Goal: Task Accomplishment & Management: Manage account settings

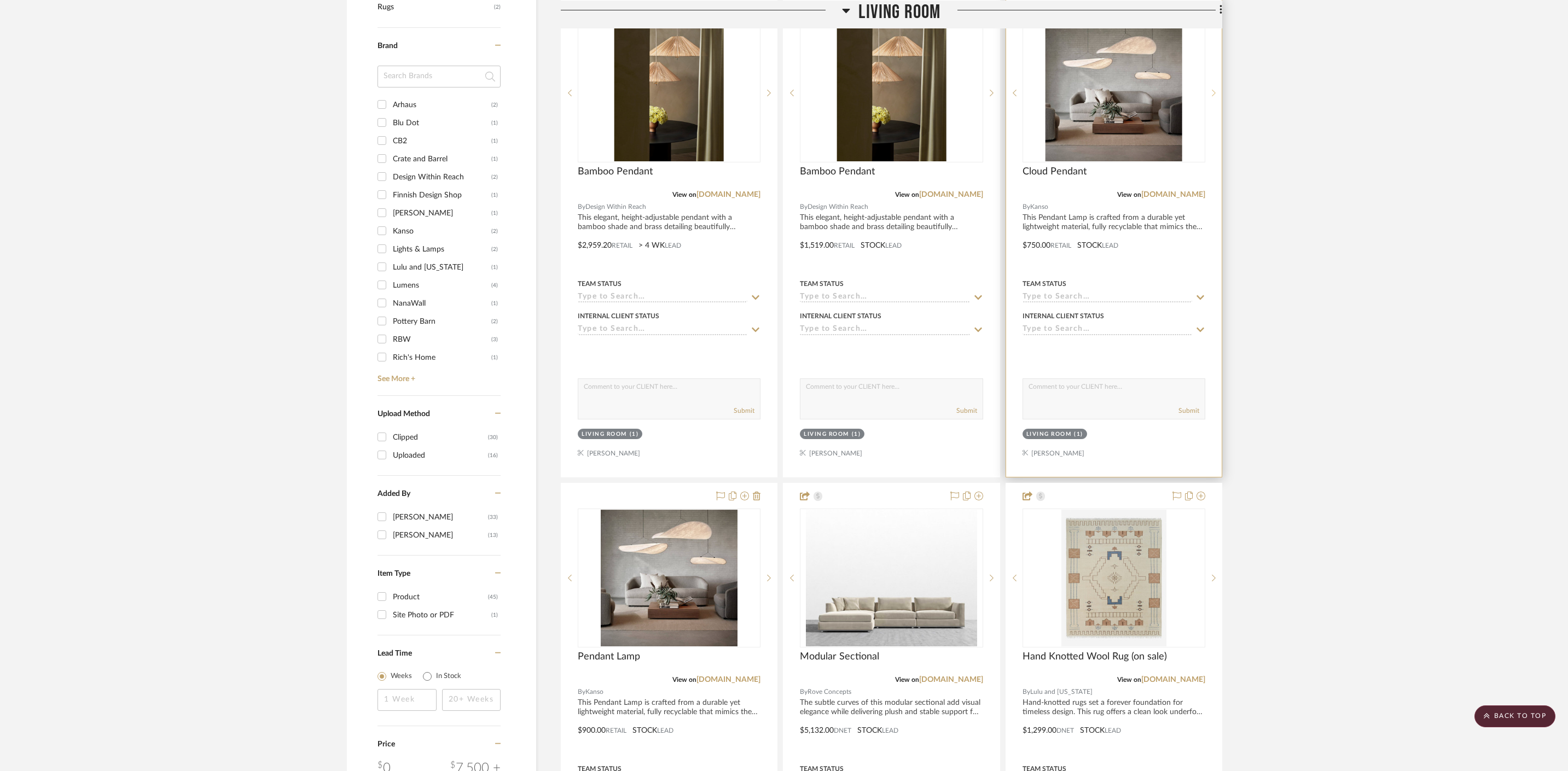
scroll to position [657, 0]
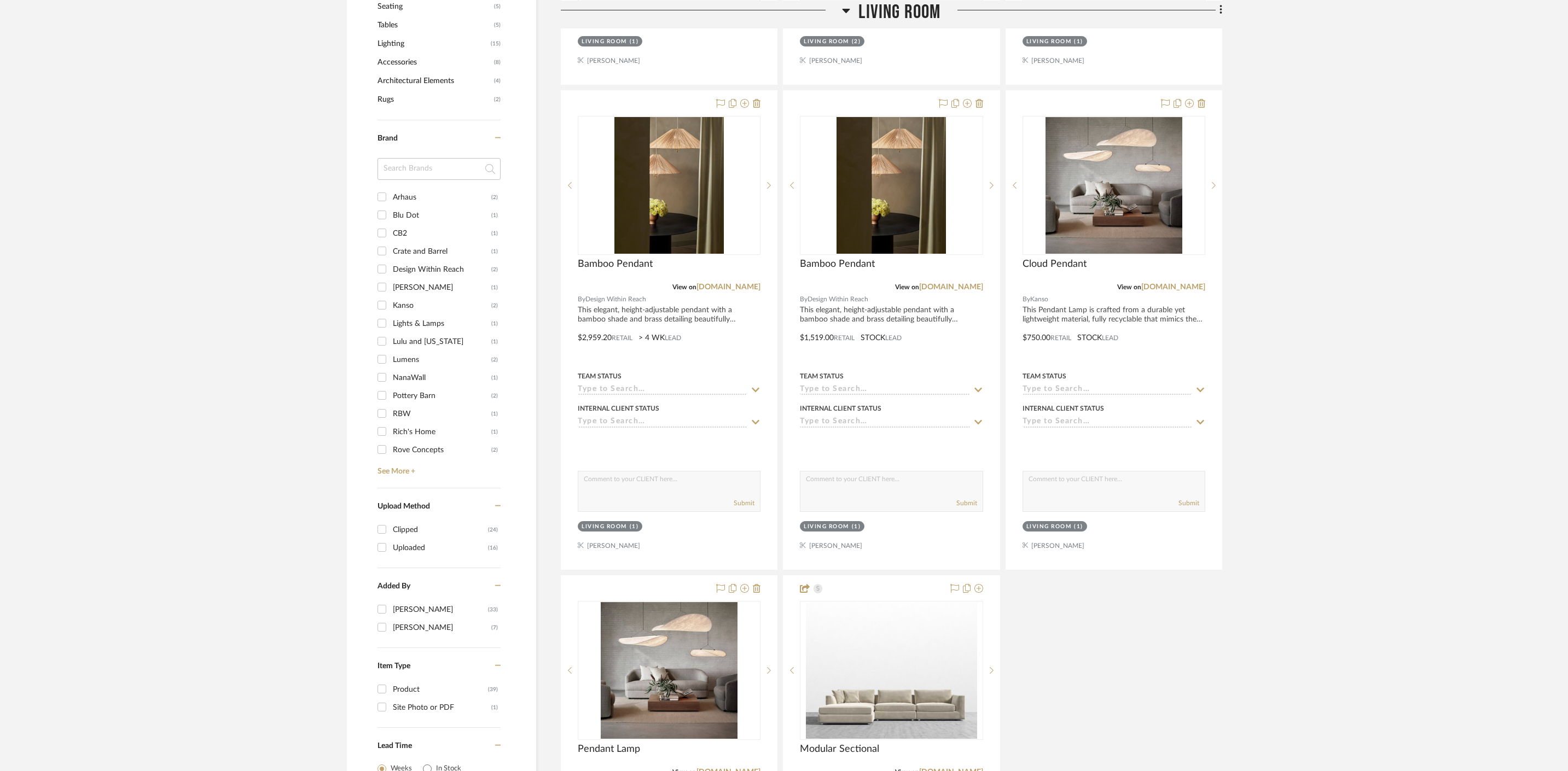
scroll to position [711, 0]
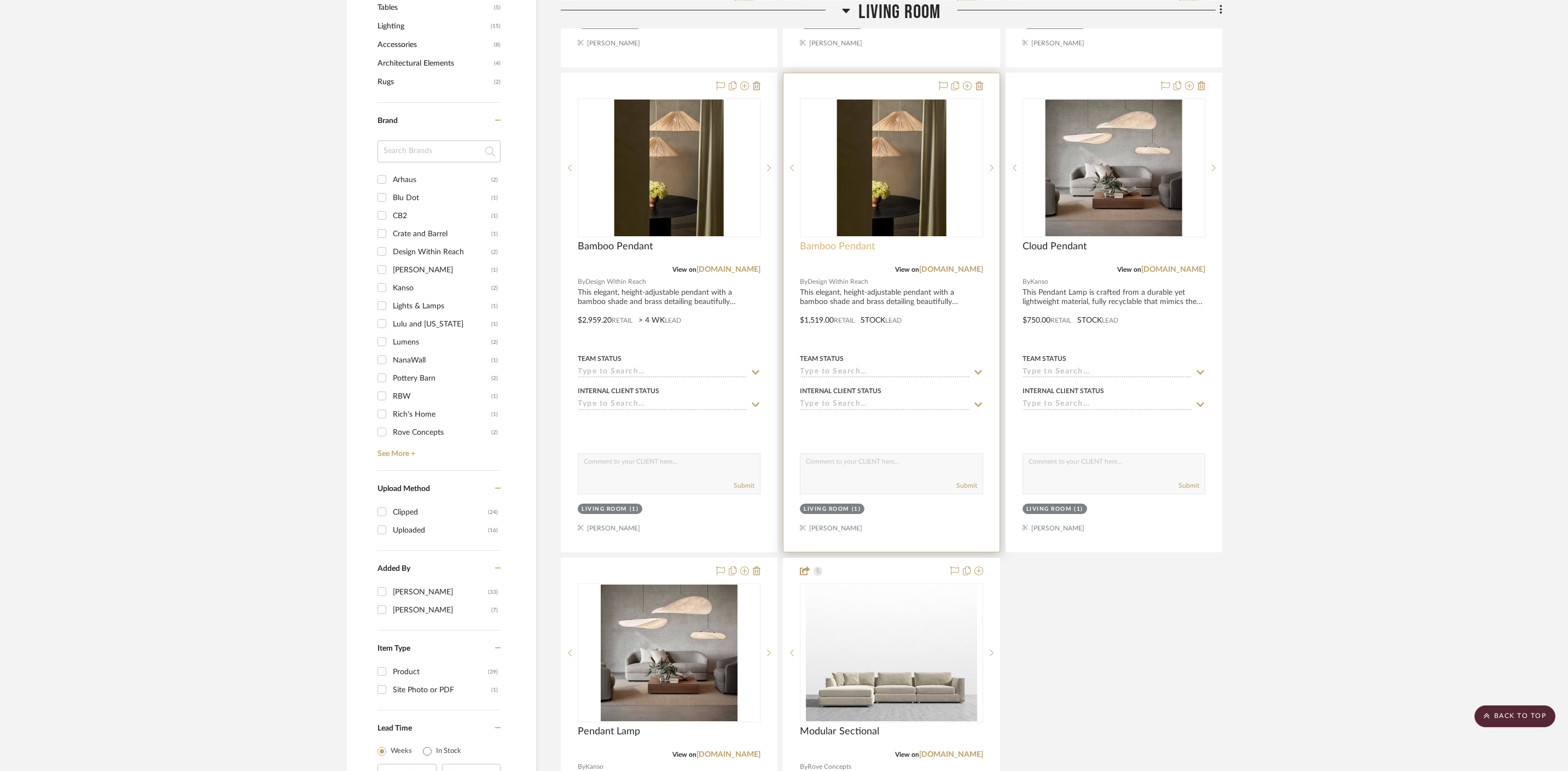
click at [854, 248] on span "Bamboo Pendant" at bounding box center [837, 246] width 75 height 12
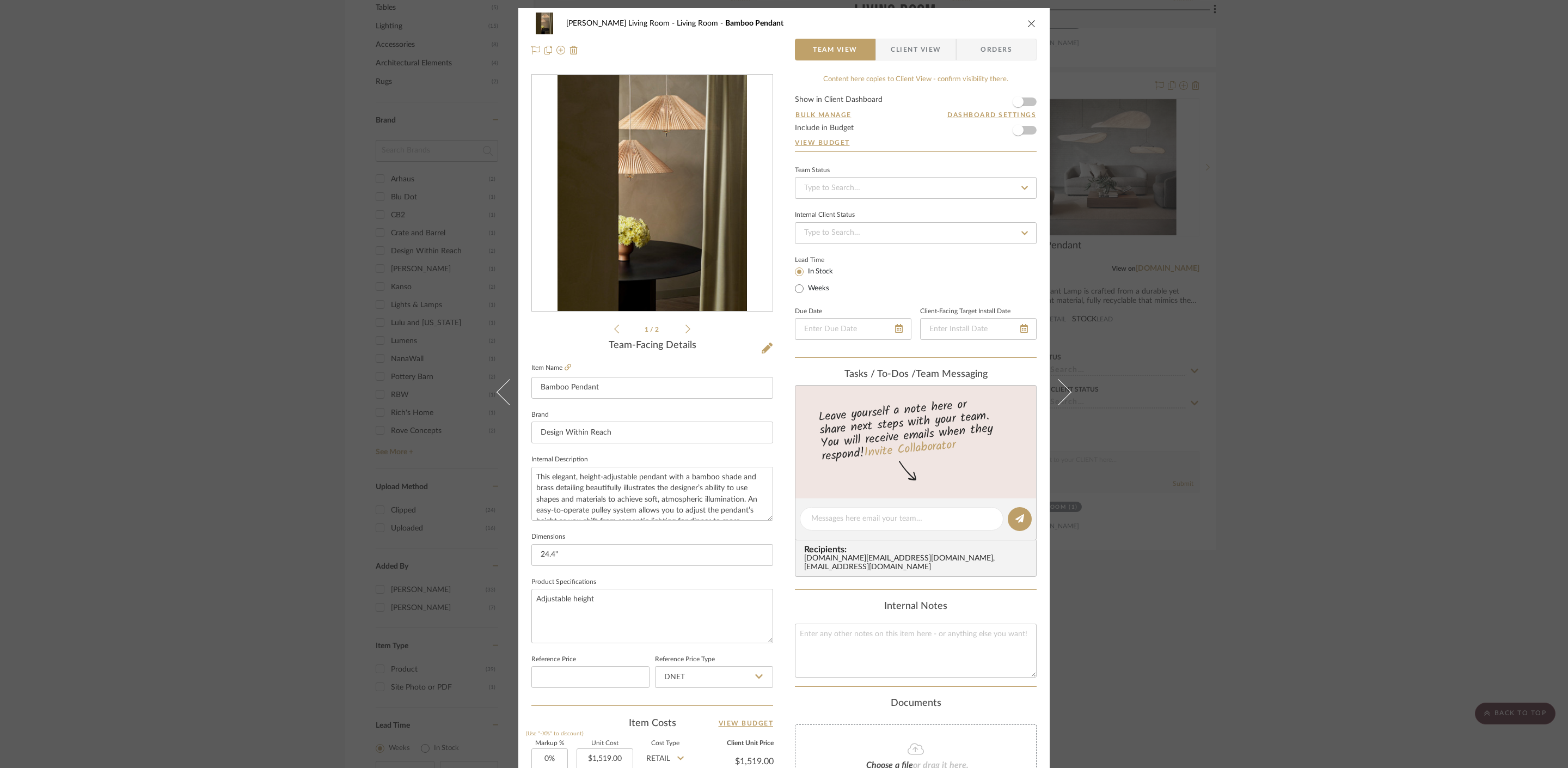
click at [1192, 193] on div "Mahvish Living Room Living Room Bamboo Pendant Team View Client View Orders 1 /…" at bounding box center [784, 384] width 1568 height 768
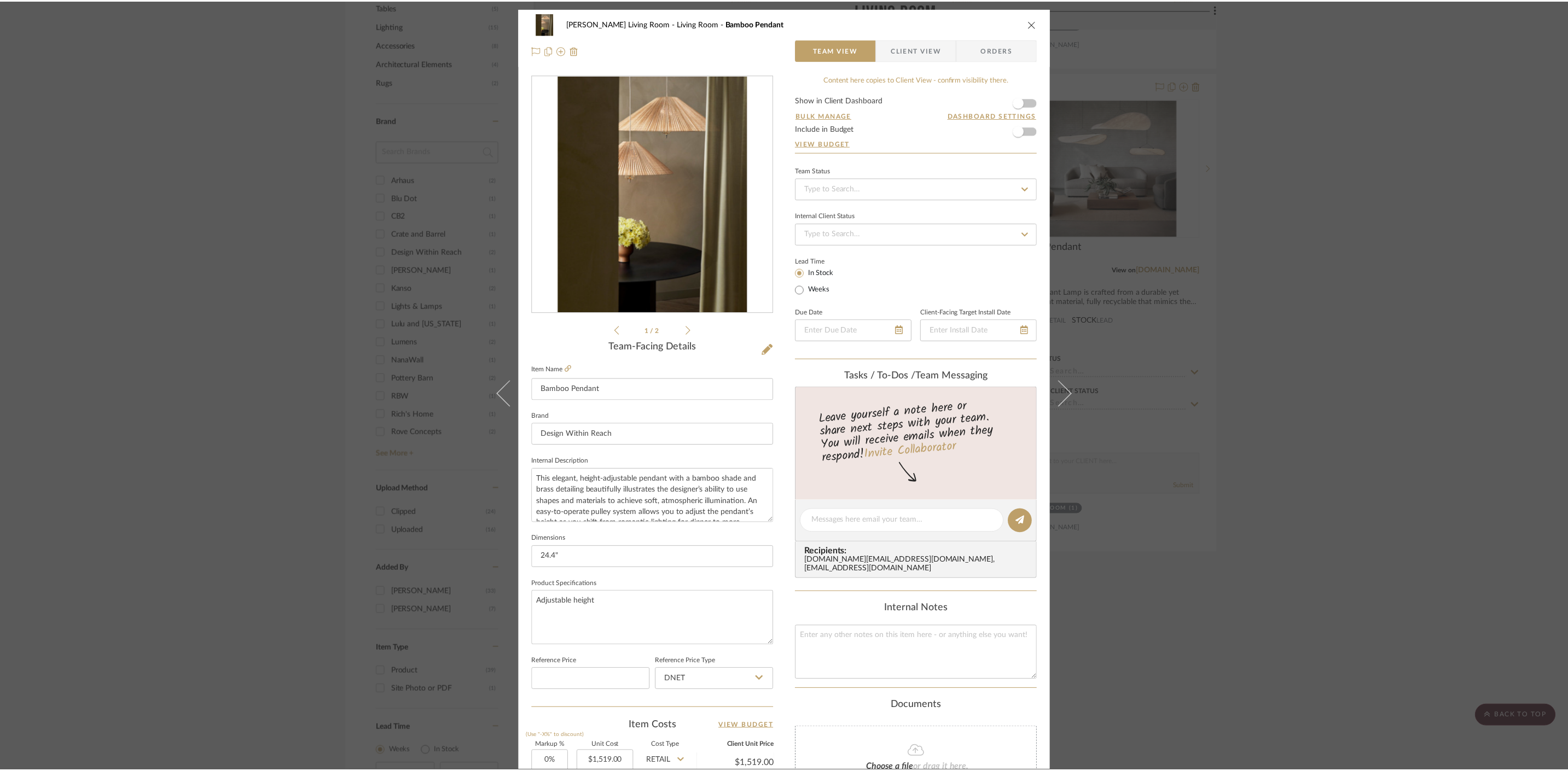
scroll to position [711, 0]
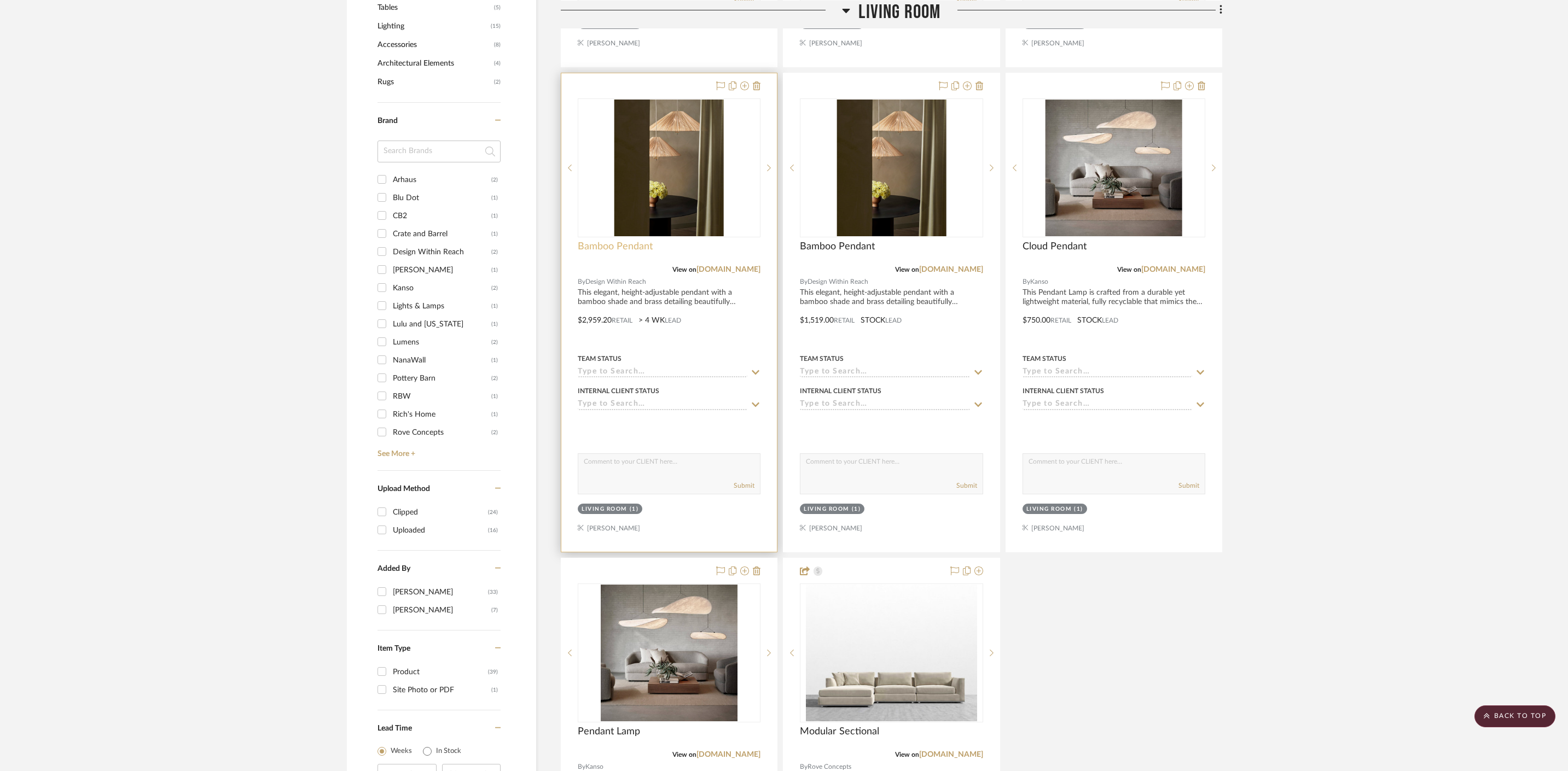
click at [632, 244] on span "Bamboo Pendant" at bounding box center [615, 246] width 75 height 12
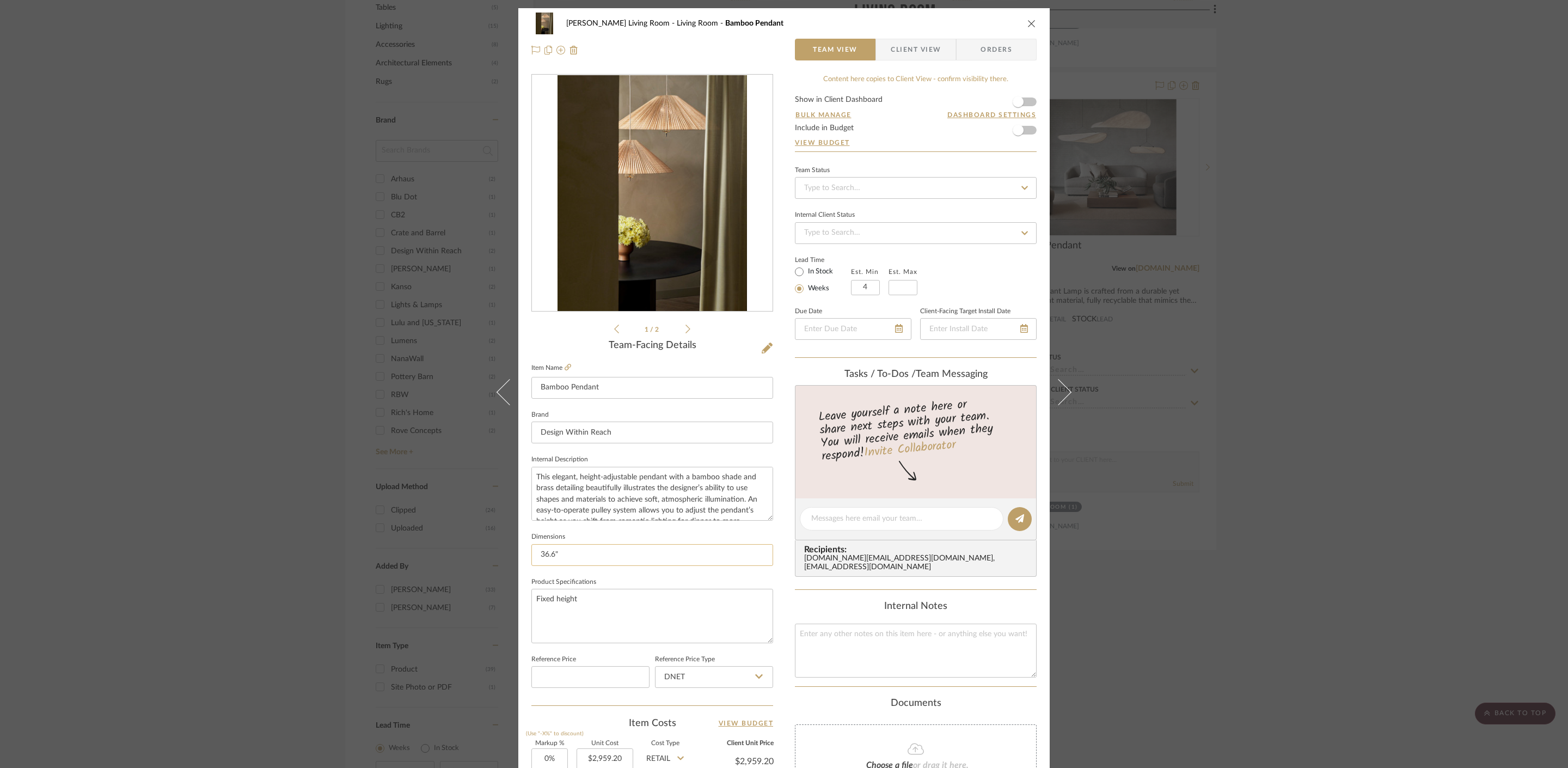
click at [613, 556] on input "36.6"" at bounding box center [652, 555] width 242 height 22
click at [556, 558] on input "36.6", 24.4"" at bounding box center [652, 555] width 242 height 22
type input "36.6" dia, 24.4" dia"
click at [1401, 206] on div "Mahvish Living Room Living Room Bamboo Pendant Team View Client View Orders 1 /…" at bounding box center [784, 384] width 1568 height 768
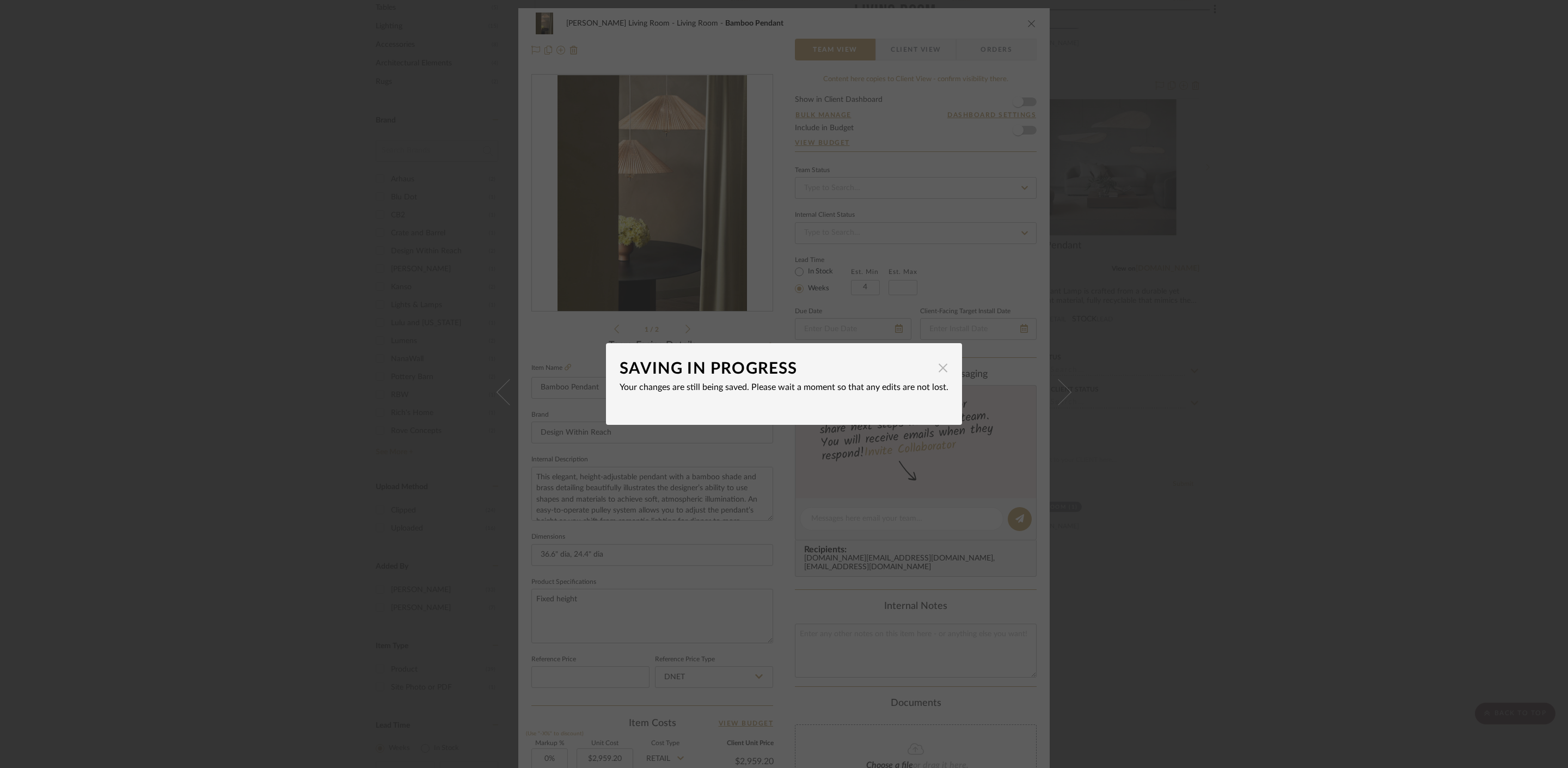
click at [933, 371] on span "button" at bounding box center [943, 368] width 22 height 22
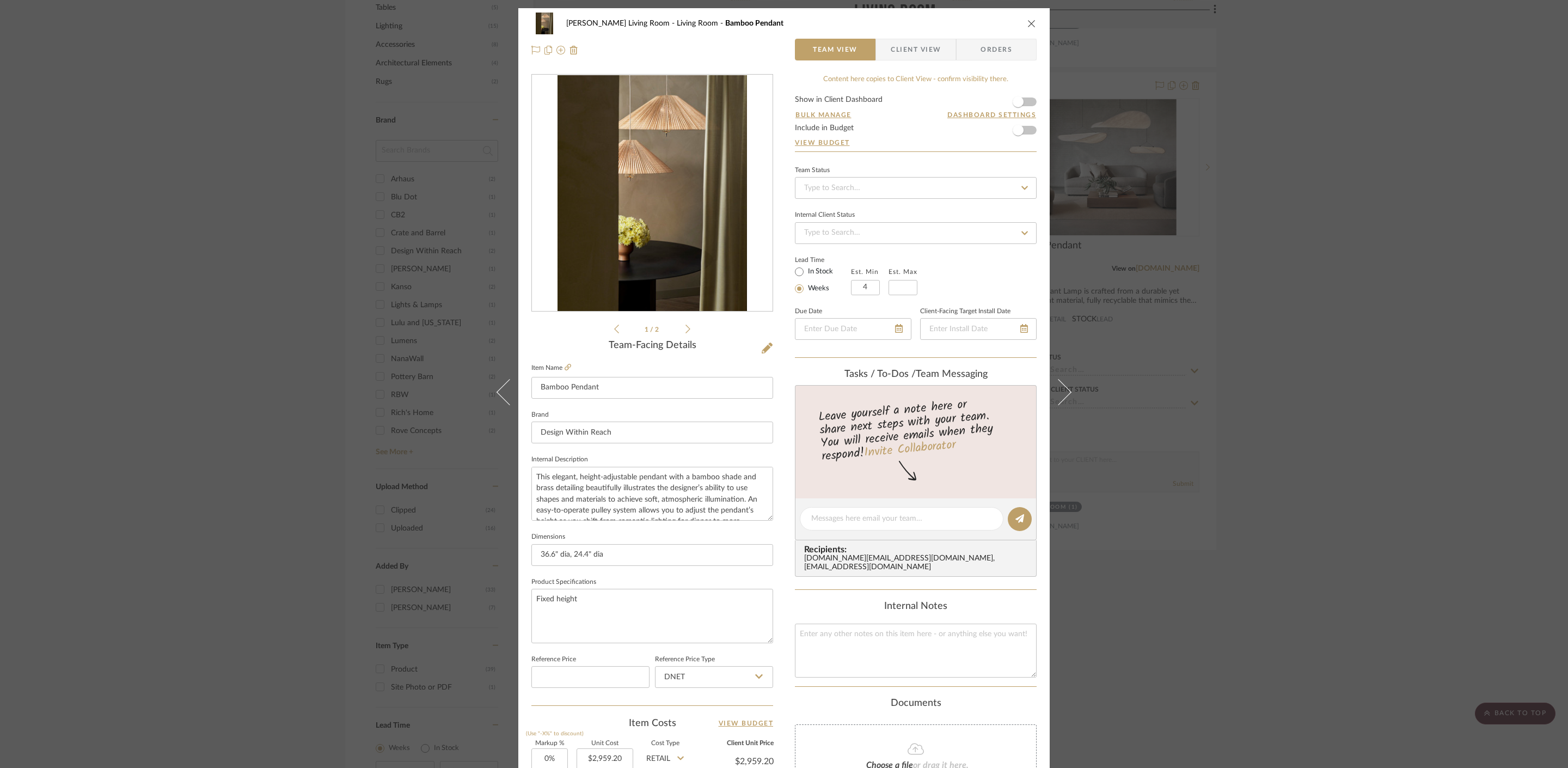
click at [1421, 207] on div "Mahvish Living Room Living Room Bamboo Pendant Team View Client View Orders 1 /…" at bounding box center [784, 384] width 1568 height 768
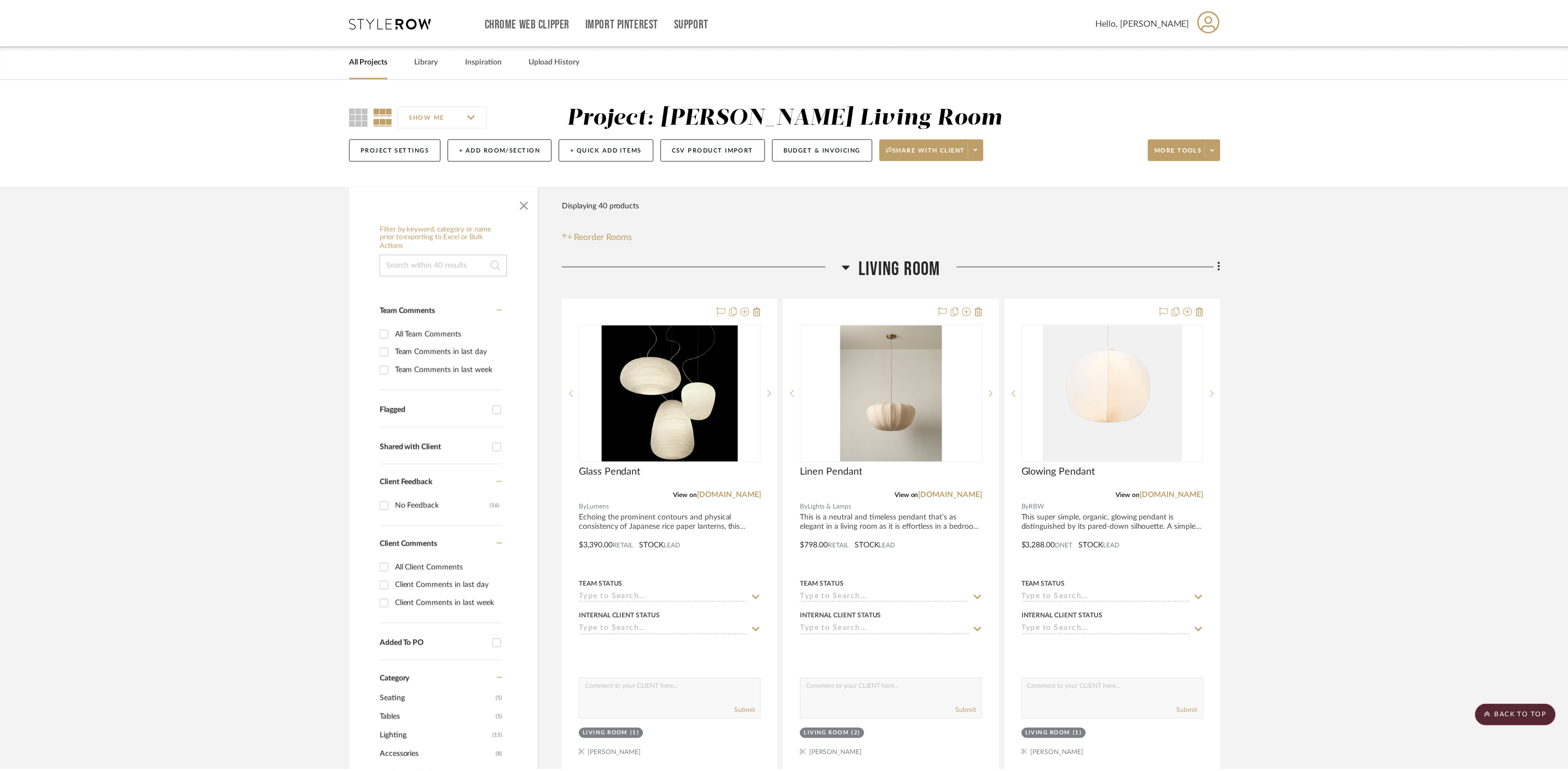
scroll to position [711, 0]
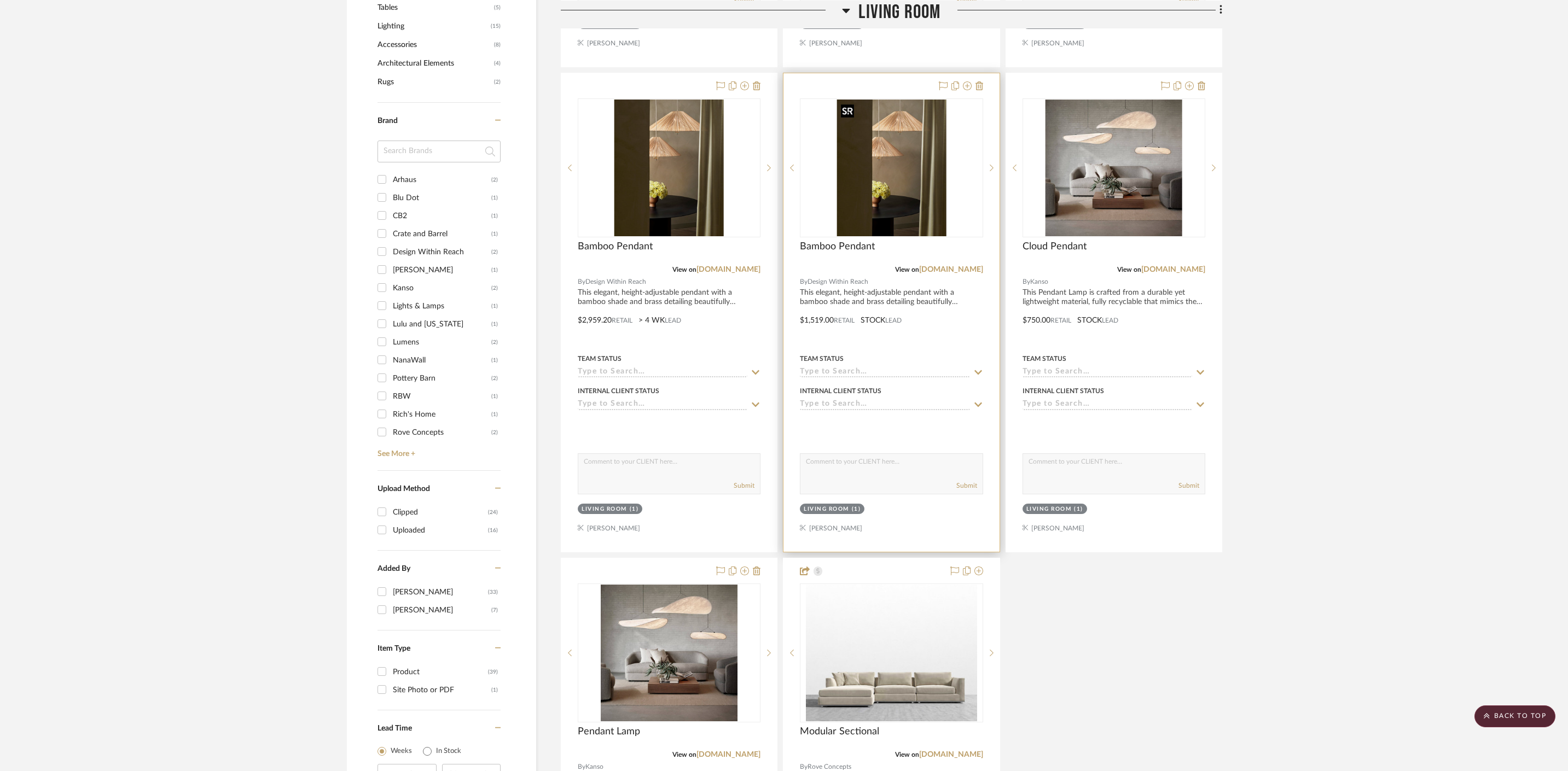
click at [892, 160] on img "0" at bounding box center [891, 167] width 110 height 137
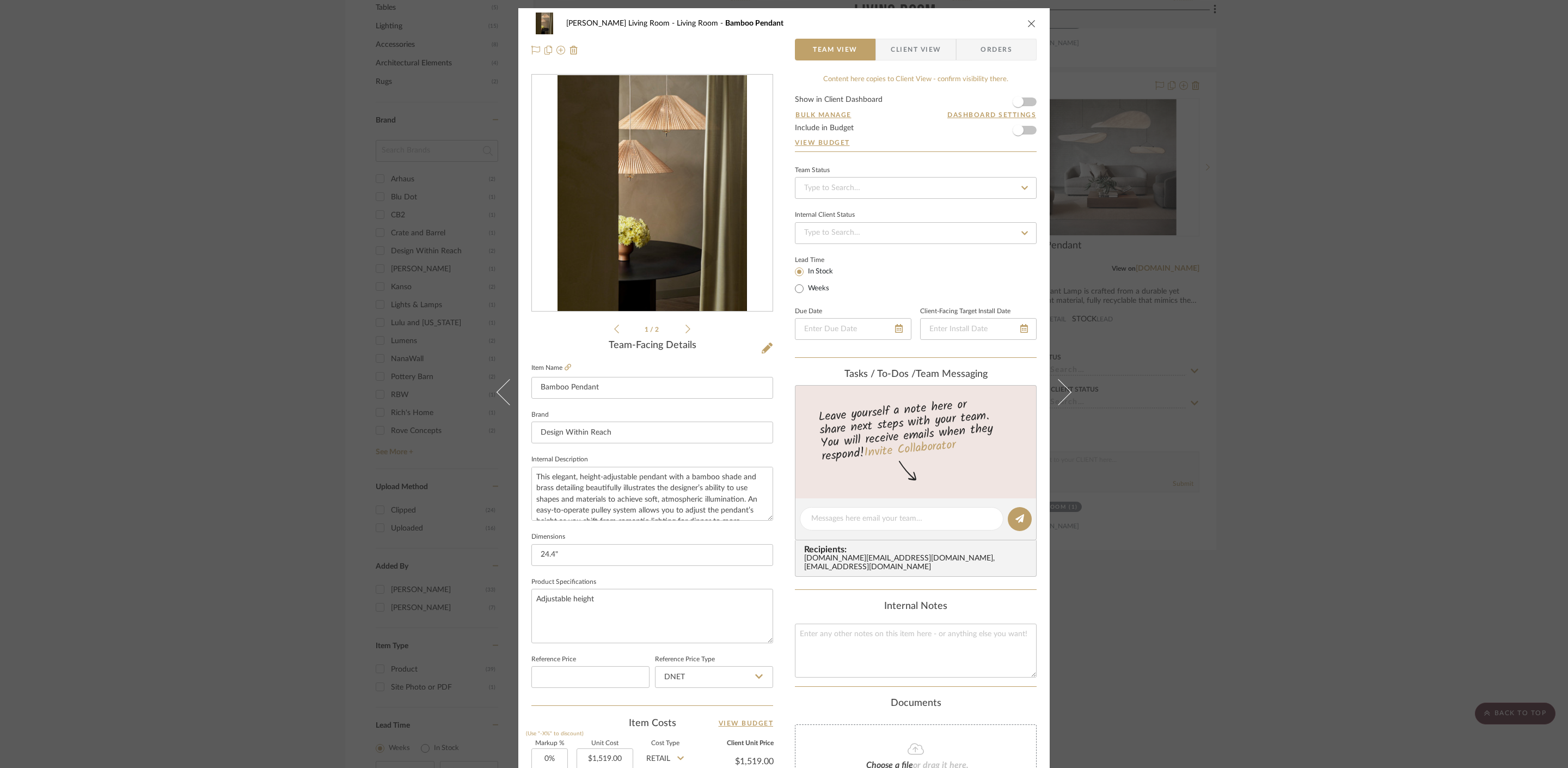
click at [1285, 303] on div "Mahvish Living Room Living Room Bamboo Pendant Team View Client View Orders 1 /…" at bounding box center [784, 384] width 1568 height 768
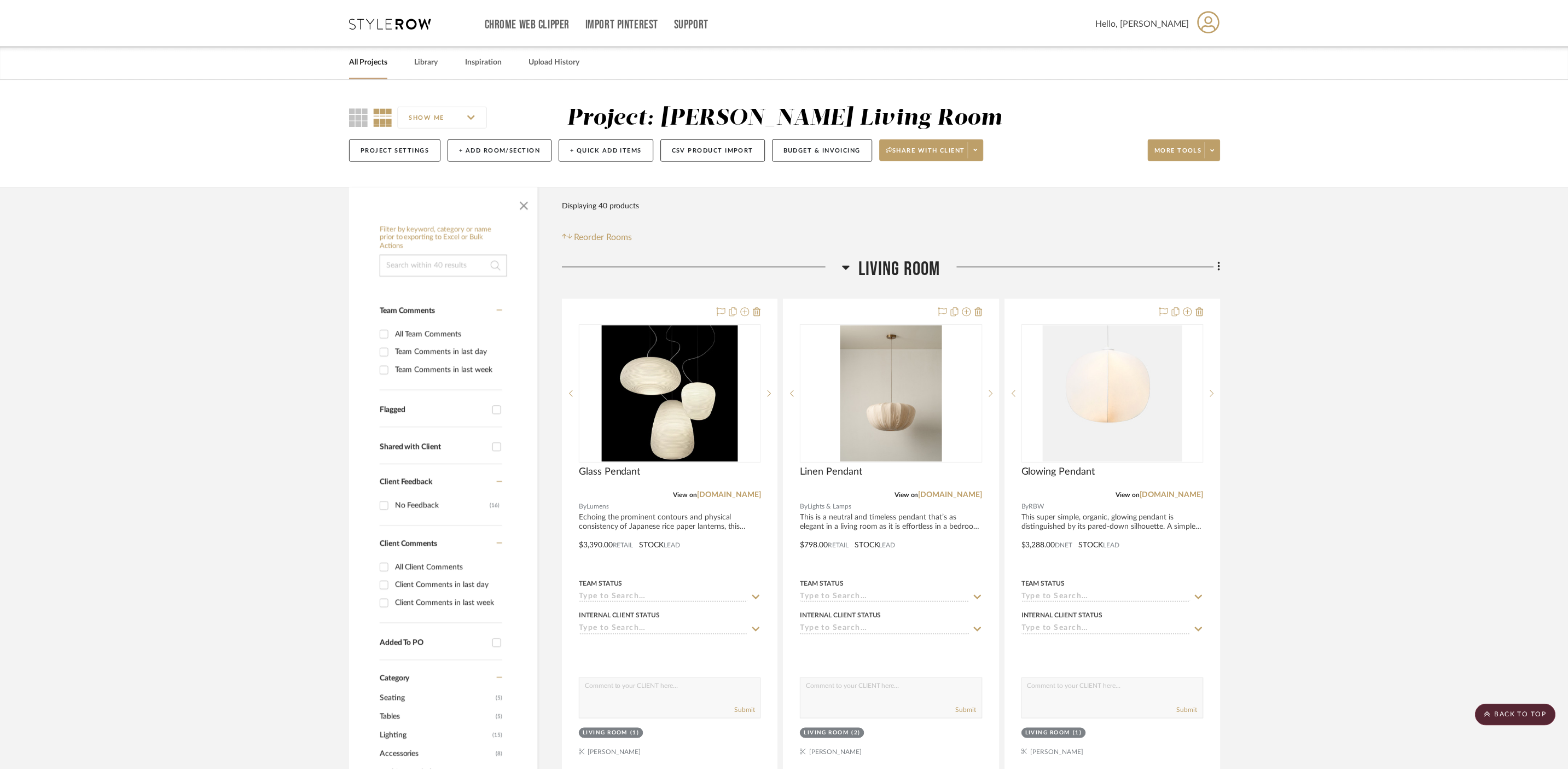
scroll to position [711, 0]
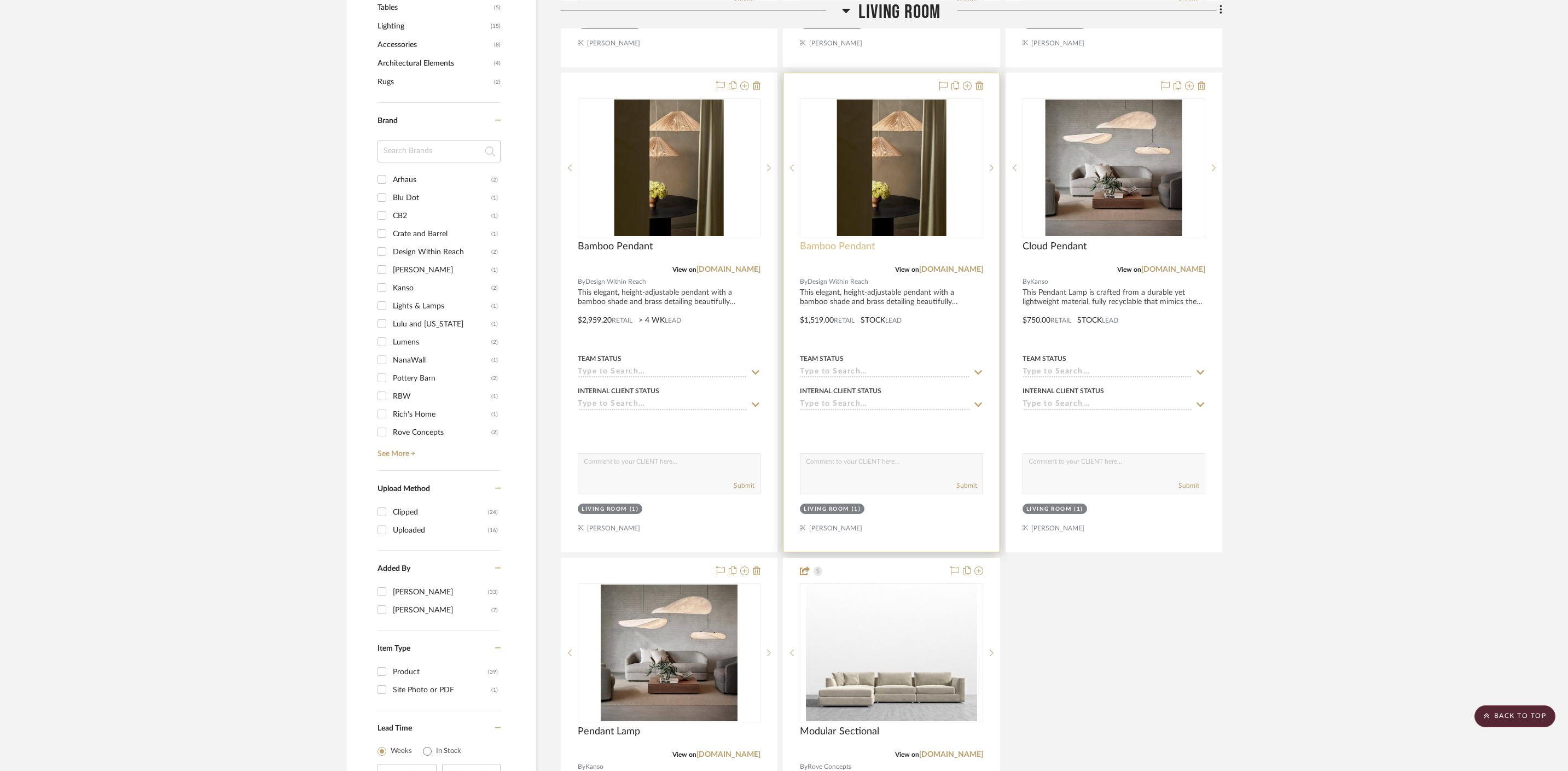
click at [851, 250] on span "Bamboo Pendant" at bounding box center [837, 246] width 75 height 12
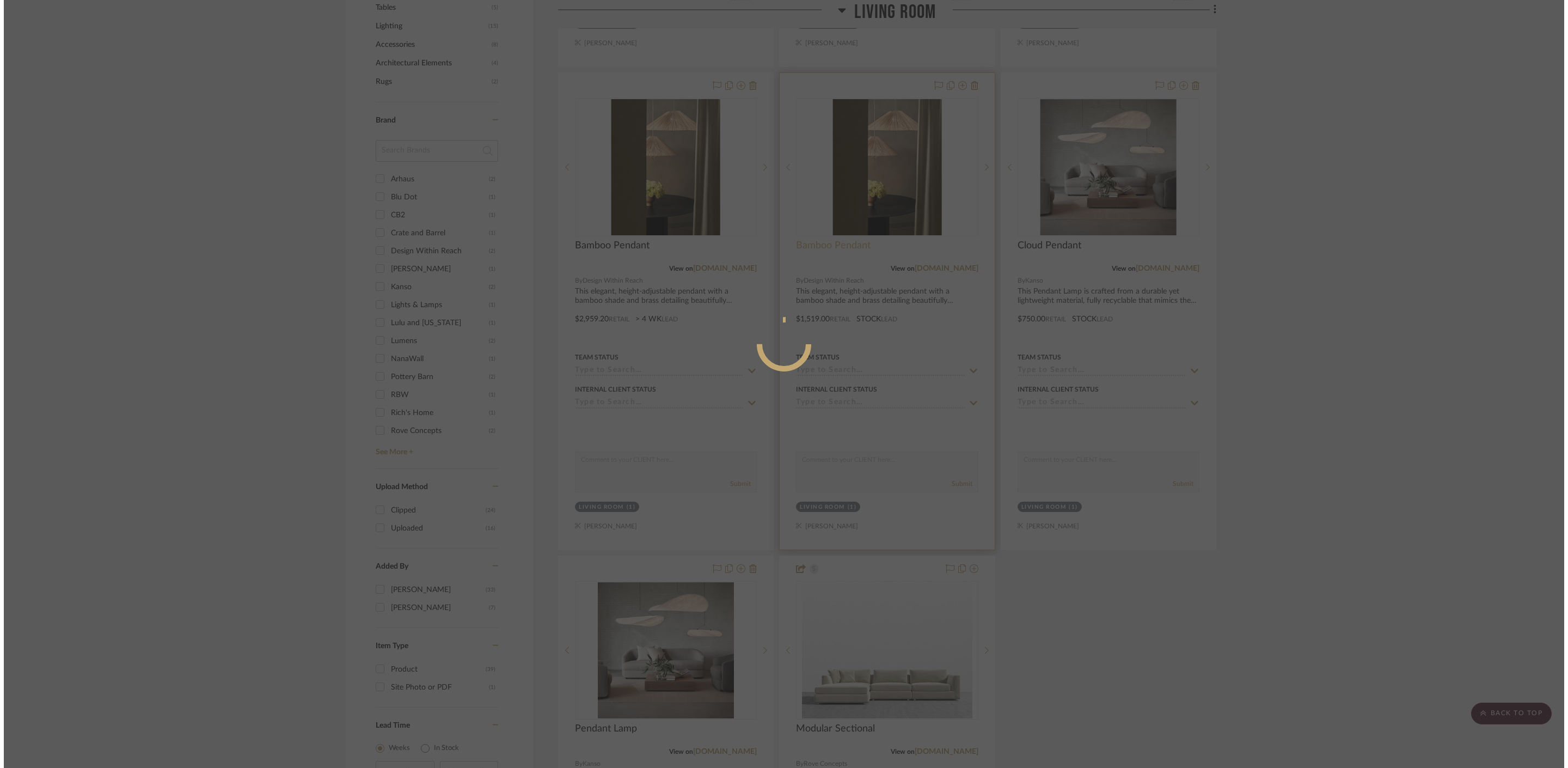
scroll to position [0, 0]
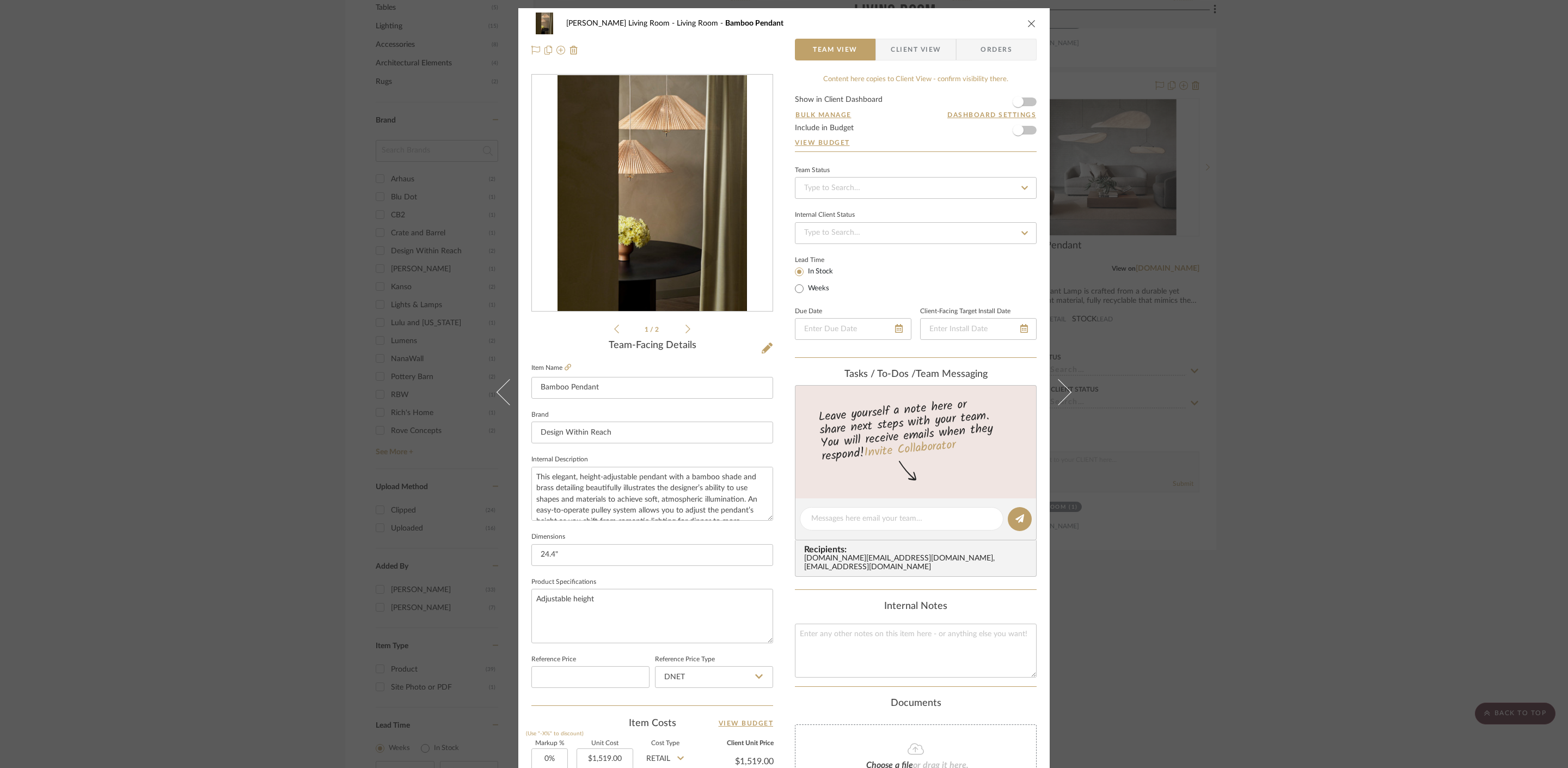
click at [1286, 307] on div "Mahvish Living Room Living Room Bamboo Pendant Team View Client View Orders 1 /…" at bounding box center [784, 384] width 1568 height 768
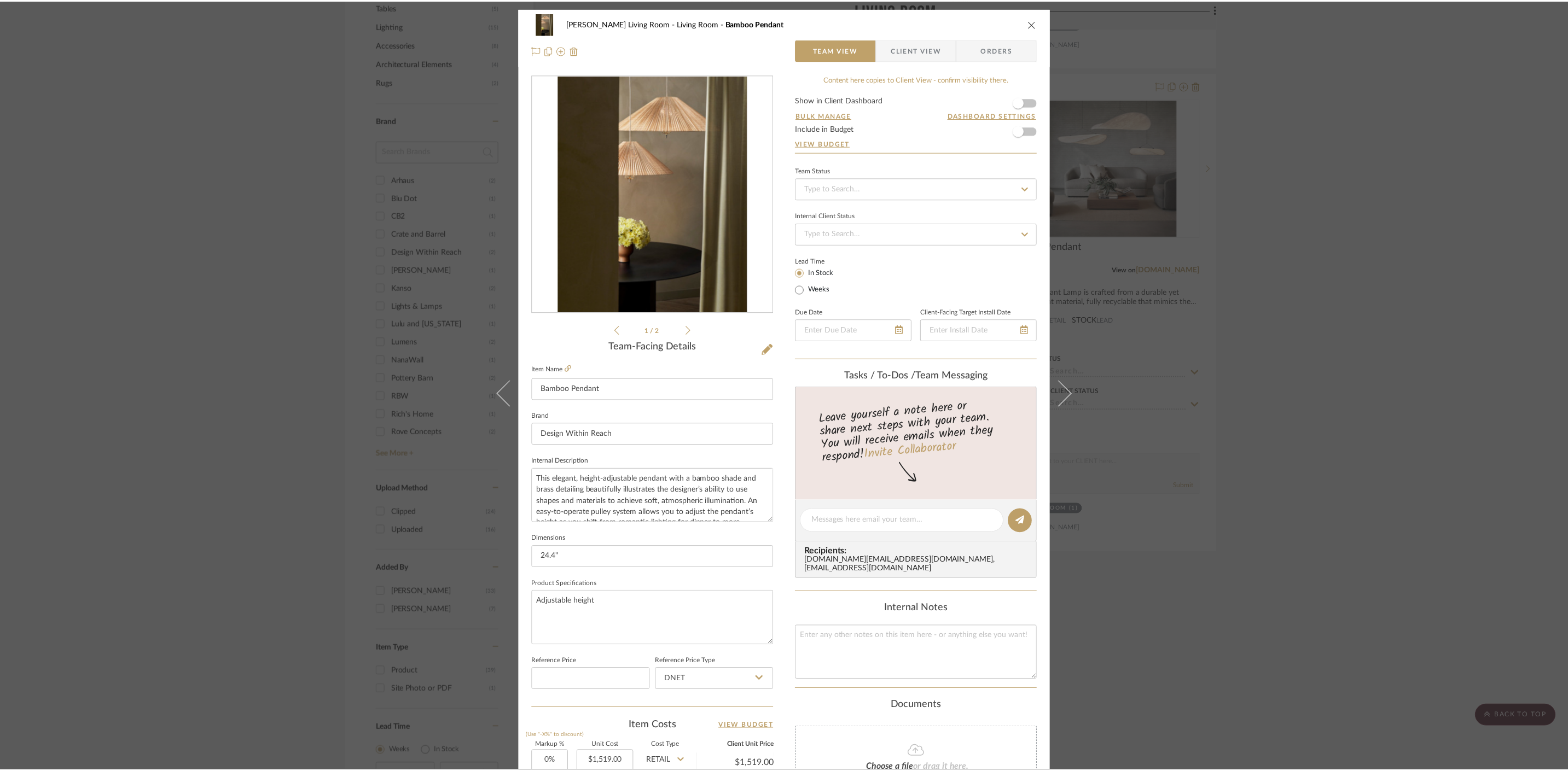
scroll to position [711, 0]
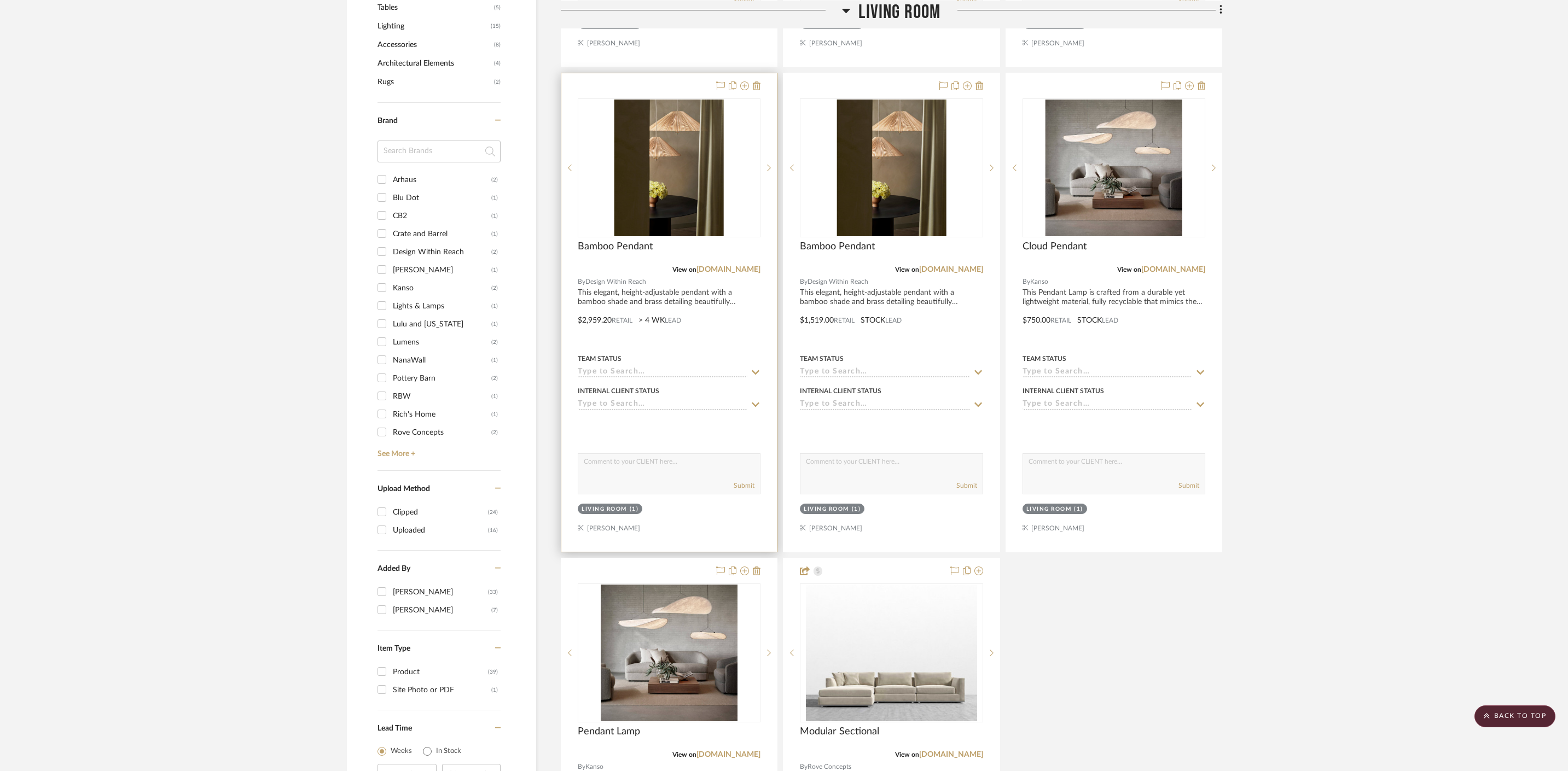
click at [665, 320] on div at bounding box center [669, 313] width 216 height 478
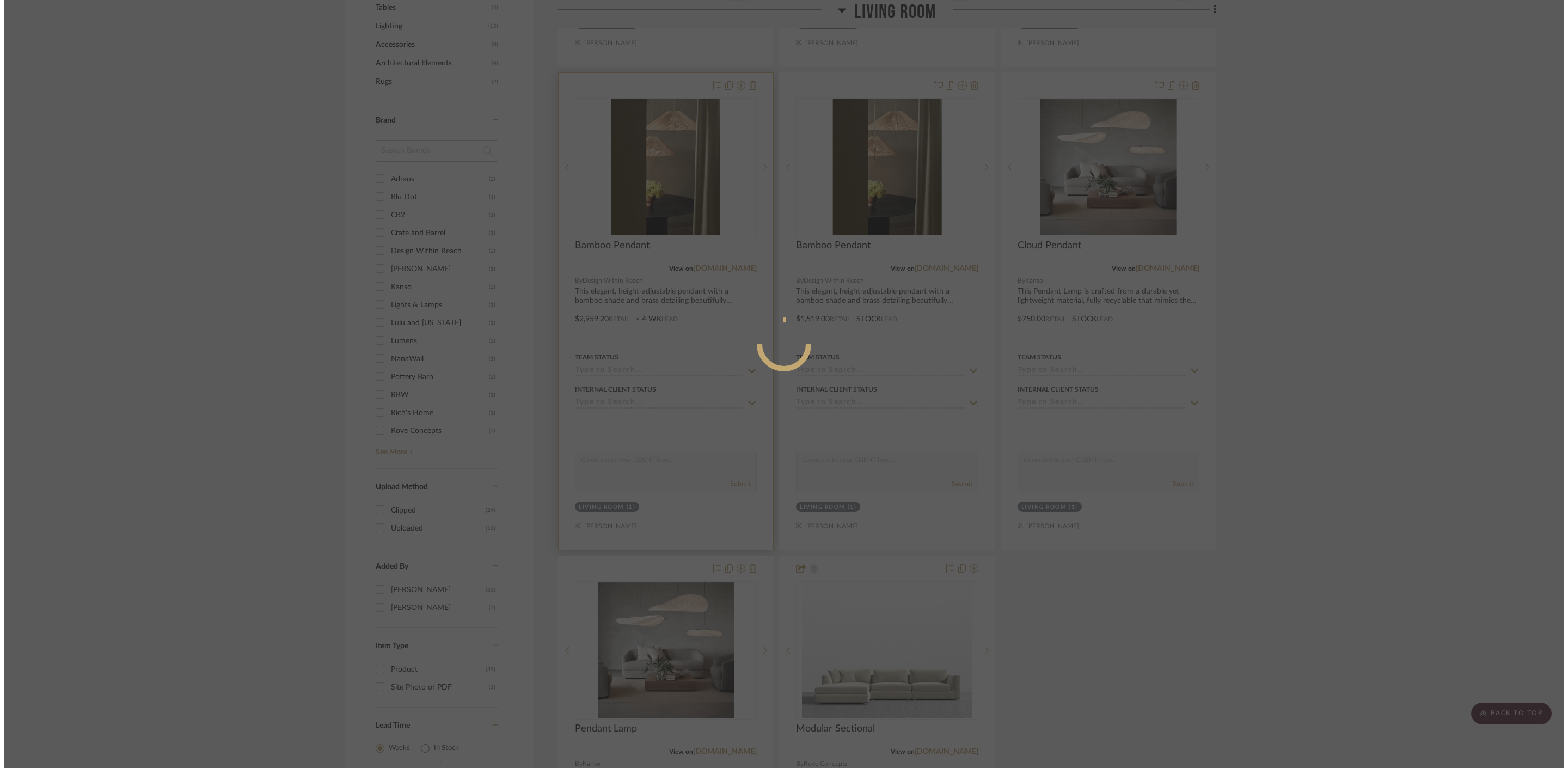
scroll to position [0, 0]
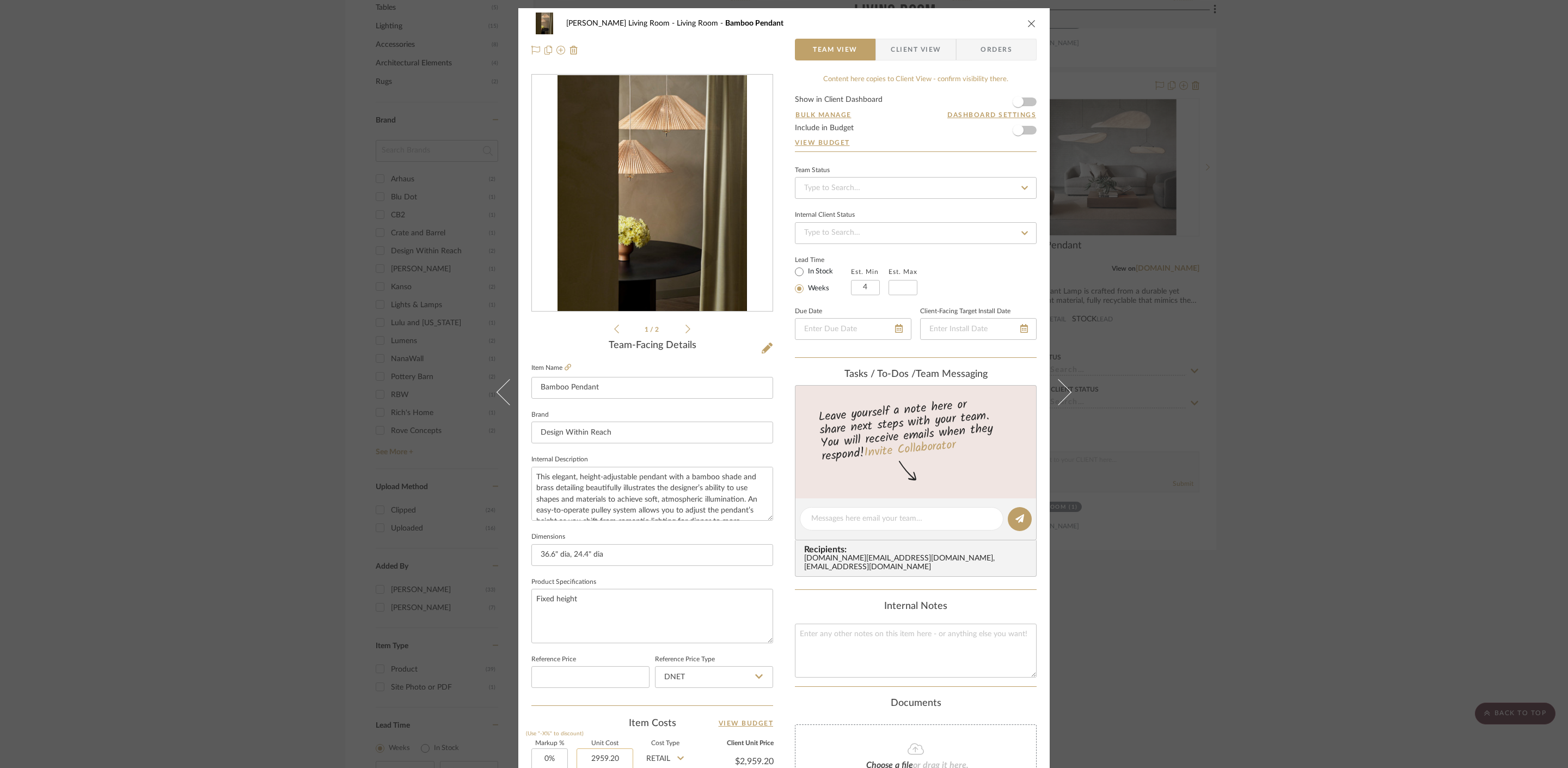
click at [617, 761] on input "2959.20" at bounding box center [605, 759] width 57 height 22
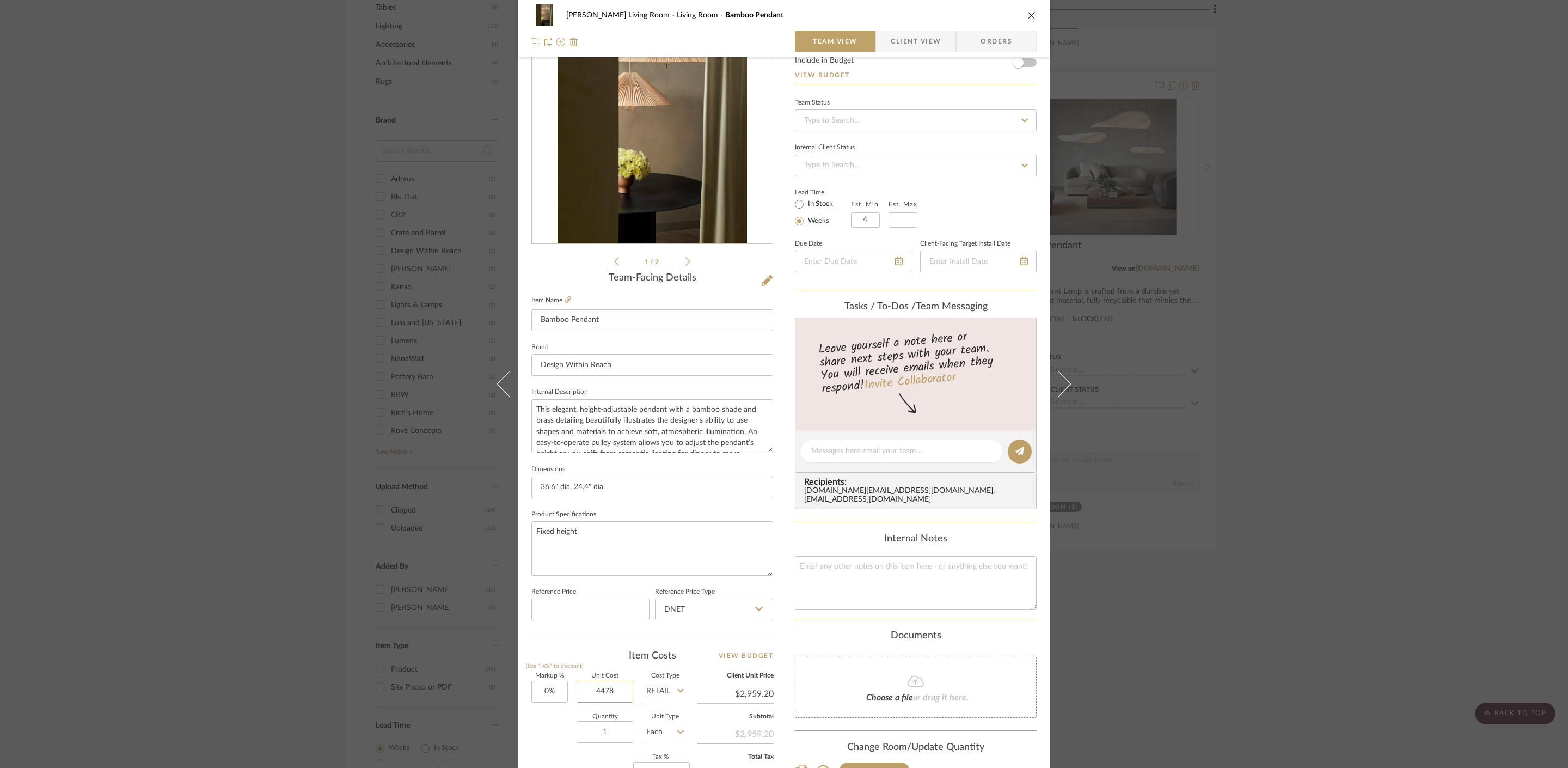
scroll to position [192, 0]
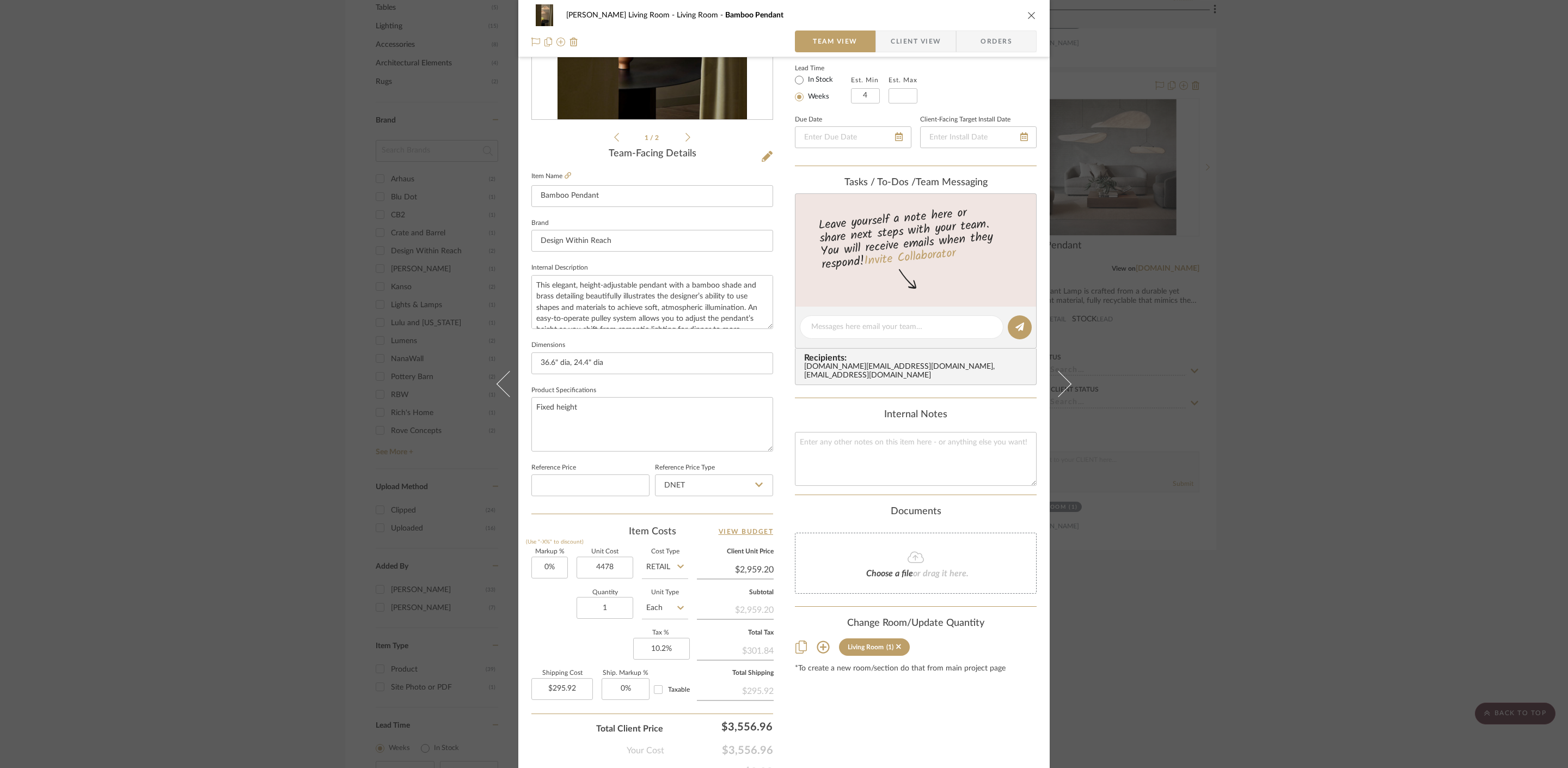
type input "$4,478.00"
click at [1112, 634] on div "Mahvish Living Room Living Room Bamboo Pendant Team View Client View Orders 1 /…" at bounding box center [784, 384] width 1568 height 768
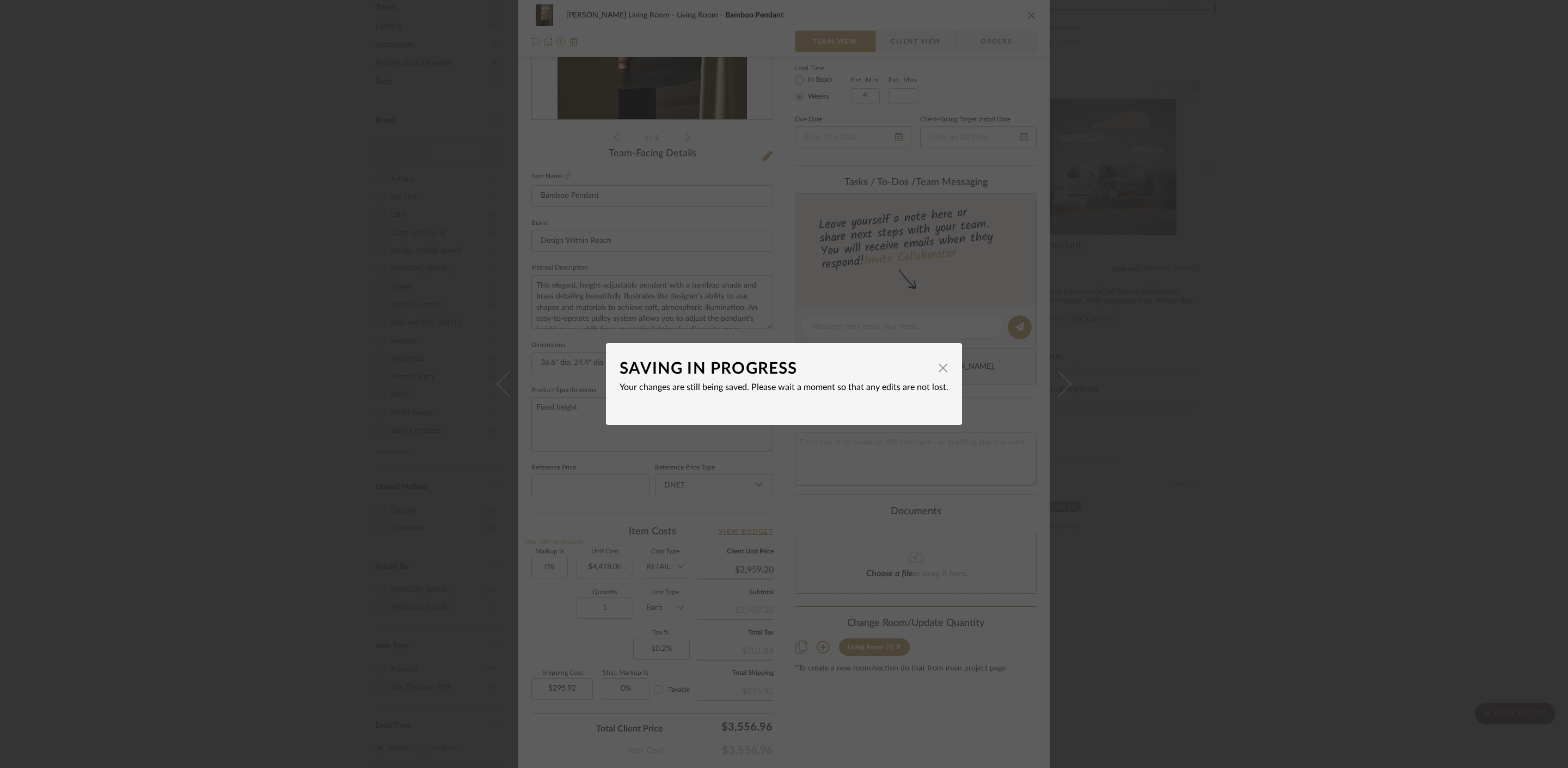
type input "$4,478.00"
type input "$447.80"
click at [939, 365] on span "button" at bounding box center [943, 368] width 22 height 22
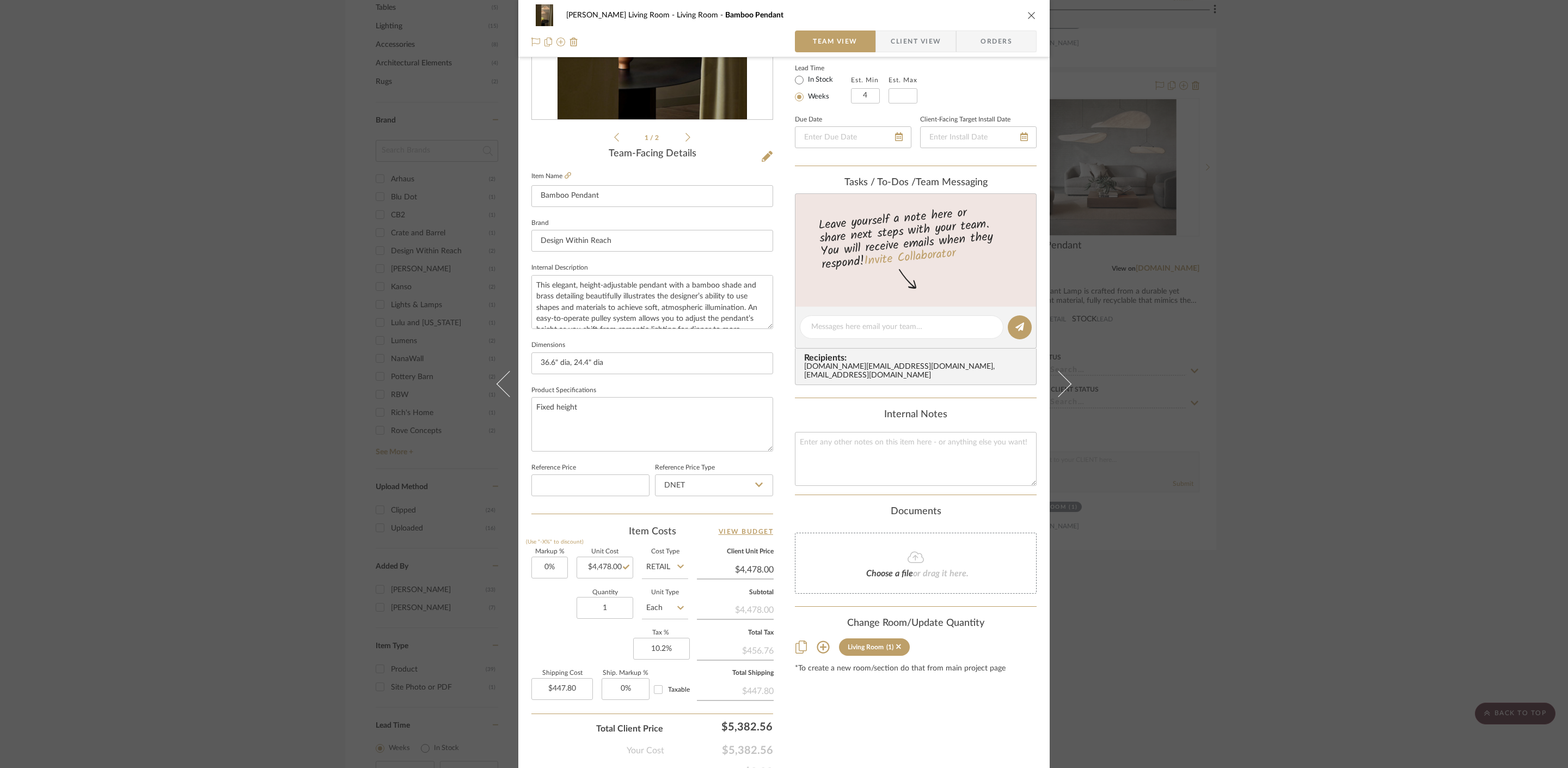
click at [1421, 222] on div "Mahvish Living Room Living Room Bamboo Pendant Team View Client View Orders 1 /…" at bounding box center [784, 384] width 1568 height 768
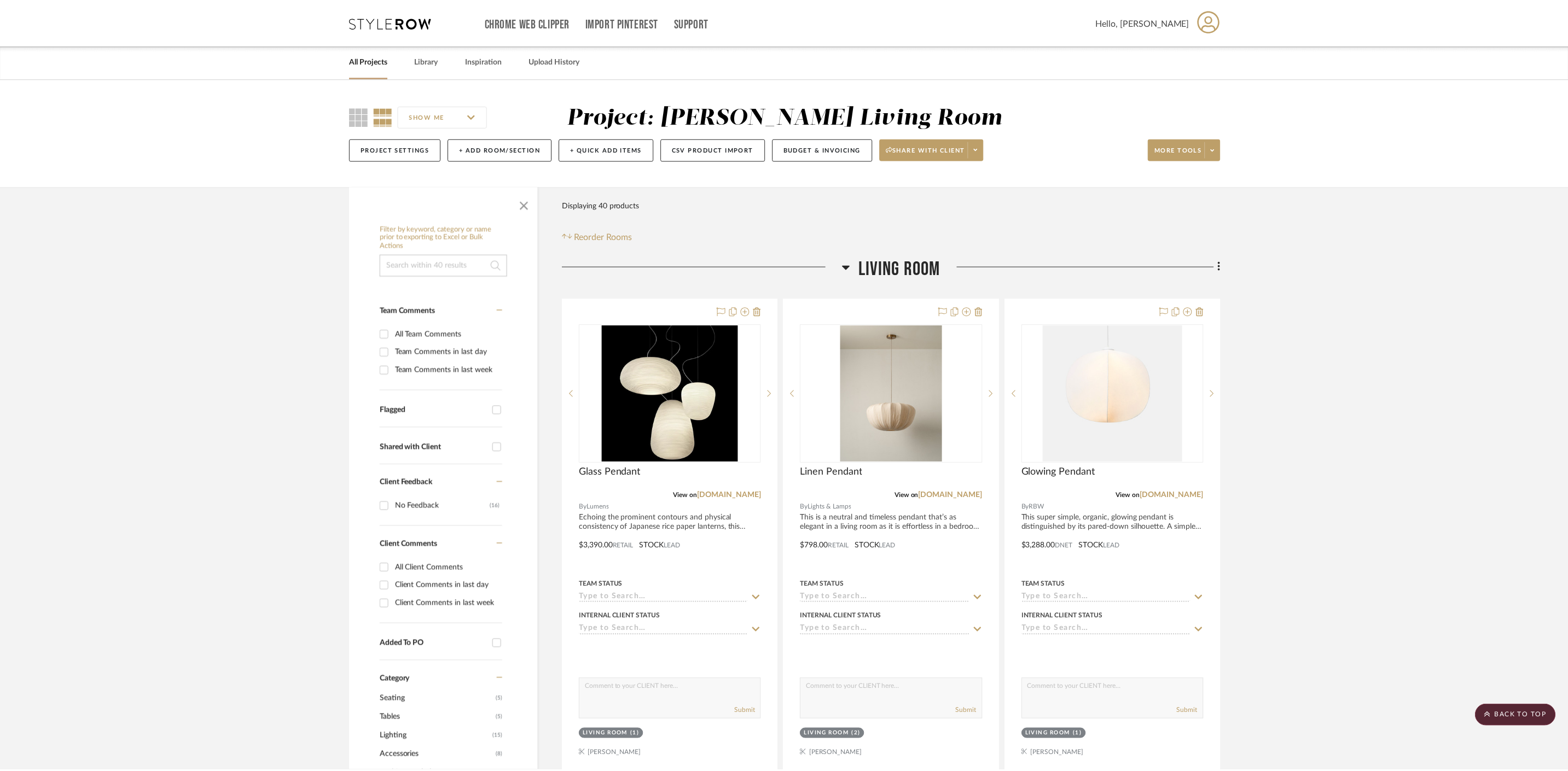
scroll to position [711, 0]
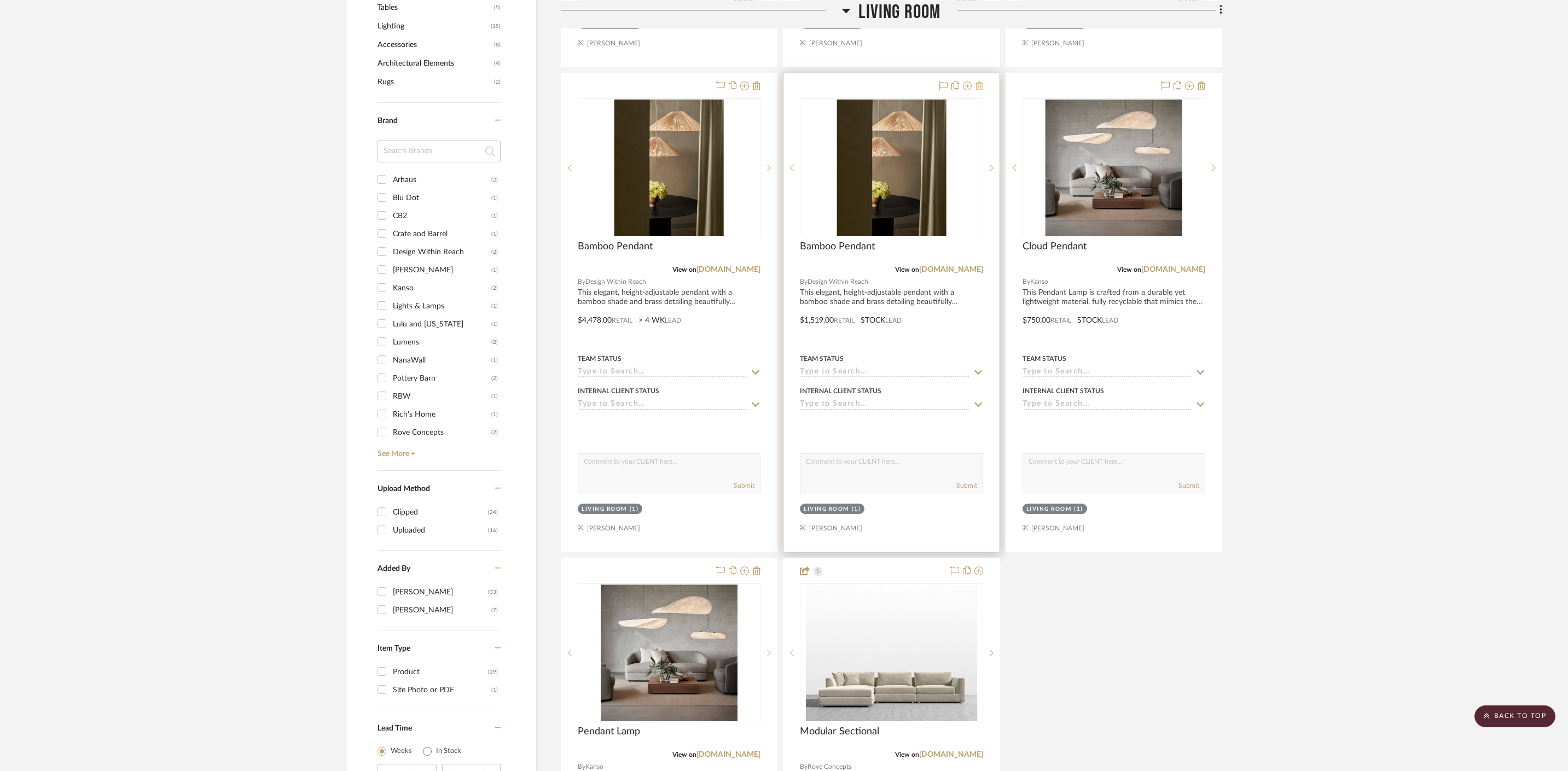
click at [981, 86] on icon at bounding box center [980, 85] width 8 height 9
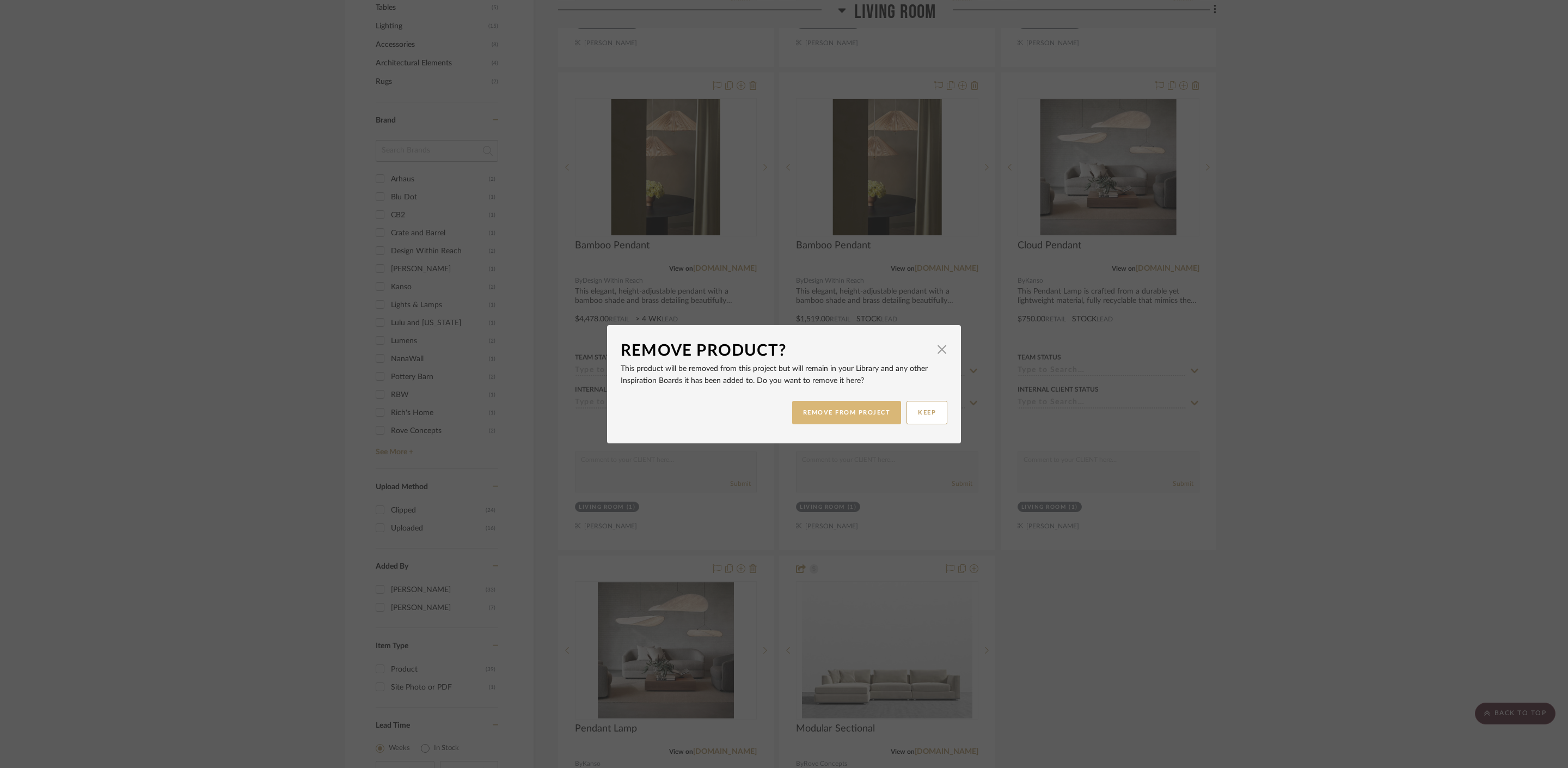
click at [869, 413] on button "REMOVE FROM PROJECT" at bounding box center [846, 413] width 109 height 24
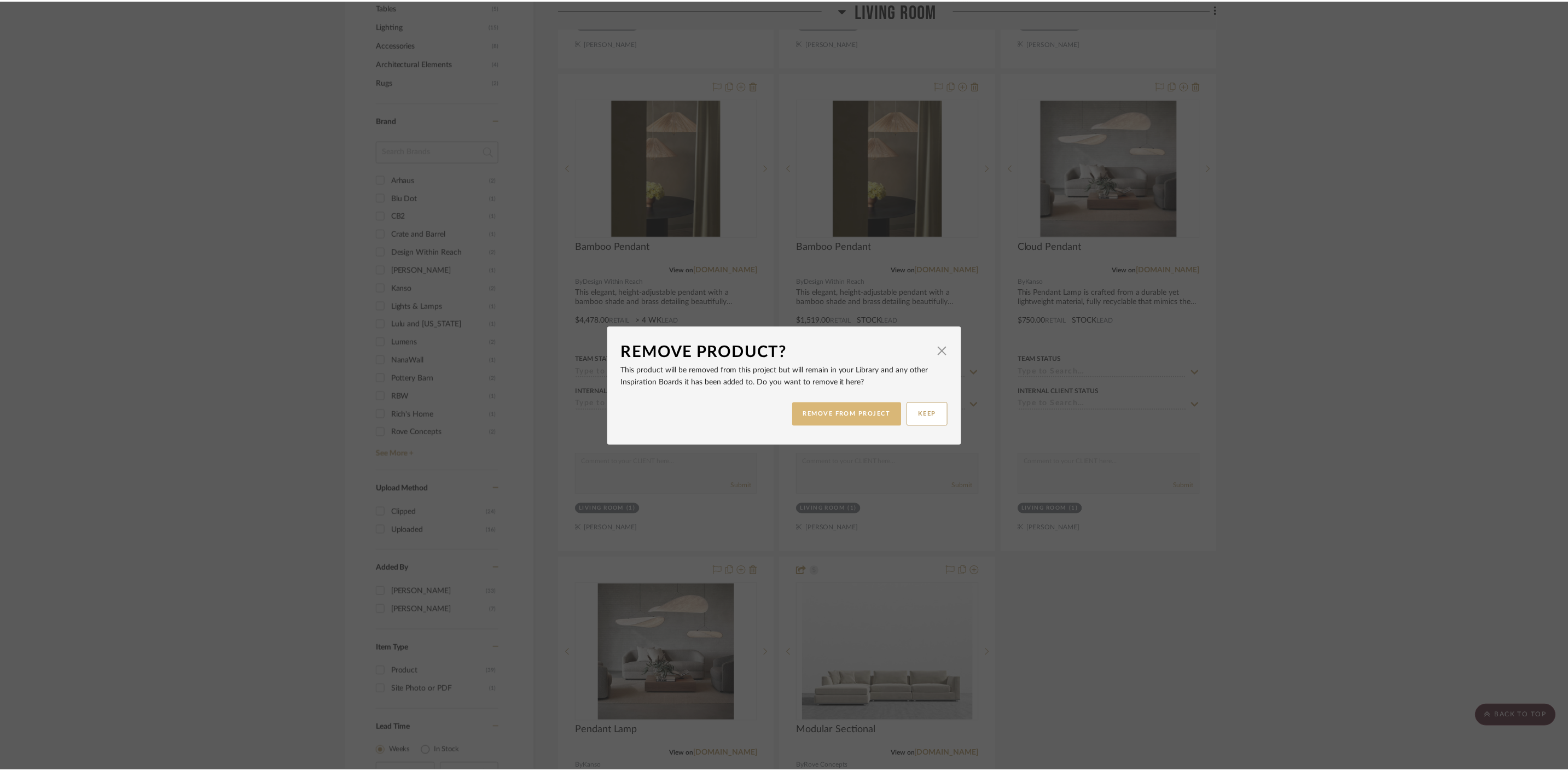
scroll to position [711, 0]
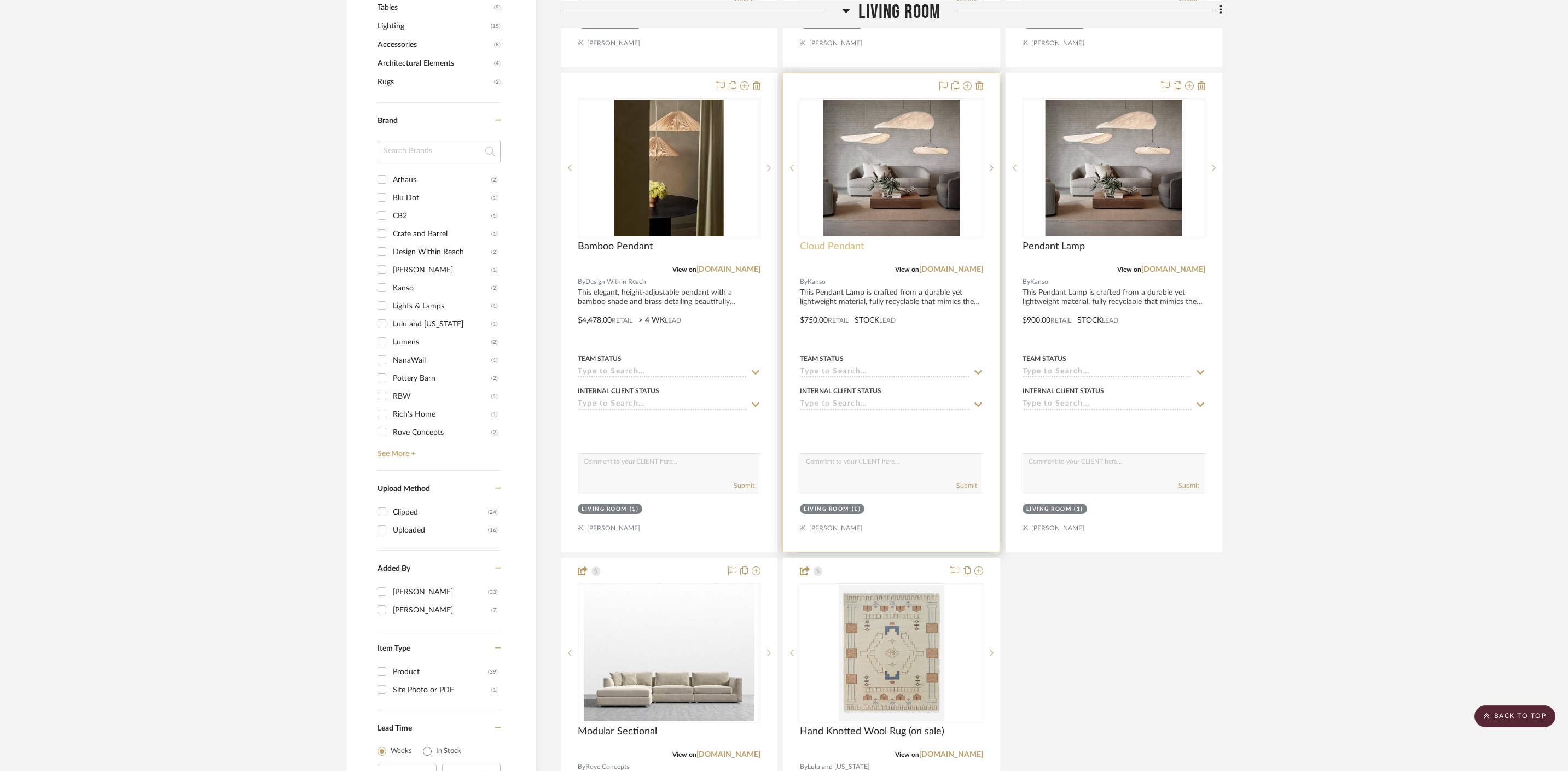
click at [849, 249] on span "Cloud Pendant" at bounding box center [831, 246] width 64 height 12
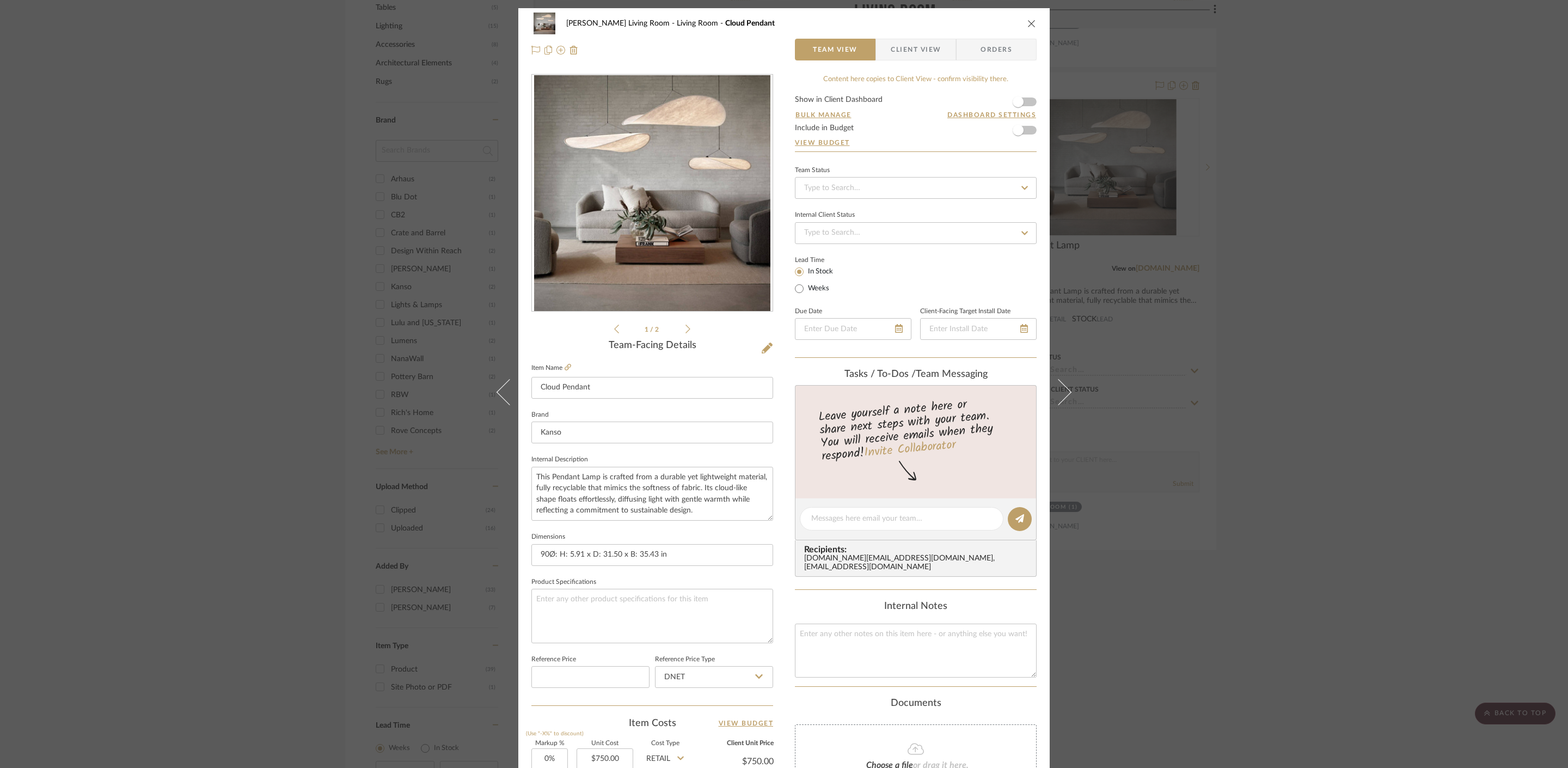
click at [1486, 303] on div "Mahvish Living Room Living Room Cloud Pendant Team View Client View Orders 1 / …" at bounding box center [784, 384] width 1568 height 768
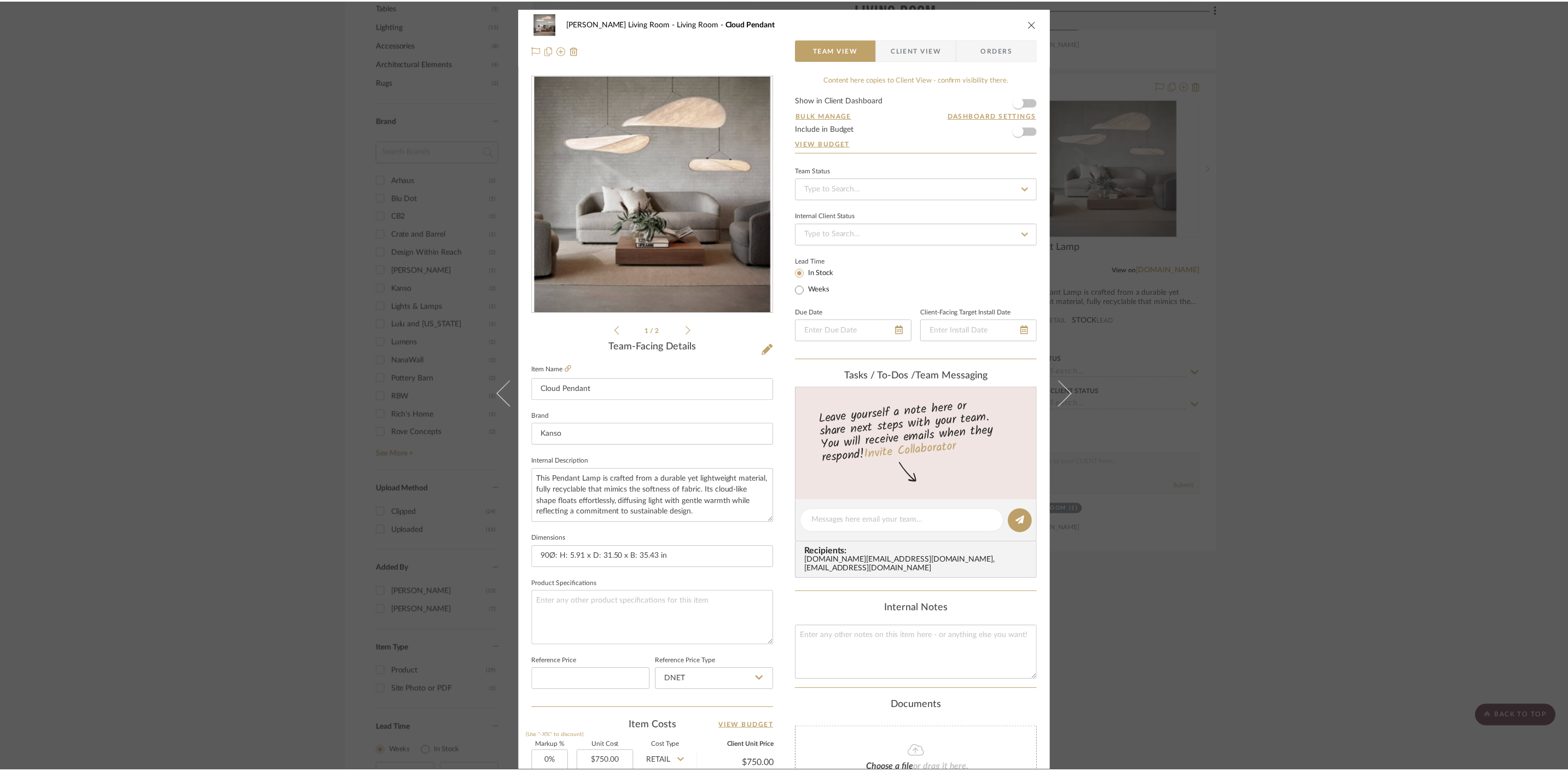
scroll to position [711, 0]
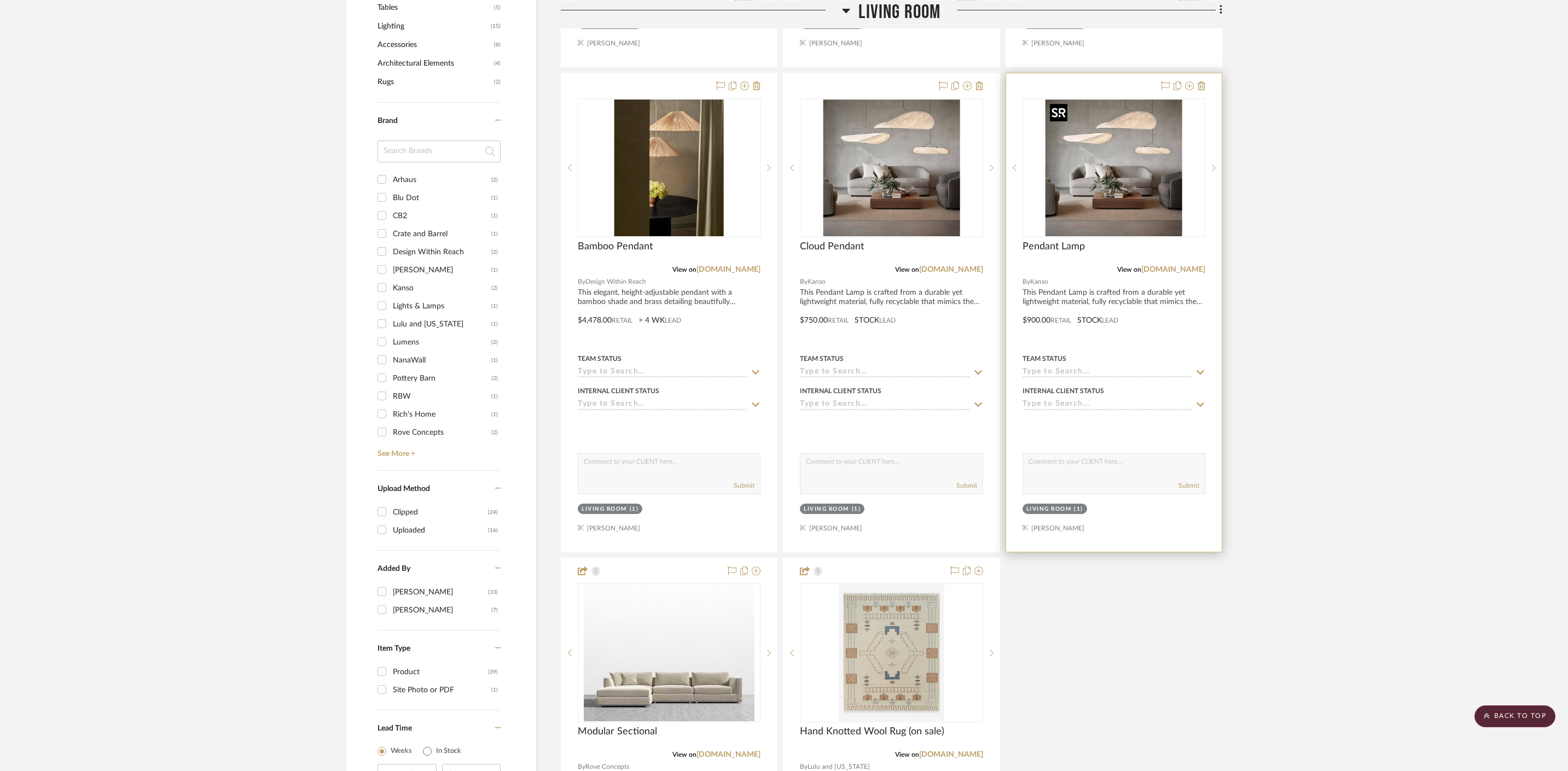
click at [1146, 169] on img "0" at bounding box center [1113, 167] width 137 height 137
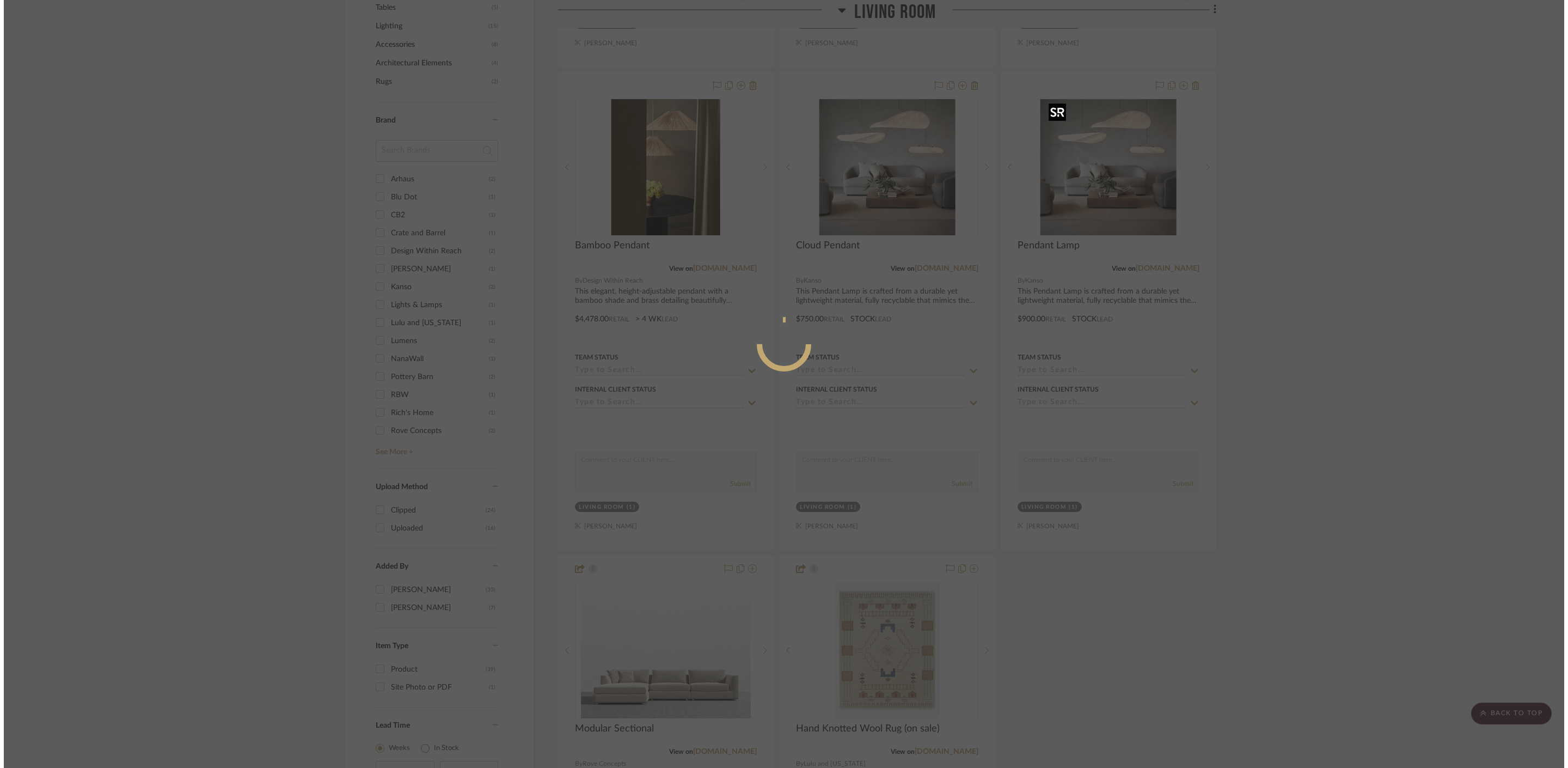
scroll to position [0, 0]
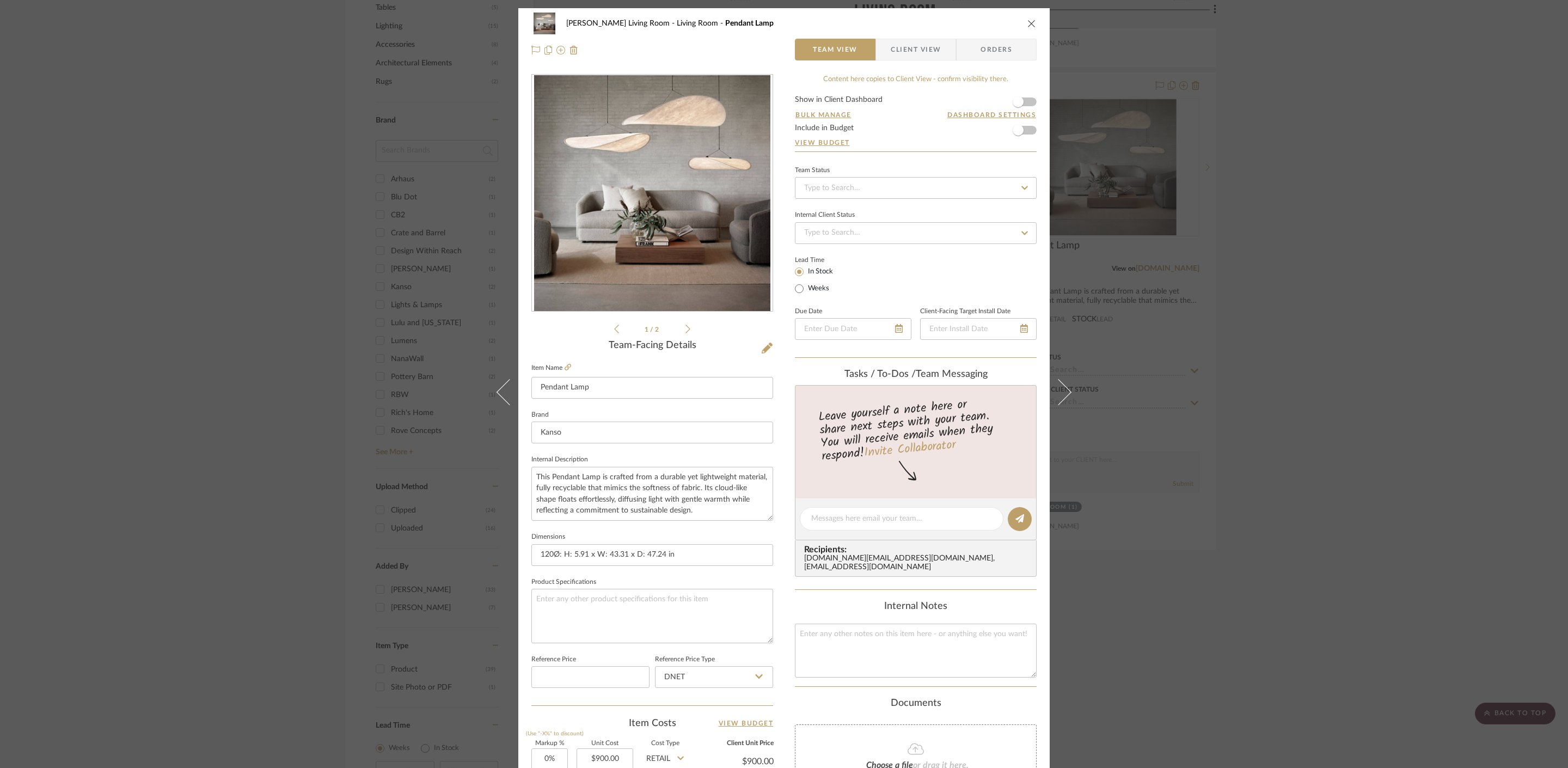
click at [1202, 290] on div "Mahvish Living Room Living Room Pendant Lamp Team View Client View Orders 1 / 2…" at bounding box center [784, 384] width 1568 height 768
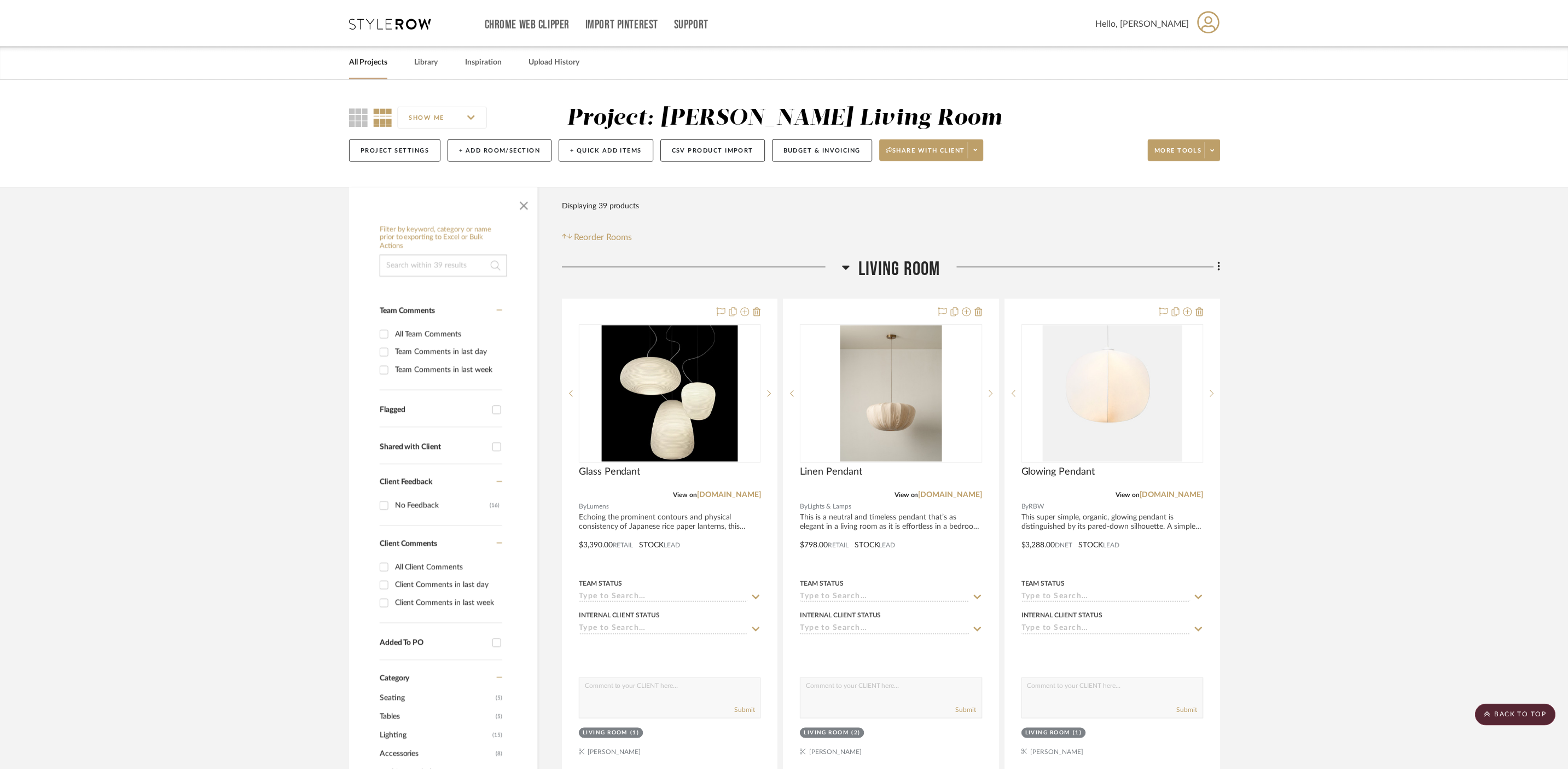
scroll to position [711, 0]
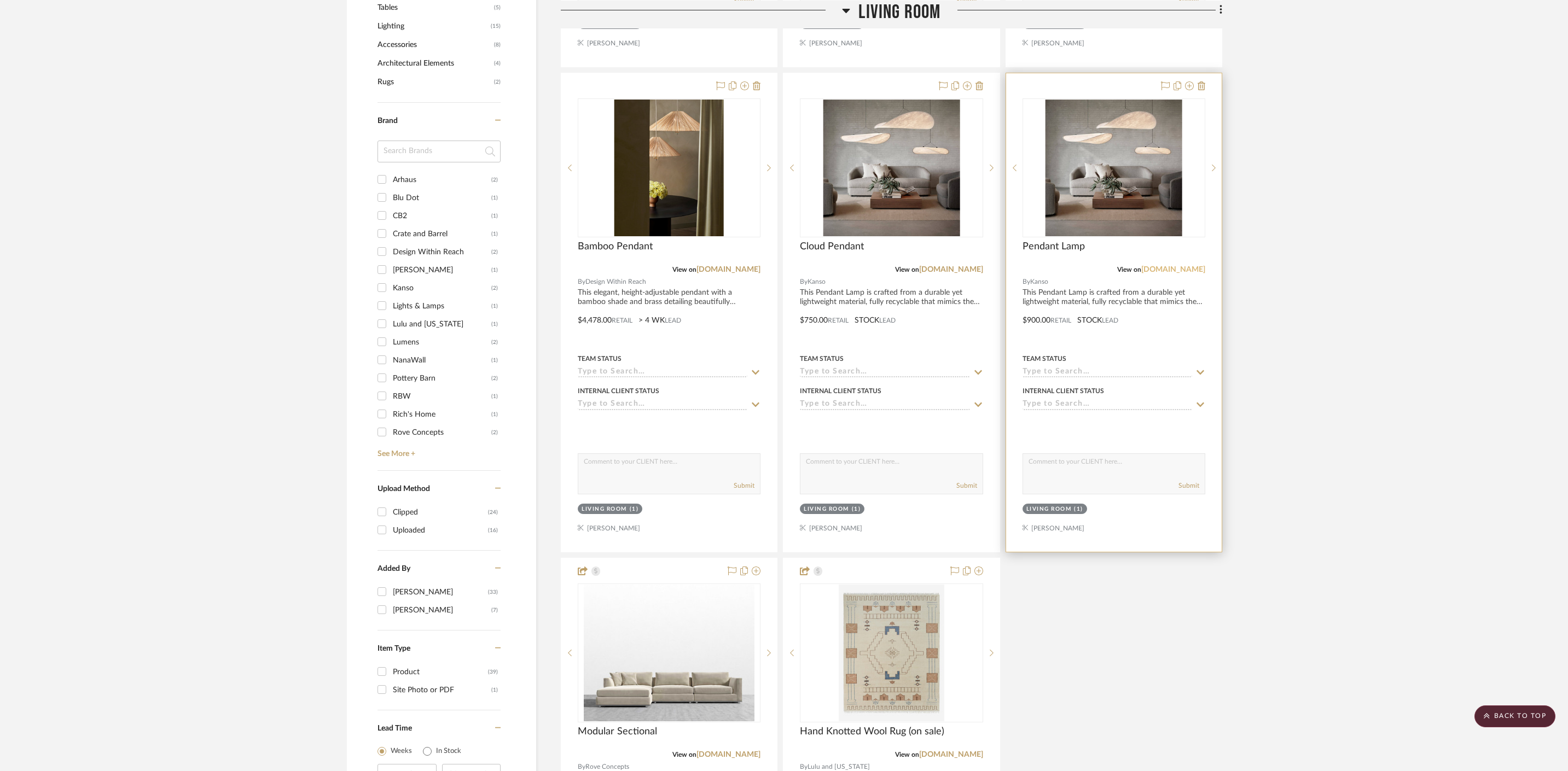
click at [1190, 271] on link "shopkanso.com" at bounding box center [1173, 270] width 64 height 8
click at [851, 247] on span "Cloud Pendant" at bounding box center [831, 246] width 64 height 12
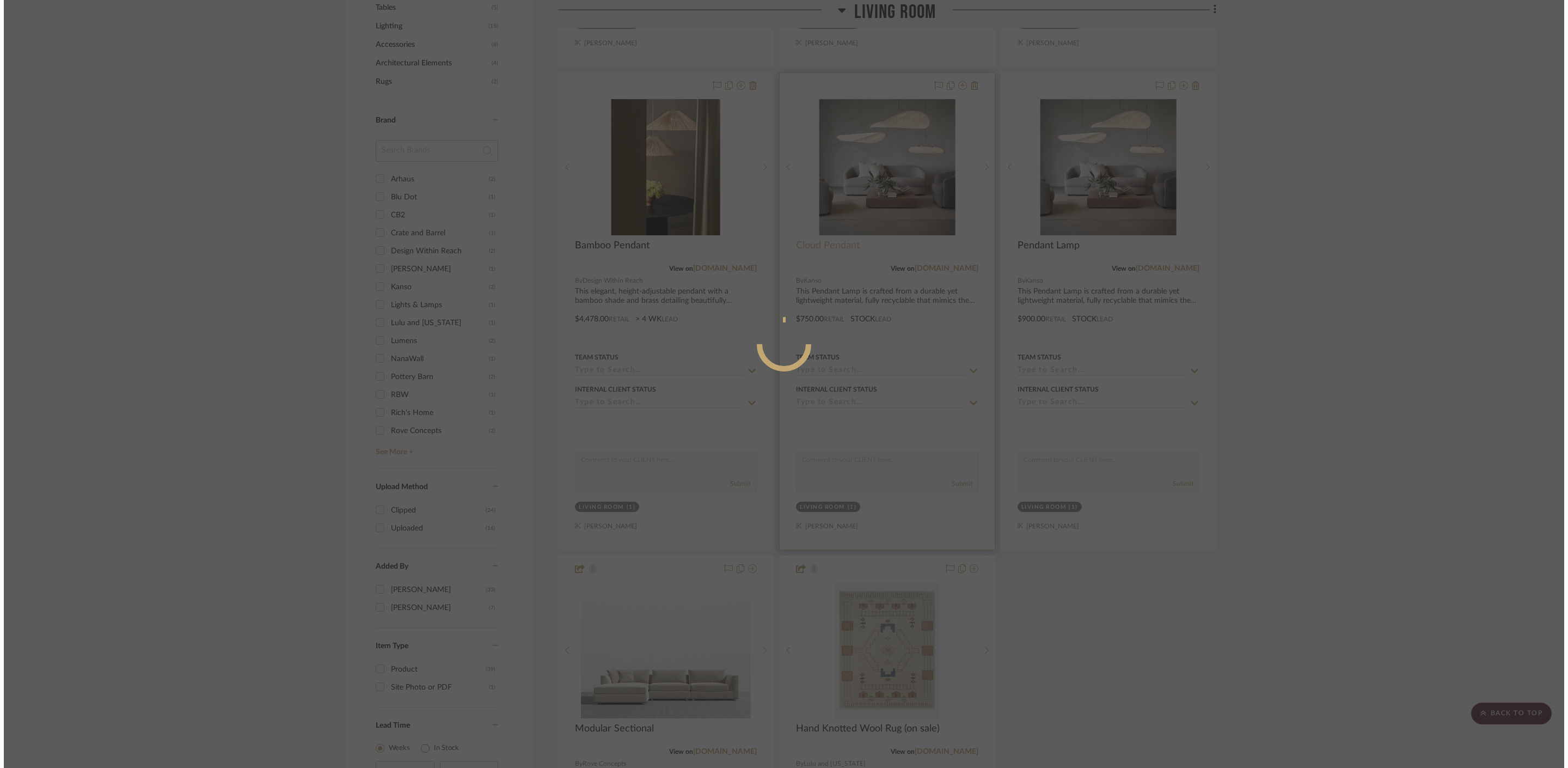
scroll to position [0, 0]
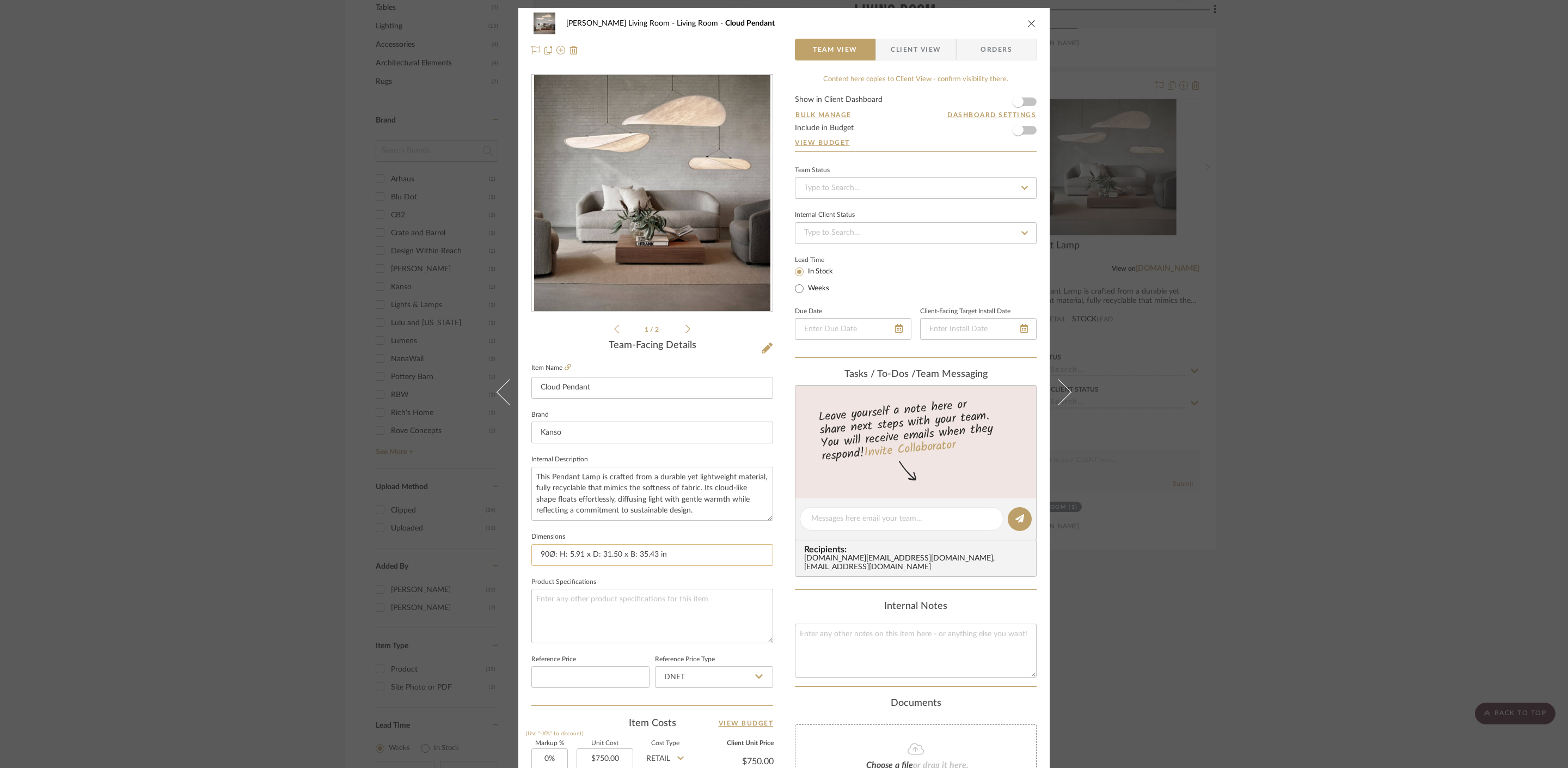
drag, startPoint x: 555, startPoint y: 556, endPoint x: 738, endPoint y: 550, distance: 183.1
click at [738, 550] on input "90Ø: H: 5.91 x D: 31.50 x B: 35.43 in" at bounding box center [652, 555] width 242 height 22
click at [689, 542] on fieldset "Dimensions 90Ø: H: 5.91 x D: 31.50 x B: 35.43 in" at bounding box center [652, 548] width 242 height 36
drag, startPoint x: 683, startPoint y: 554, endPoint x: 556, endPoint y: 559, distance: 127.1
click at [556, 559] on input "90Ø: H: 5.91 x D: 31.50 x B: 35.43 in" at bounding box center [652, 555] width 242 height 22
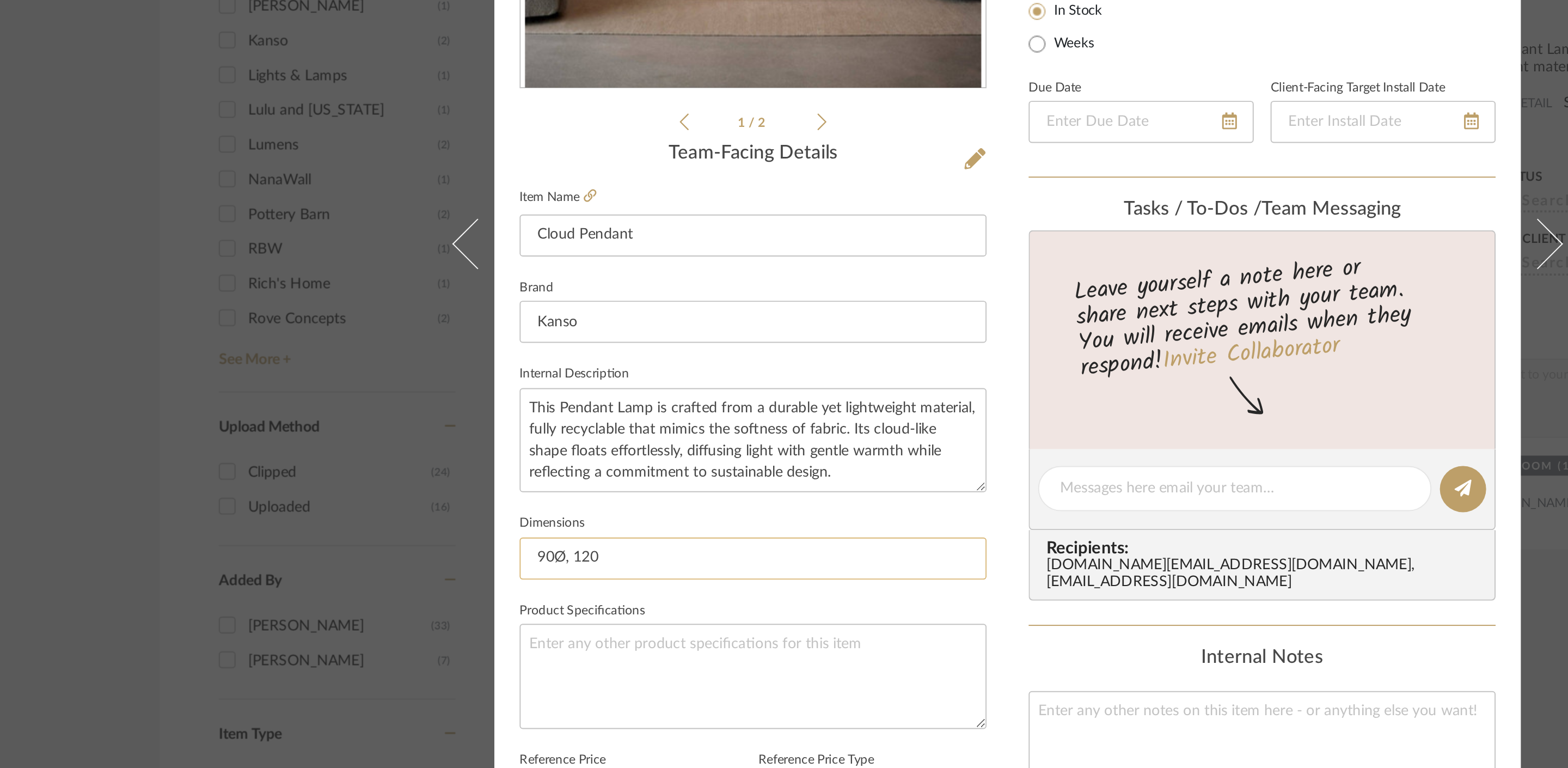
click at [549, 554] on input "90Ø, 120" at bounding box center [652, 555] width 242 height 22
click at [548, 555] on input "90Ø, 120" at bounding box center [652, 555] width 242 height 22
click at [544, 557] on input "90Ø, 120" at bounding box center [652, 555] width 242 height 22
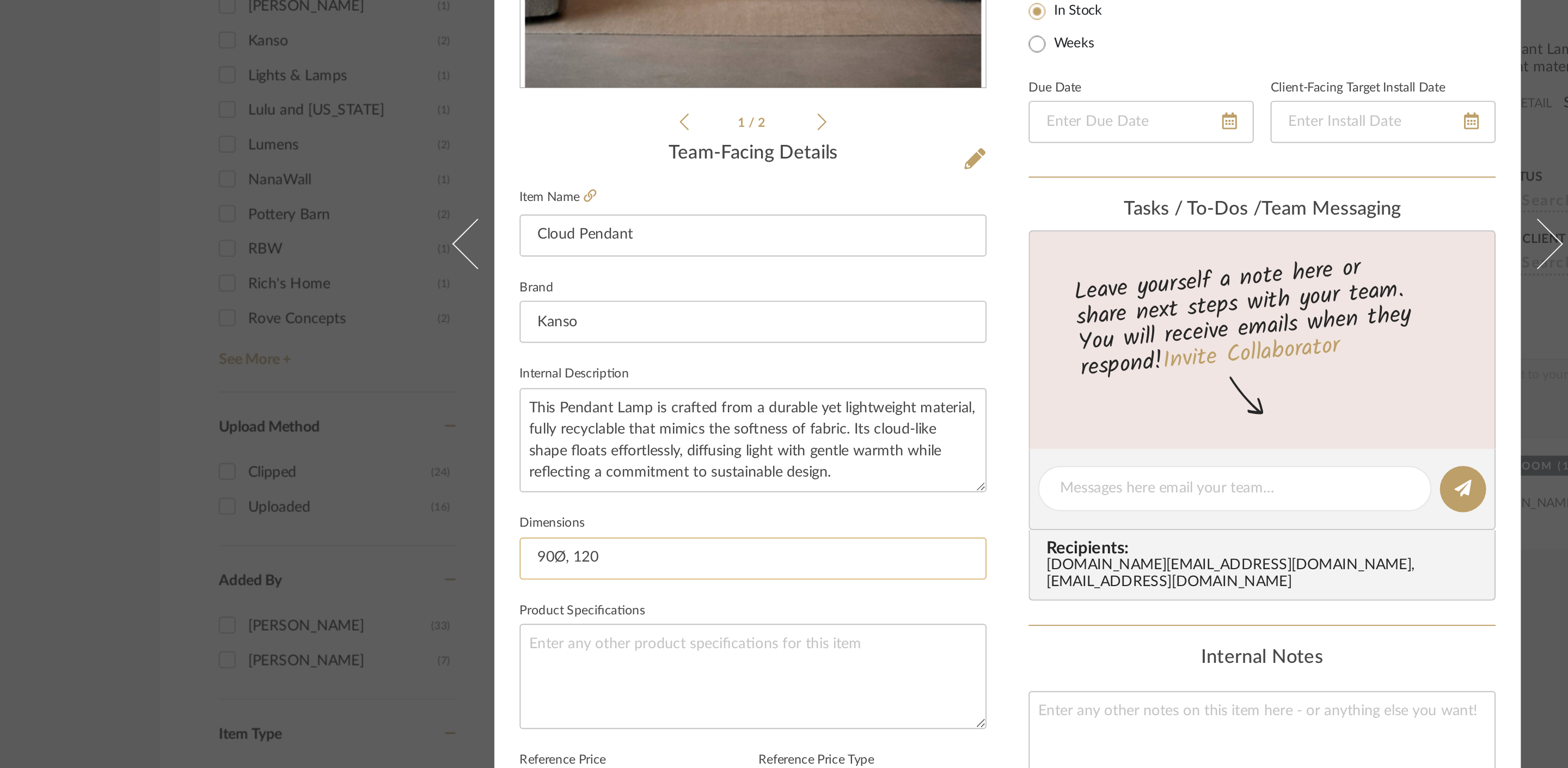
click at [584, 557] on input "90Ø, 120" at bounding box center [652, 555] width 242 height 22
paste input "Ø"
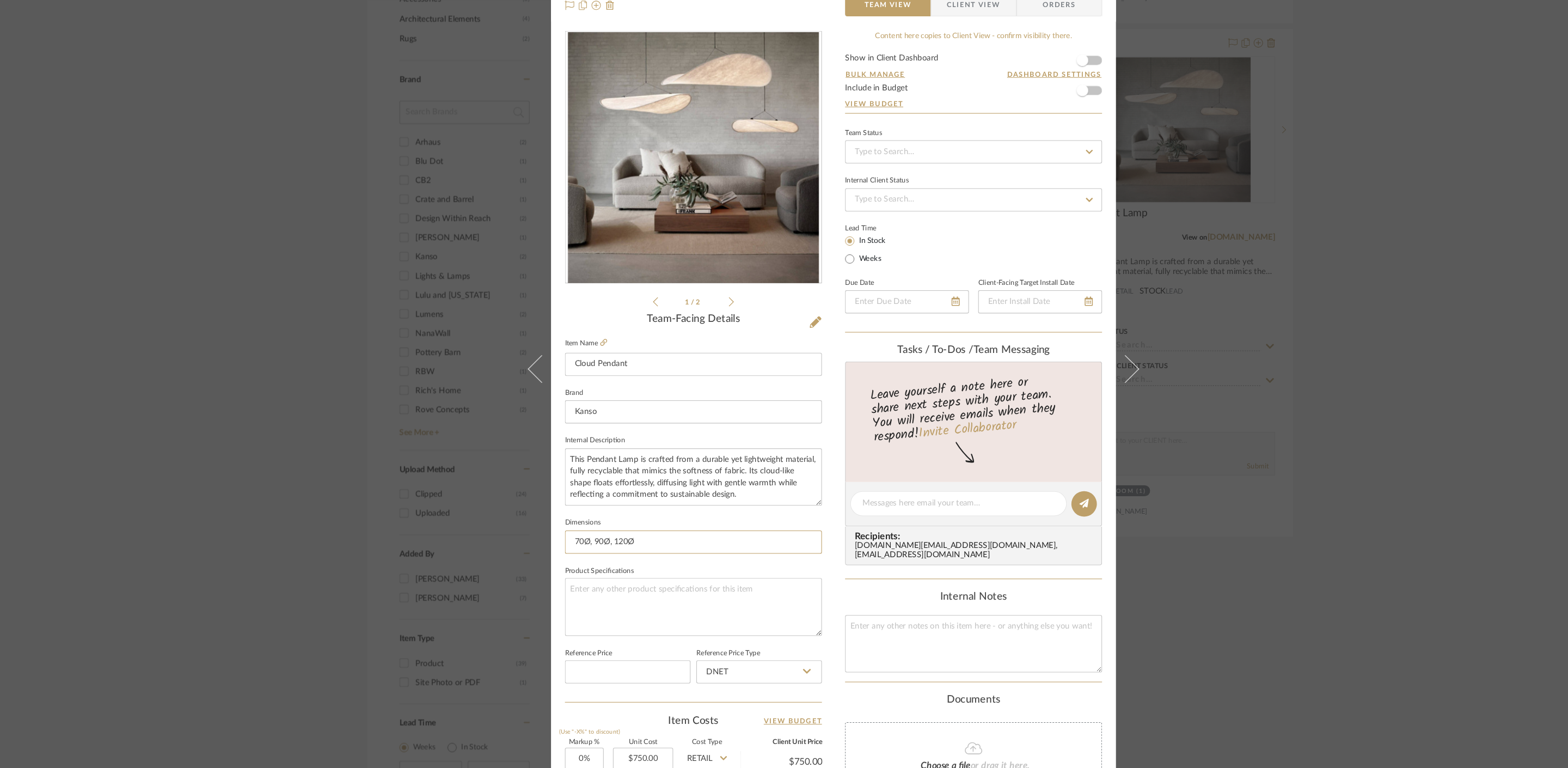
type input "70Ø, 90Ø, 120Ø"
click at [1316, 365] on div "Mahvish Living Room Living Room Cloud Pendant Team View Client View Orders 1 / …" at bounding box center [784, 384] width 1568 height 768
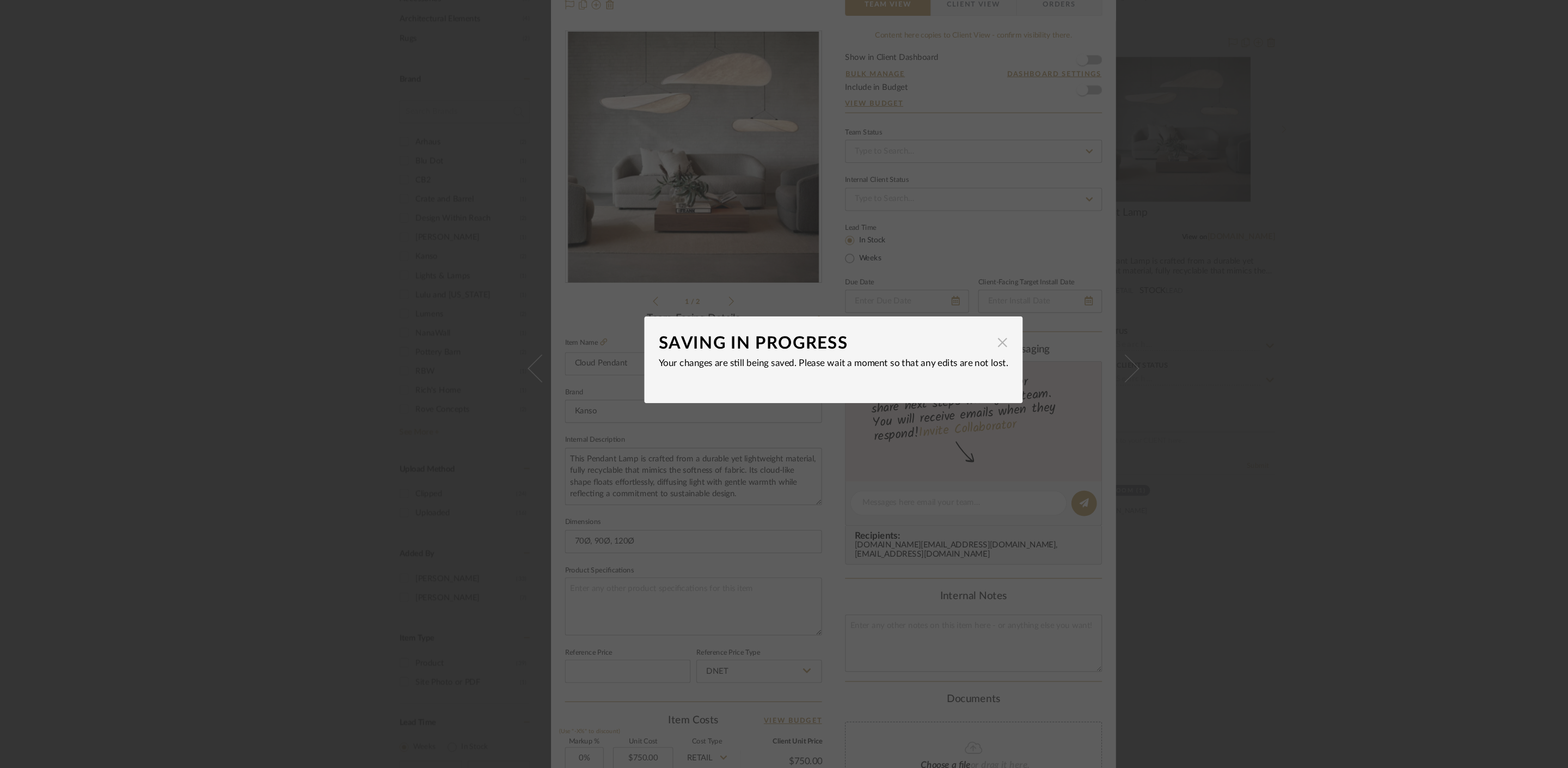
click at [940, 365] on span "button" at bounding box center [943, 368] width 22 height 22
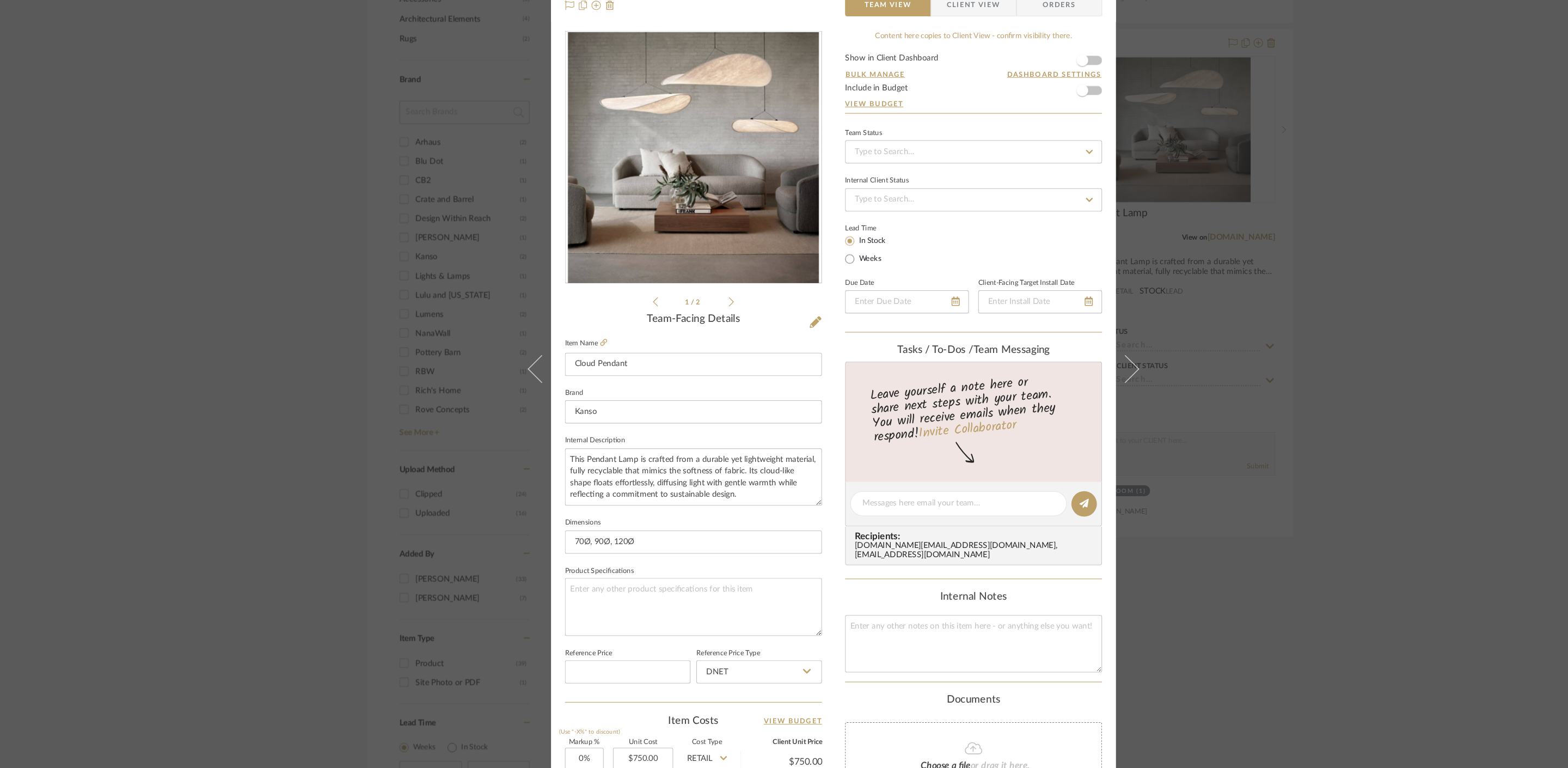
click at [1193, 430] on div "Mahvish Living Room Living Room Cloud Pendant Team View Client View Orders 1 / …" at bounding box center [784, 384] width 1568 height 768
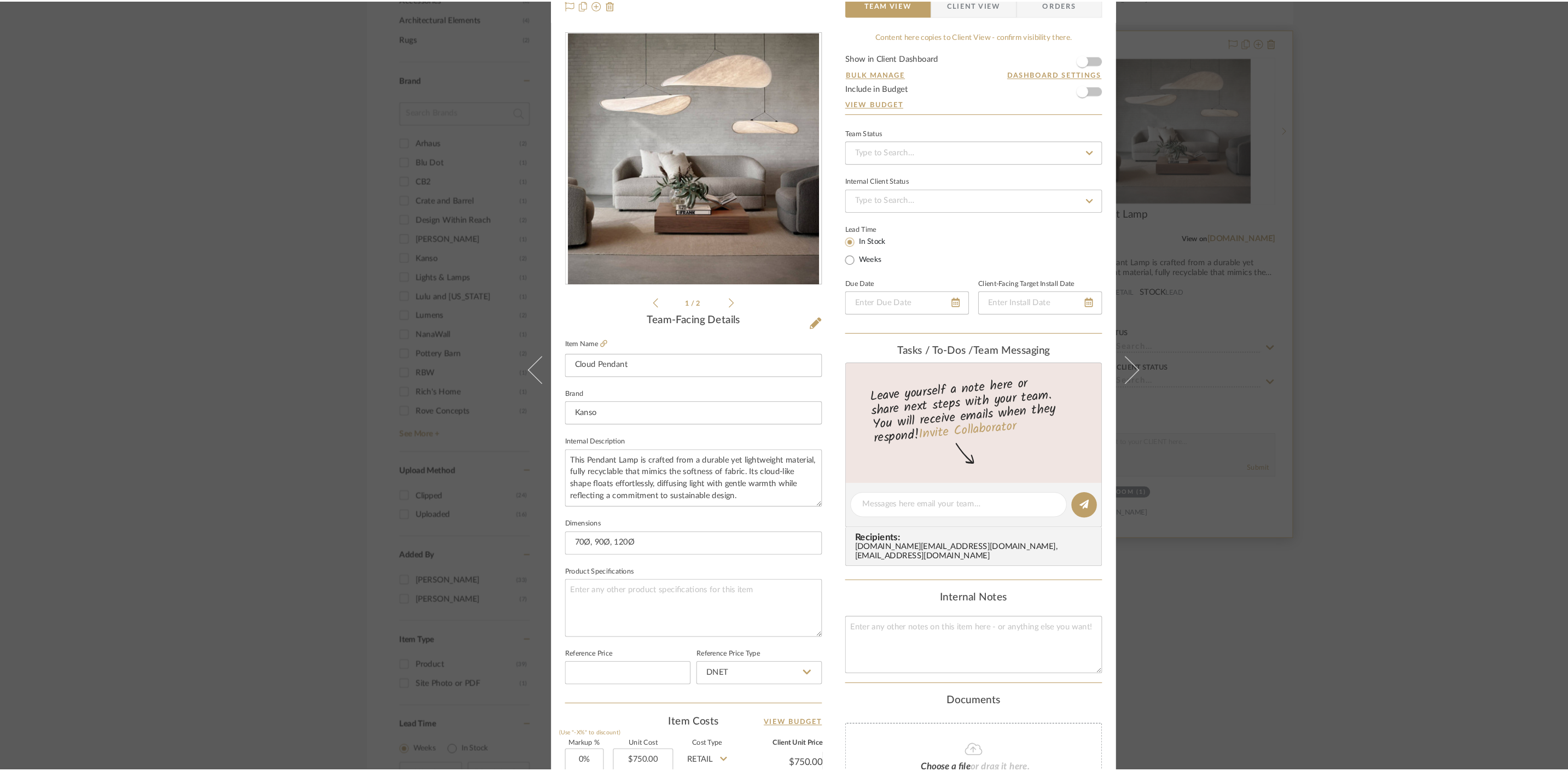
scroll to position [710, 0]
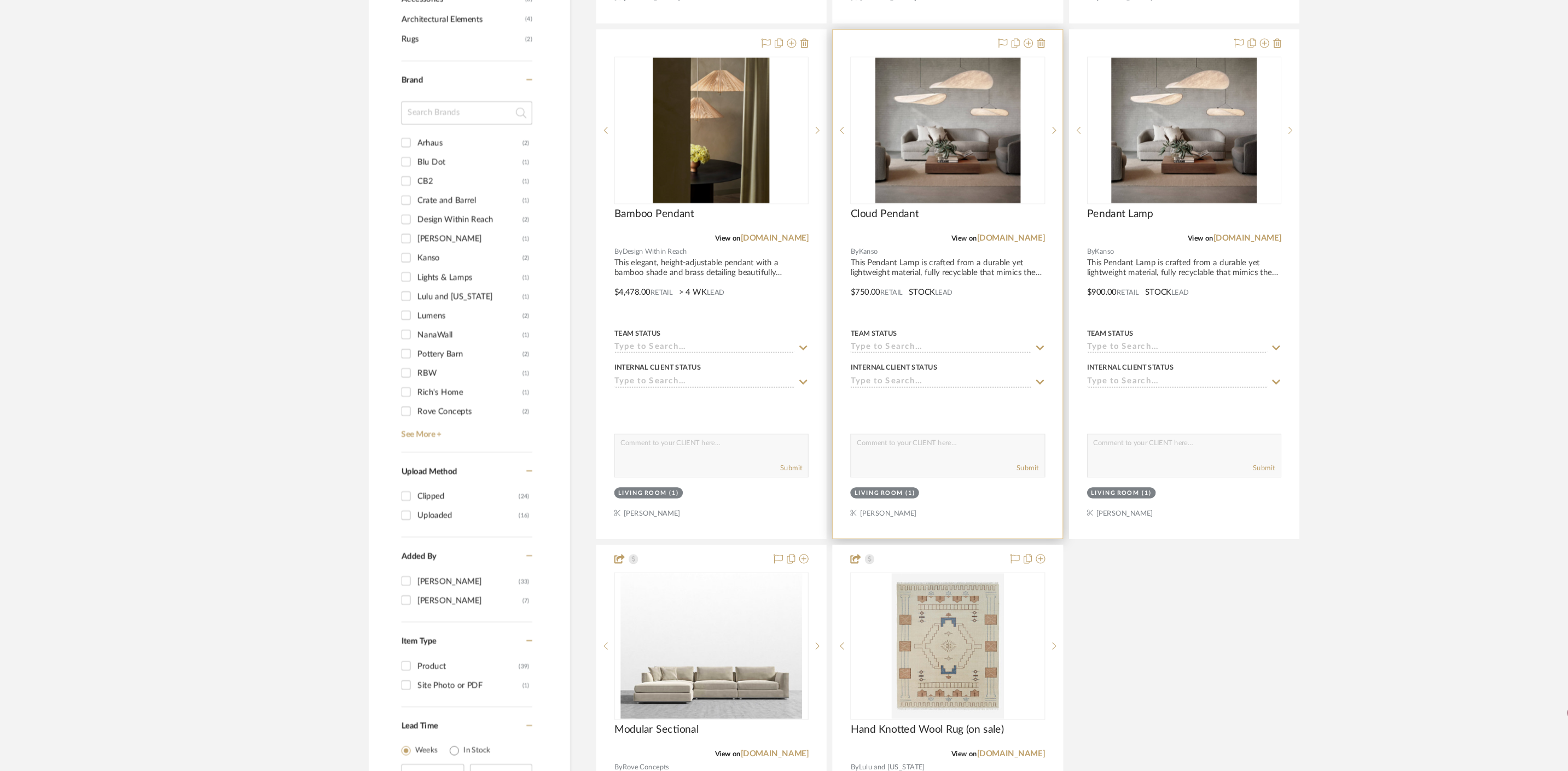
click at [887, 247] on div "Cloud Pendant" at bounding box center [891, 253] width 182 height 24
click at [872, 222] on img "0" at bounding box center [891, 168] width 137 height 137
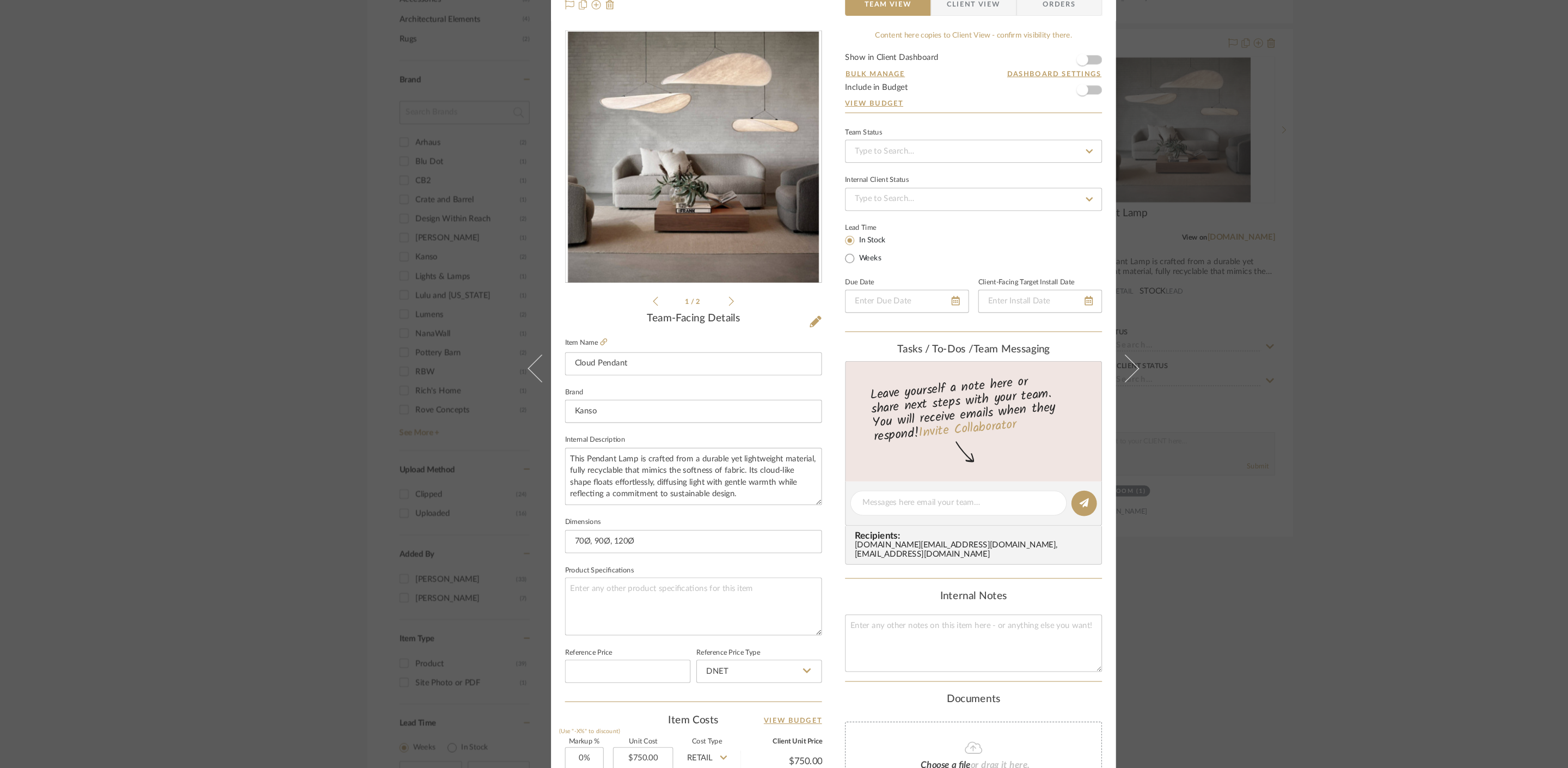
click at [1357, 276] on div "Mahvish Living Room Living Room Cloud Pendant Team View Client View Orders 1 / …" at bounding box center [784, 384] width 1568 height 768
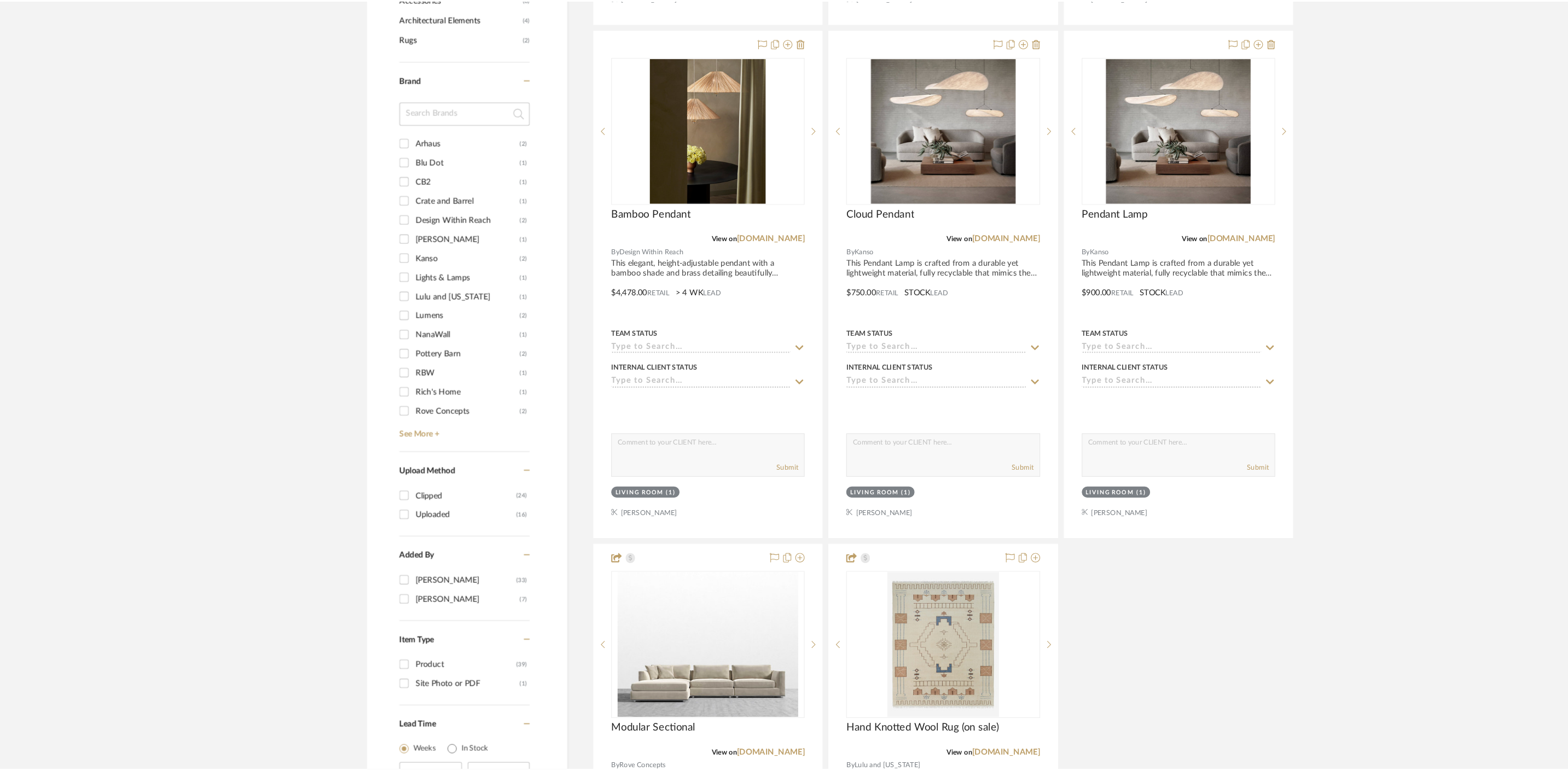
scroll to position [710, 0]
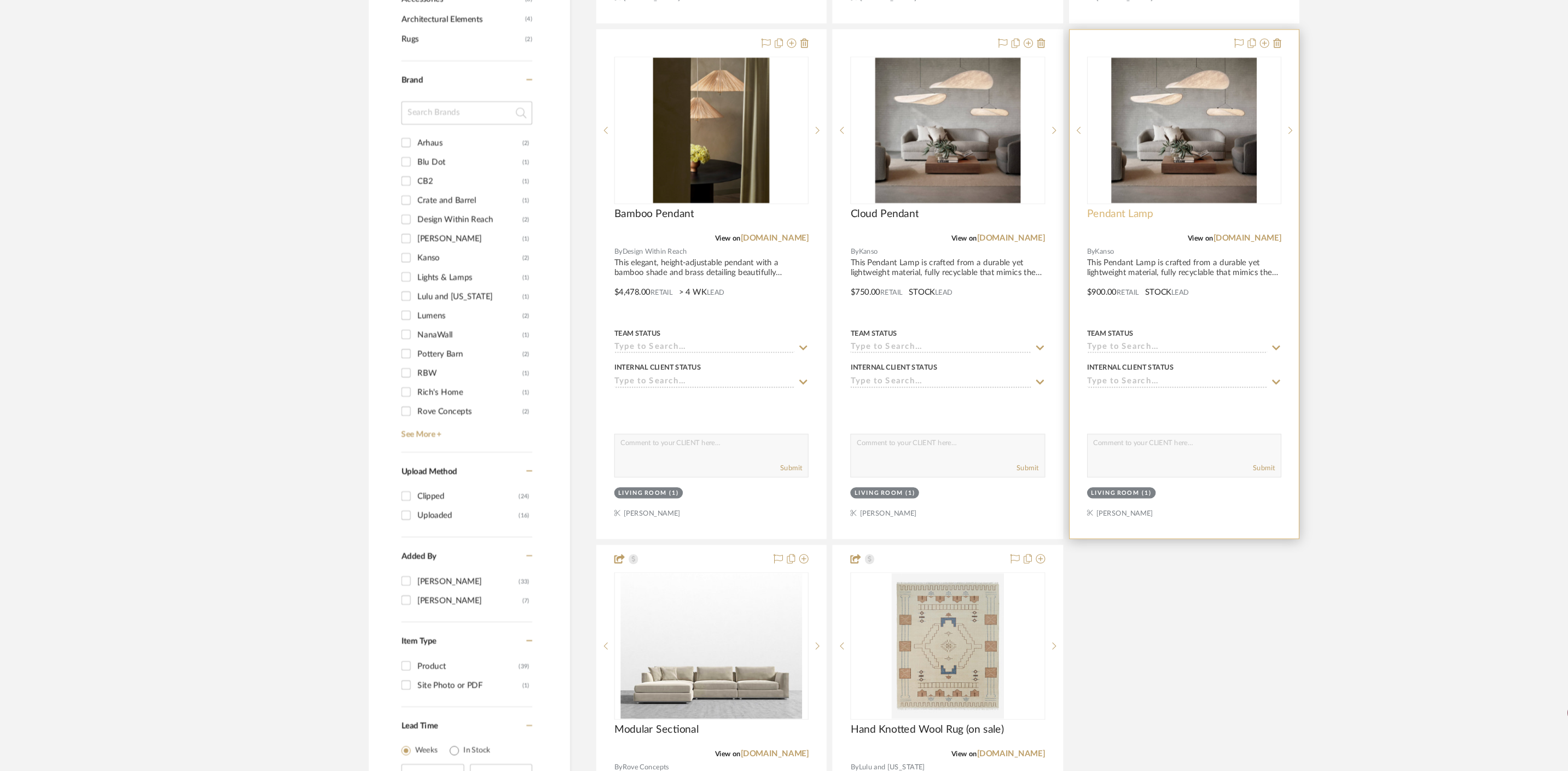
click at [1078, 244] on span "Pendant Lamp" at bounding box center [1053, 247] width 62 height 12
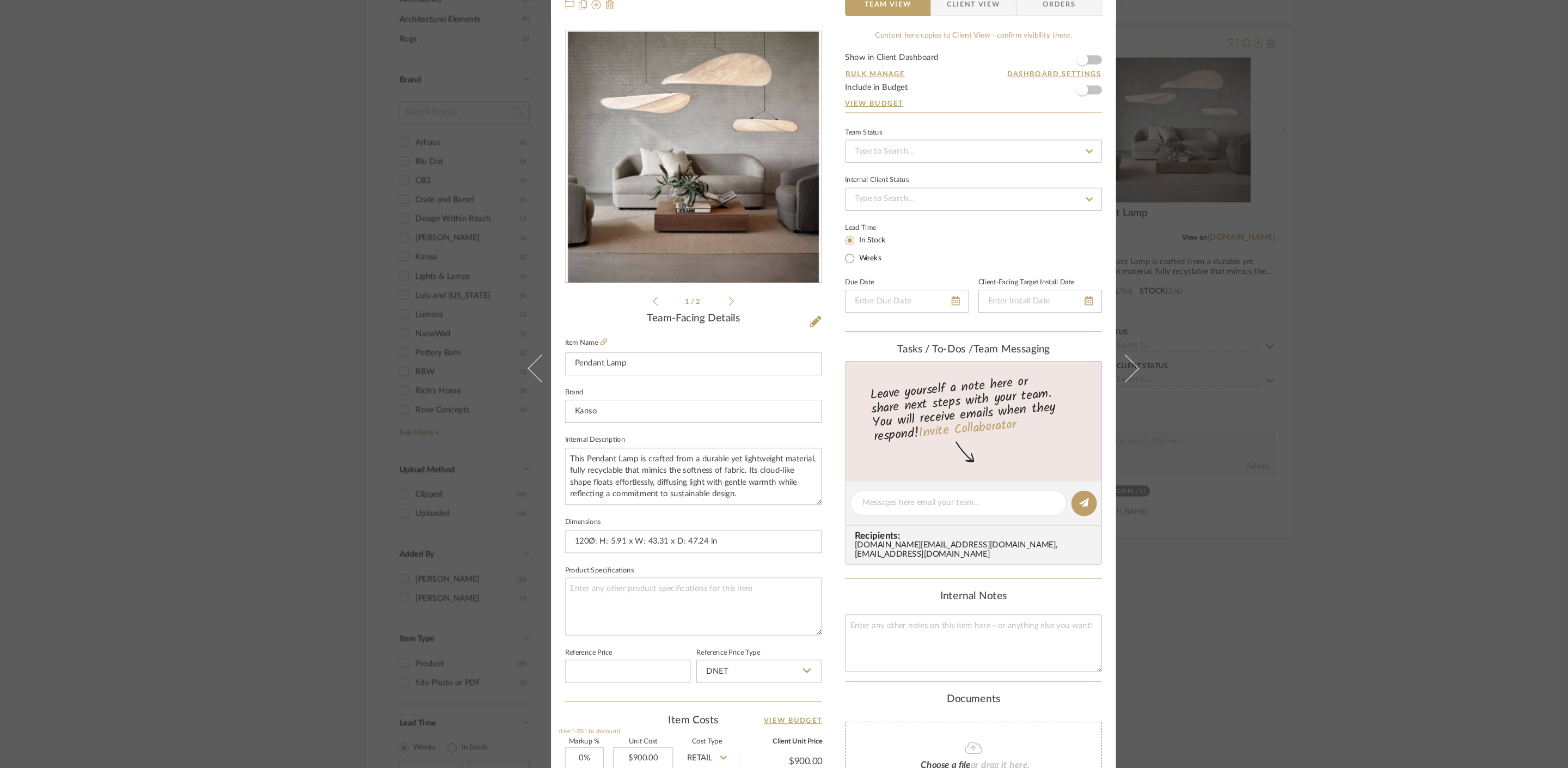
click at [1320, 226] on div "Mahvish Living Room Living Room Pendant Lamp Team View Client View Orders 1 / 2…" at bounding box center [784, 384] width 1568 height 768
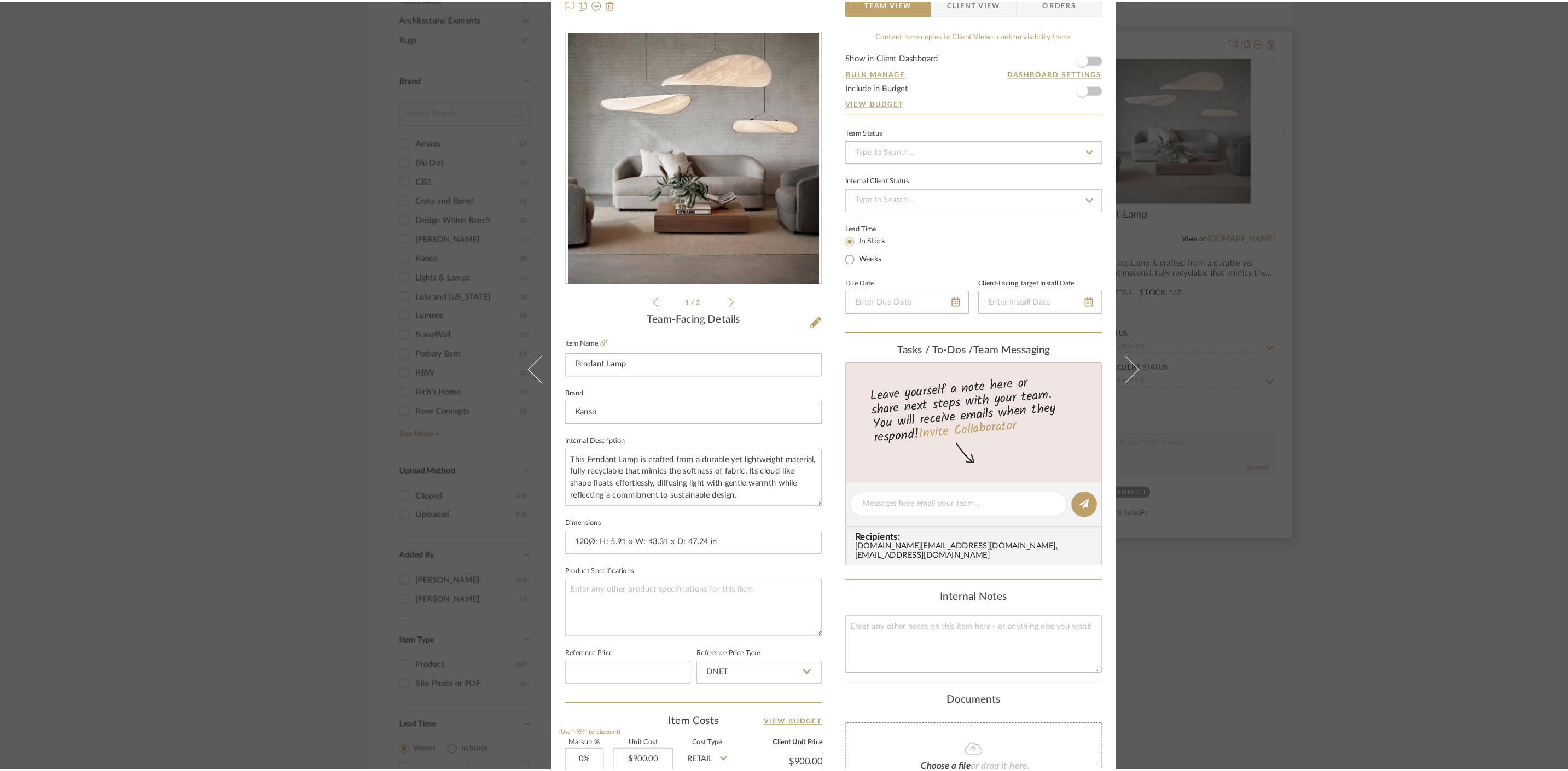
scroll to position [710, 0]
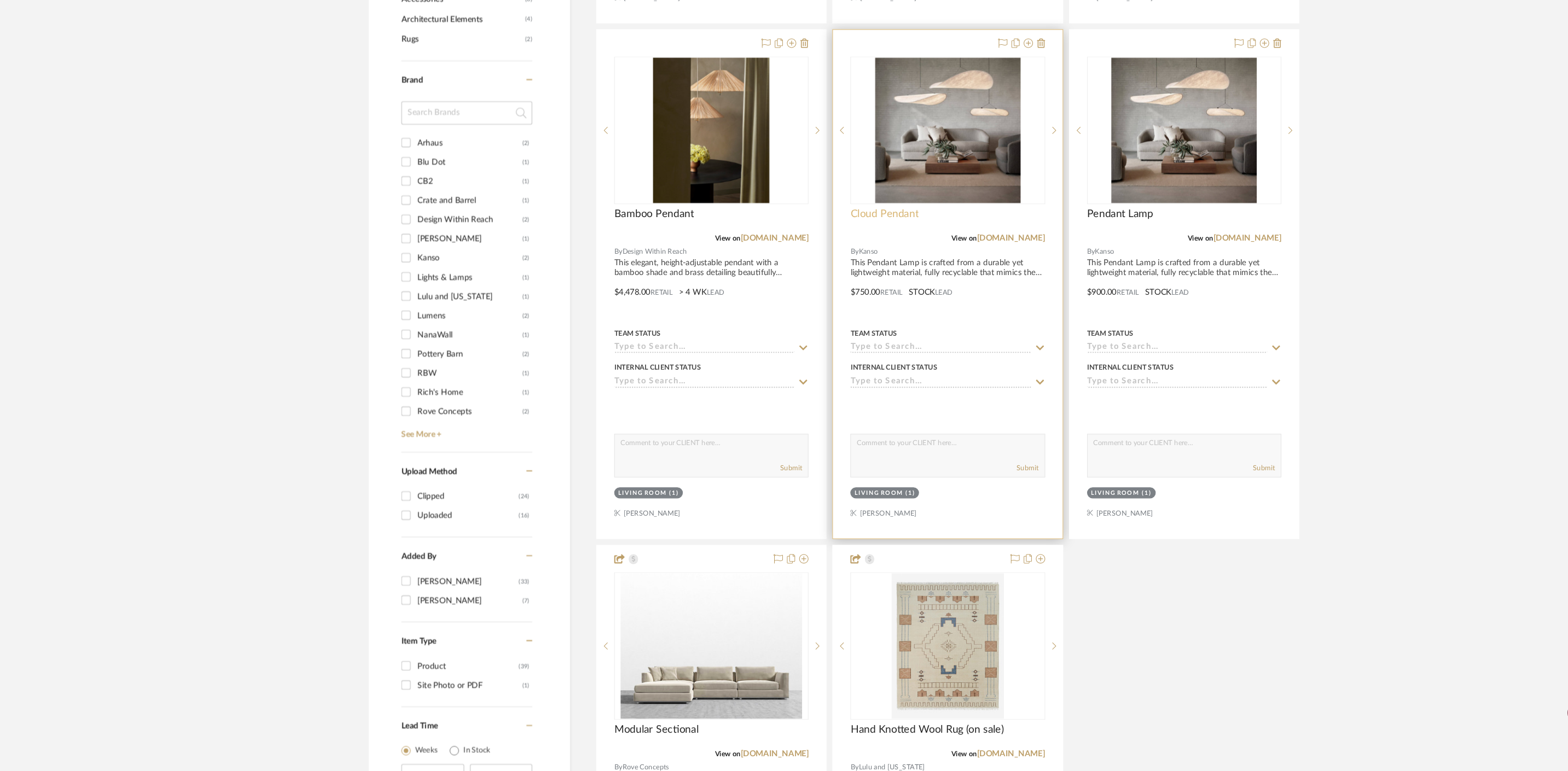
click at [833, 252] on span "Cloud Pendant" at bounding box center [831, 247] width 64 height 12
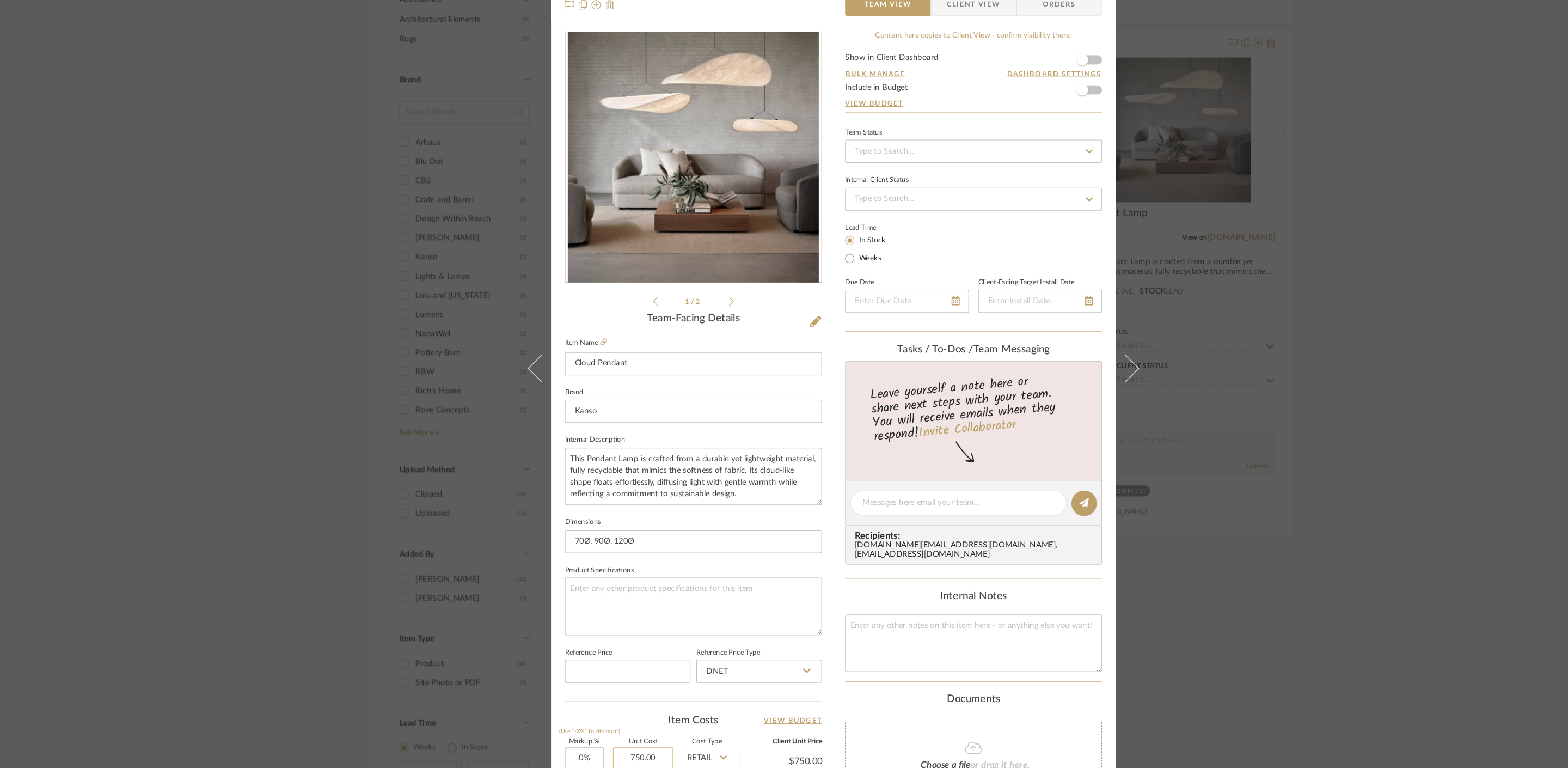
click at [617, 757] on input "750.00" at bounding box center [605, 759] width 57 height 22
type input "$2,299.00"
click at [1167, 623] on div "Mahvish Living Room Living Room Cloud Pendant Team View Client View Orders 1 / …" at bounding box center [784, 384] width 1568 height 768
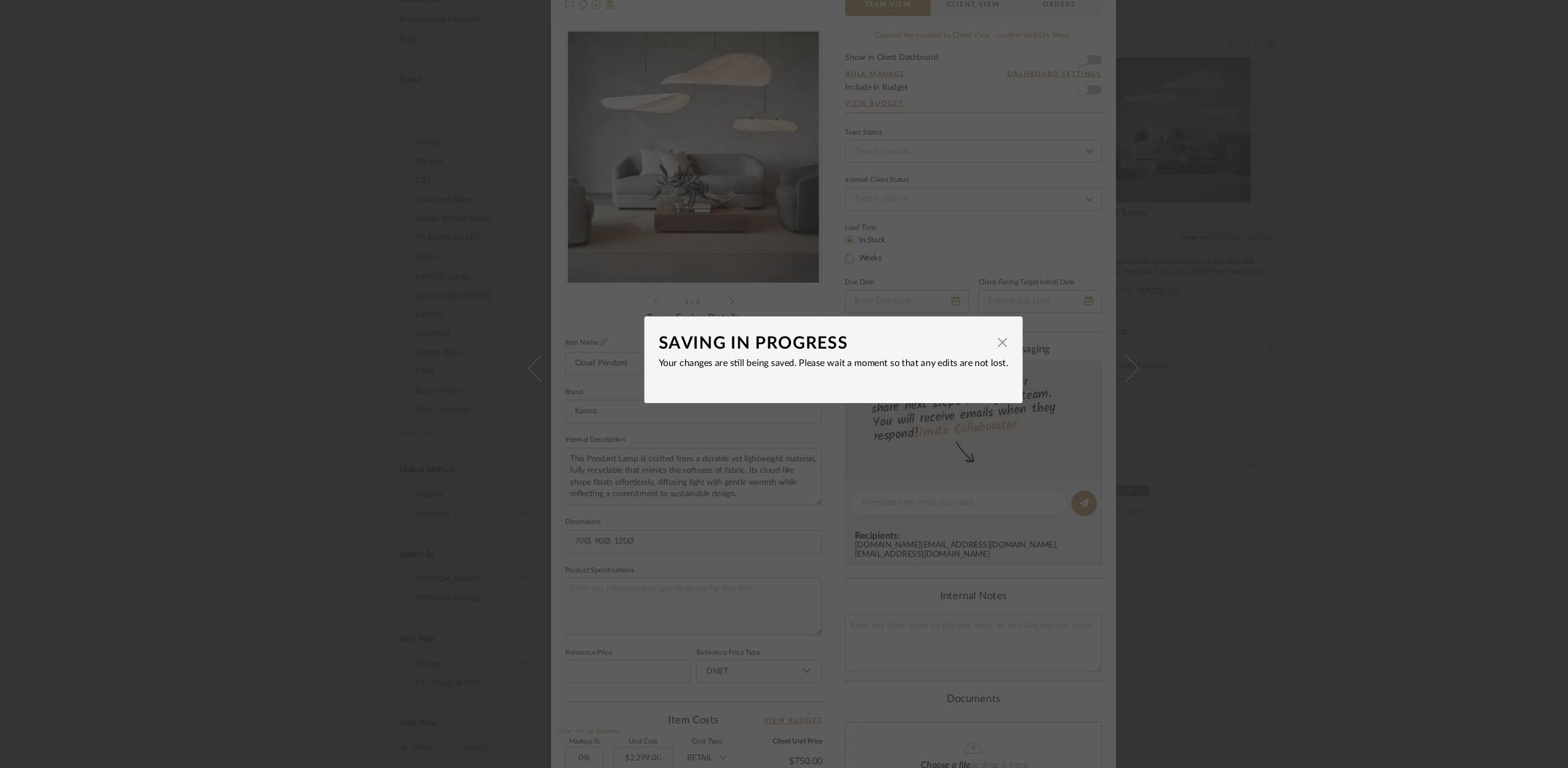
type input "$2,299.00"
type input "$229.90"
click at [941, 370] on span "button" at bounding box center [943, 368] width 22 height 22
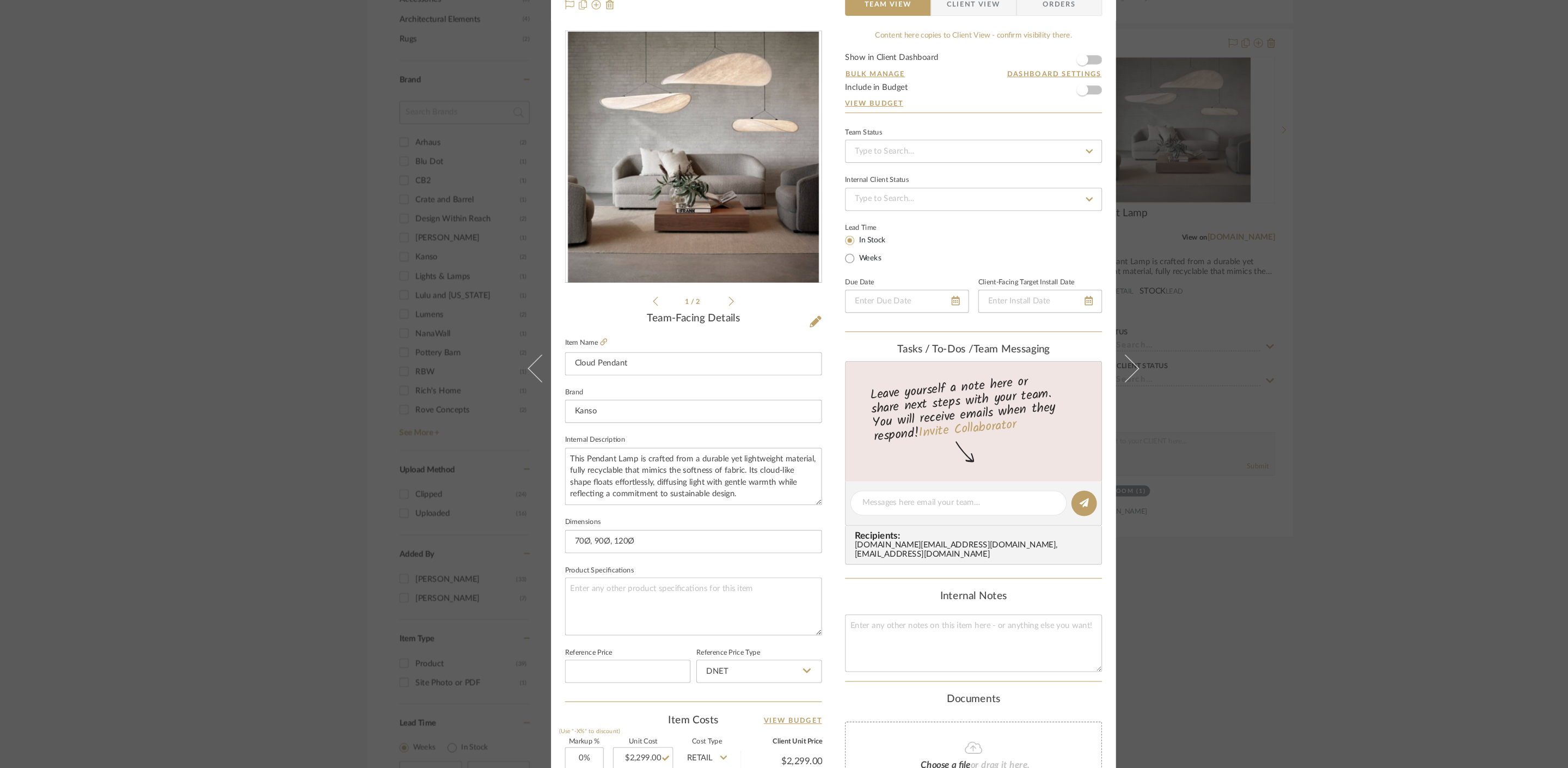
click at [1296, 278] on div "Mahvish Living Room Living Room Cloud Pendant Team View Client View Orders 1 / …" at bounding box center [784, 384] width 1568 height 768
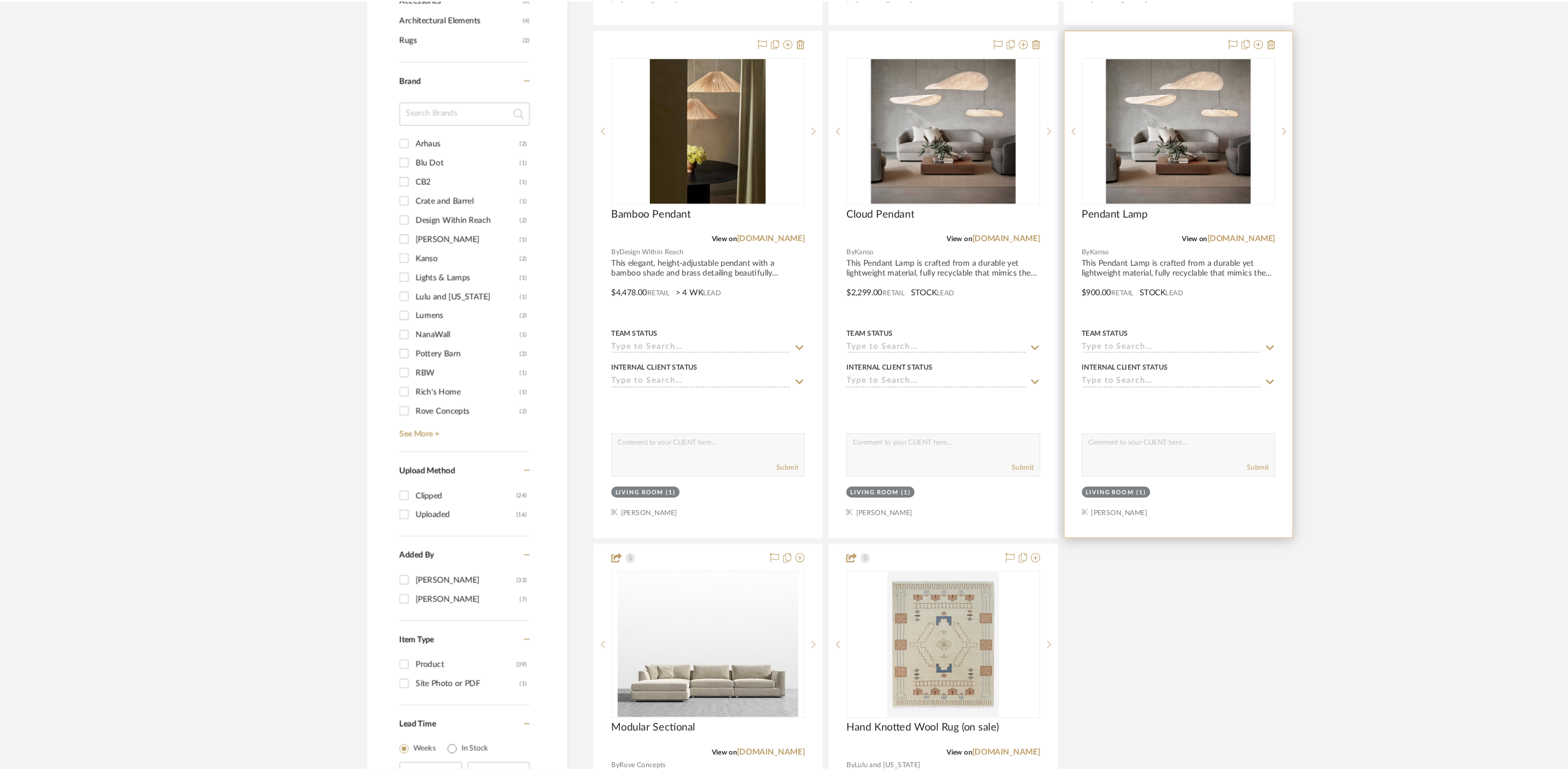
scroll to position [710, 0]
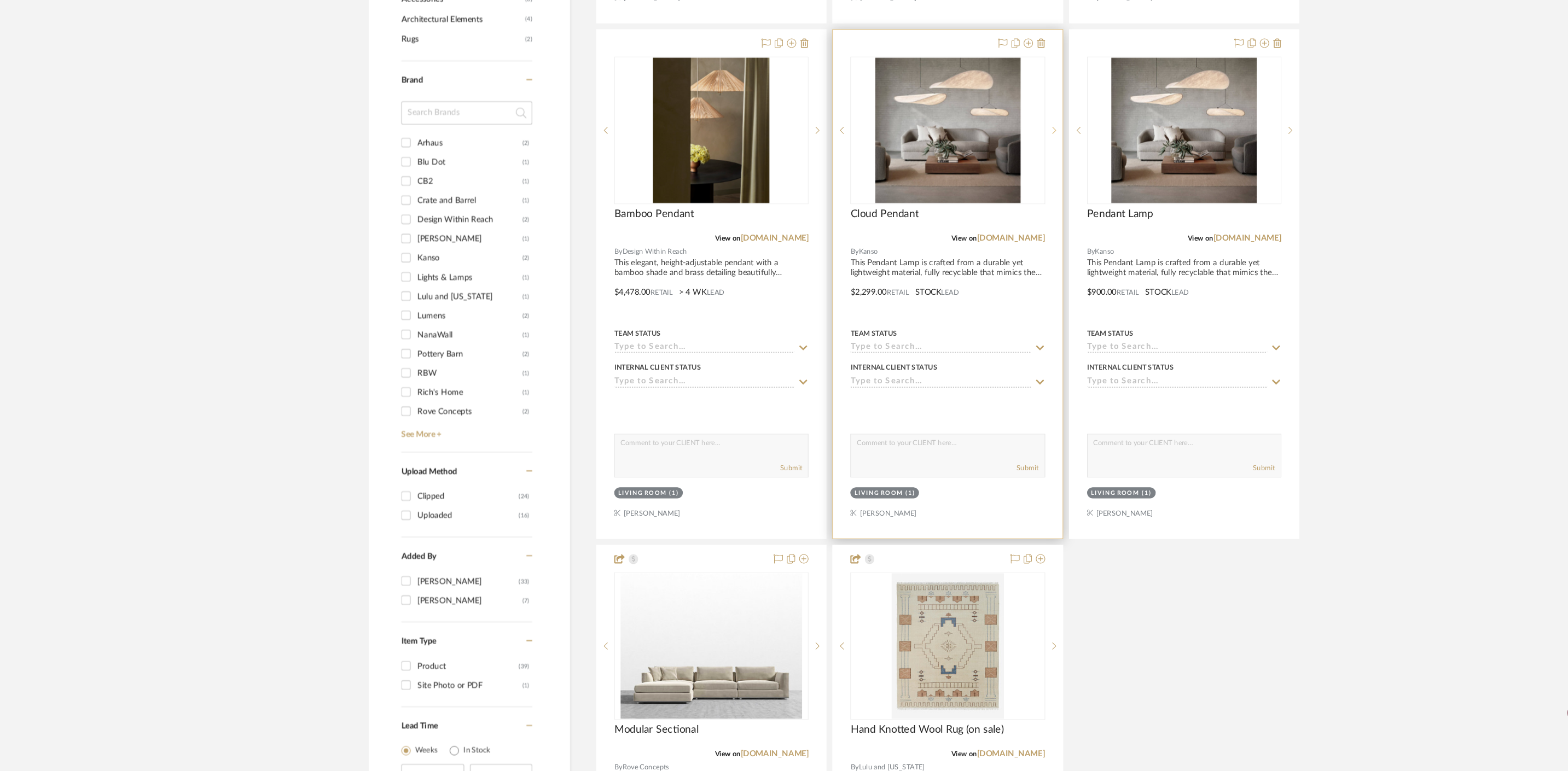
click at [992, 167] on icon at bounding box center [992, 169] width 4 height 8
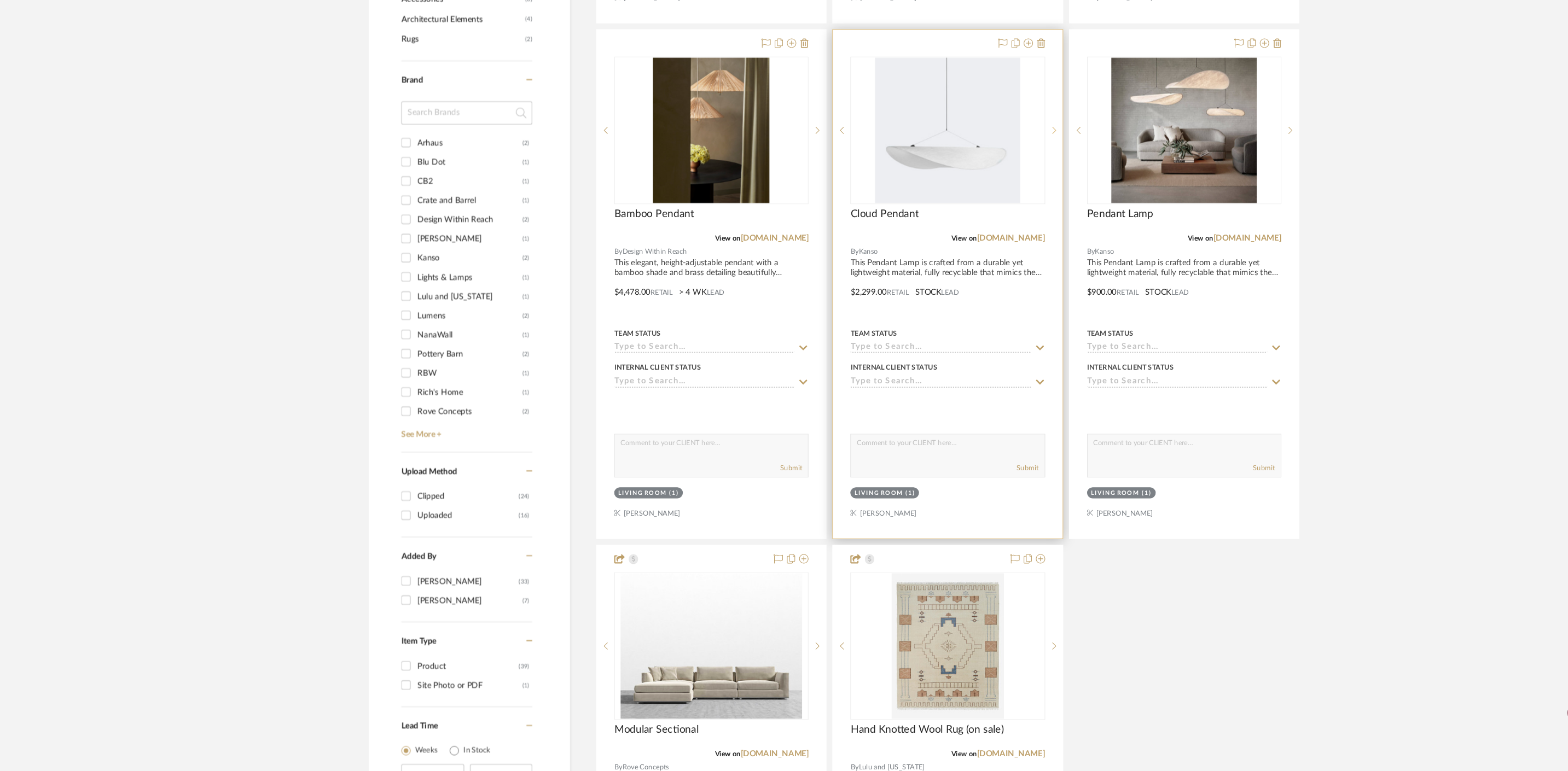
click at [992, 167] on icon at bounding box center [992, 169] width 4 height 8
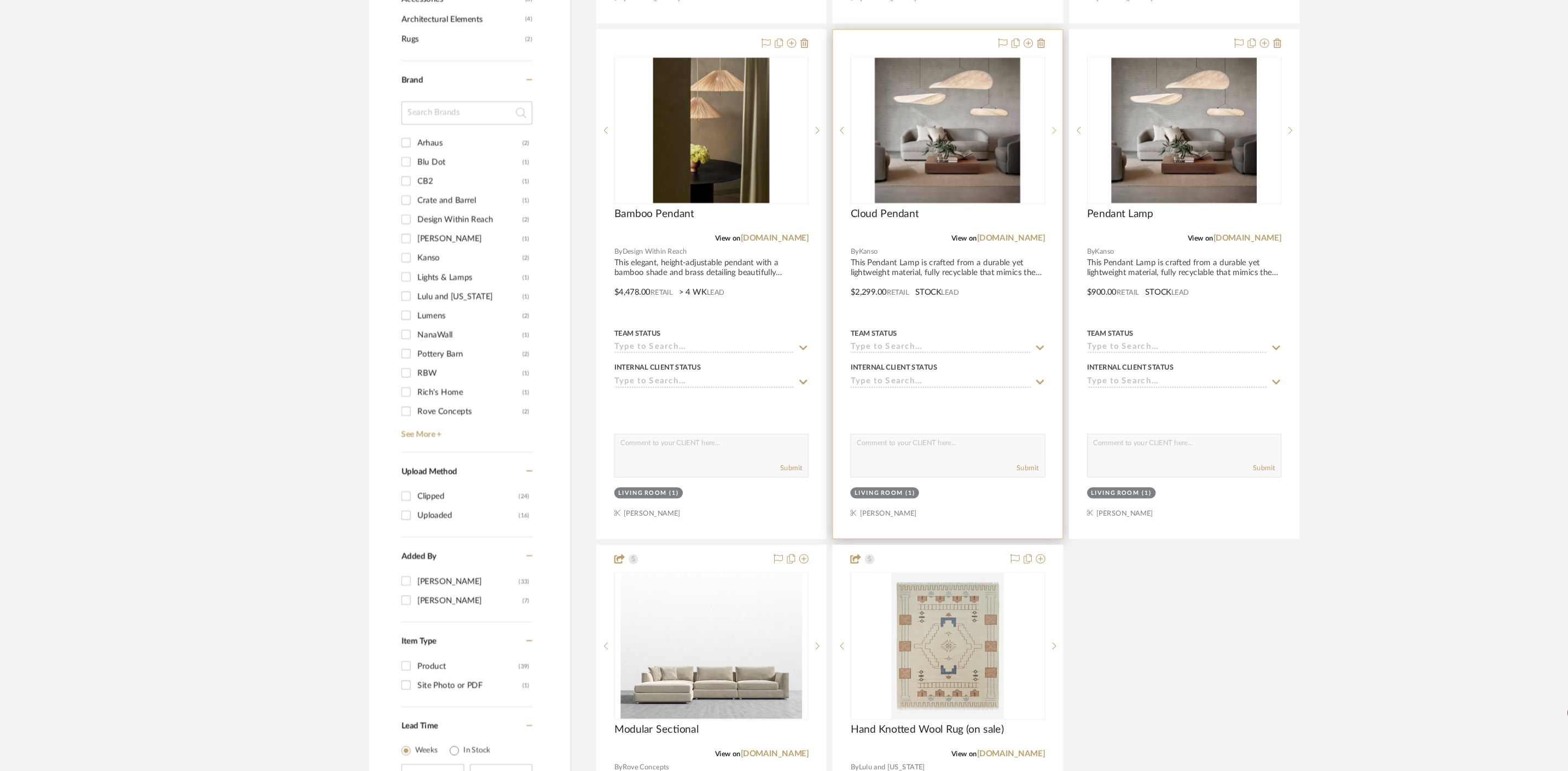
click at [992, 167] on icon at bounding box center [992, 169] width 4 height 8
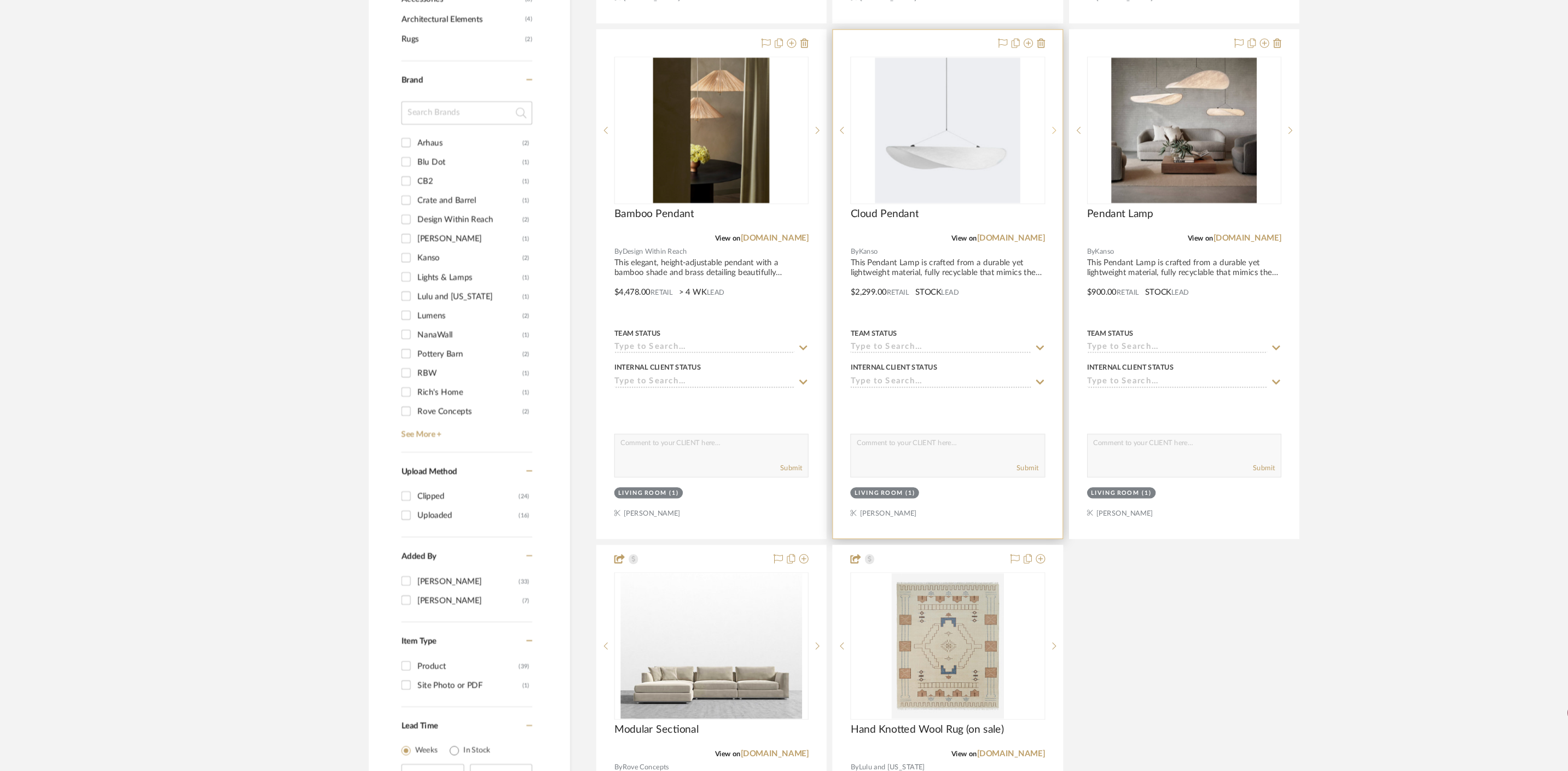
click at [992, 167] on icon at bounding box center [992, 169] width 4 height 8
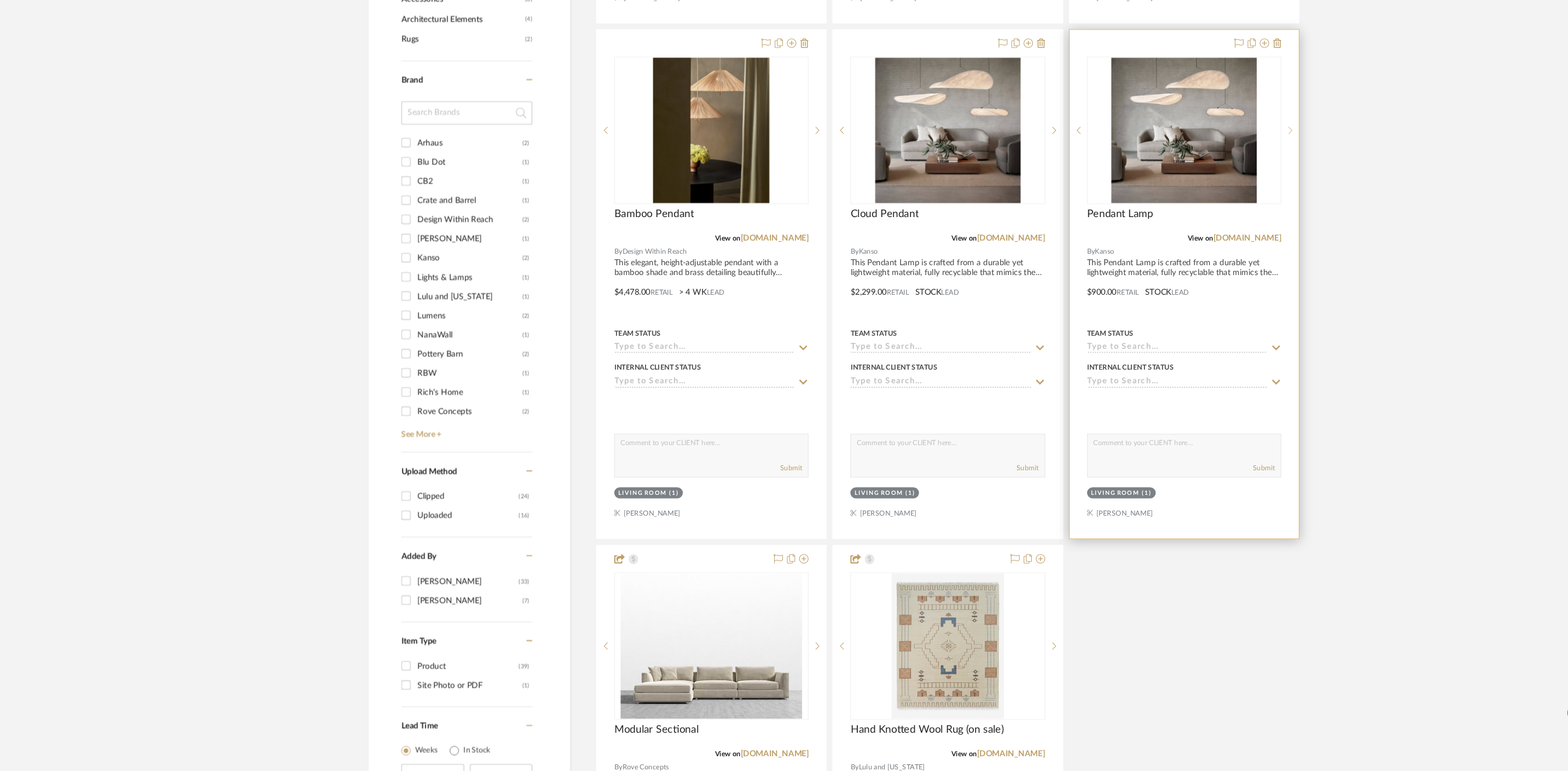
click at [1213, 167] on icon at bounding box center [1214, 169] width 4 height 8
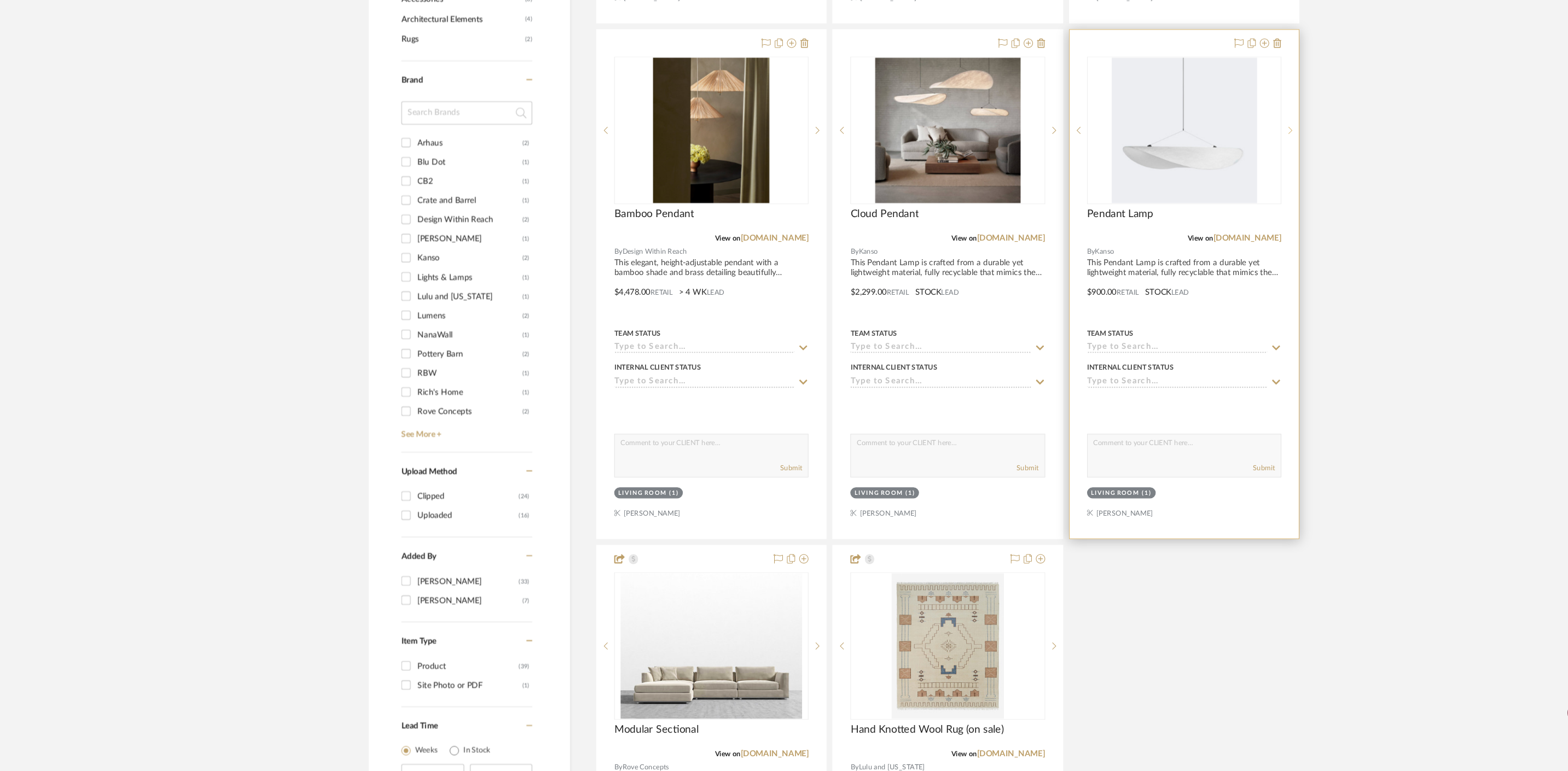
click at [1214, 168] on icon at bounding box center [1214, 169] width 4 height 8
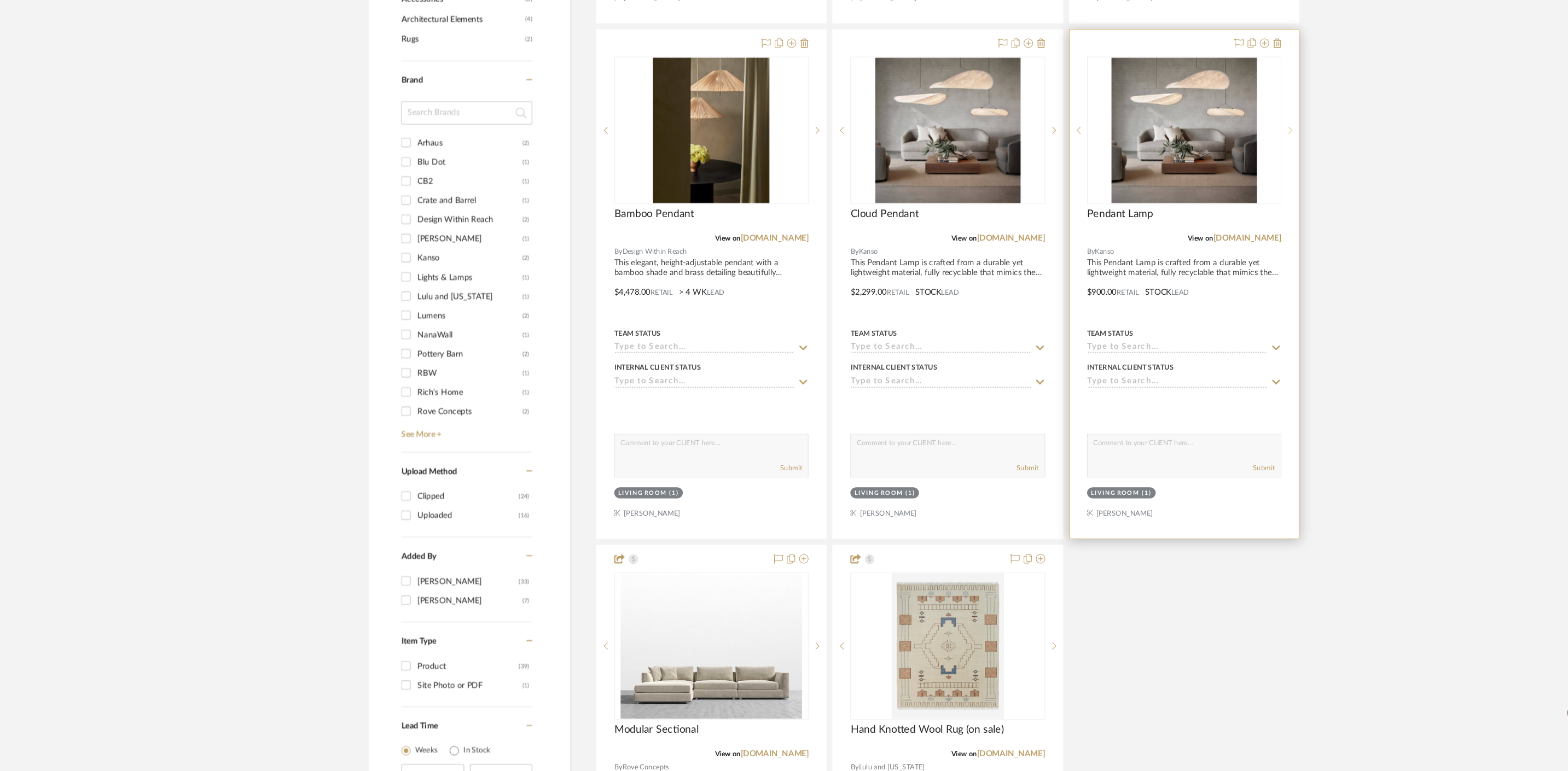
click at [1214, 168] on icon at bounding box center [1214, 169] width 4 height 8
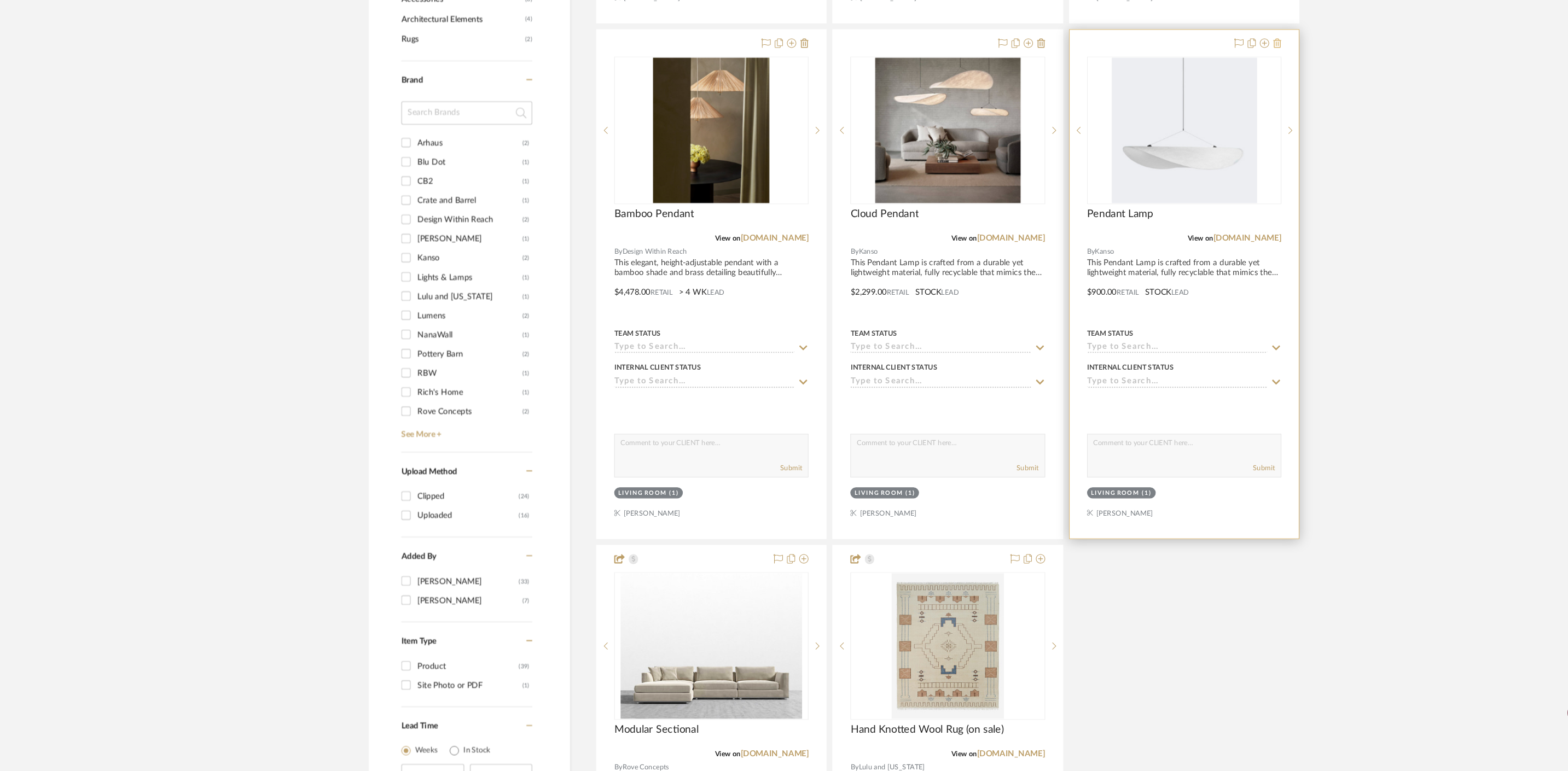
click at [1203, 88] on icon at bounding box center [1202, 86] width 8 height 9
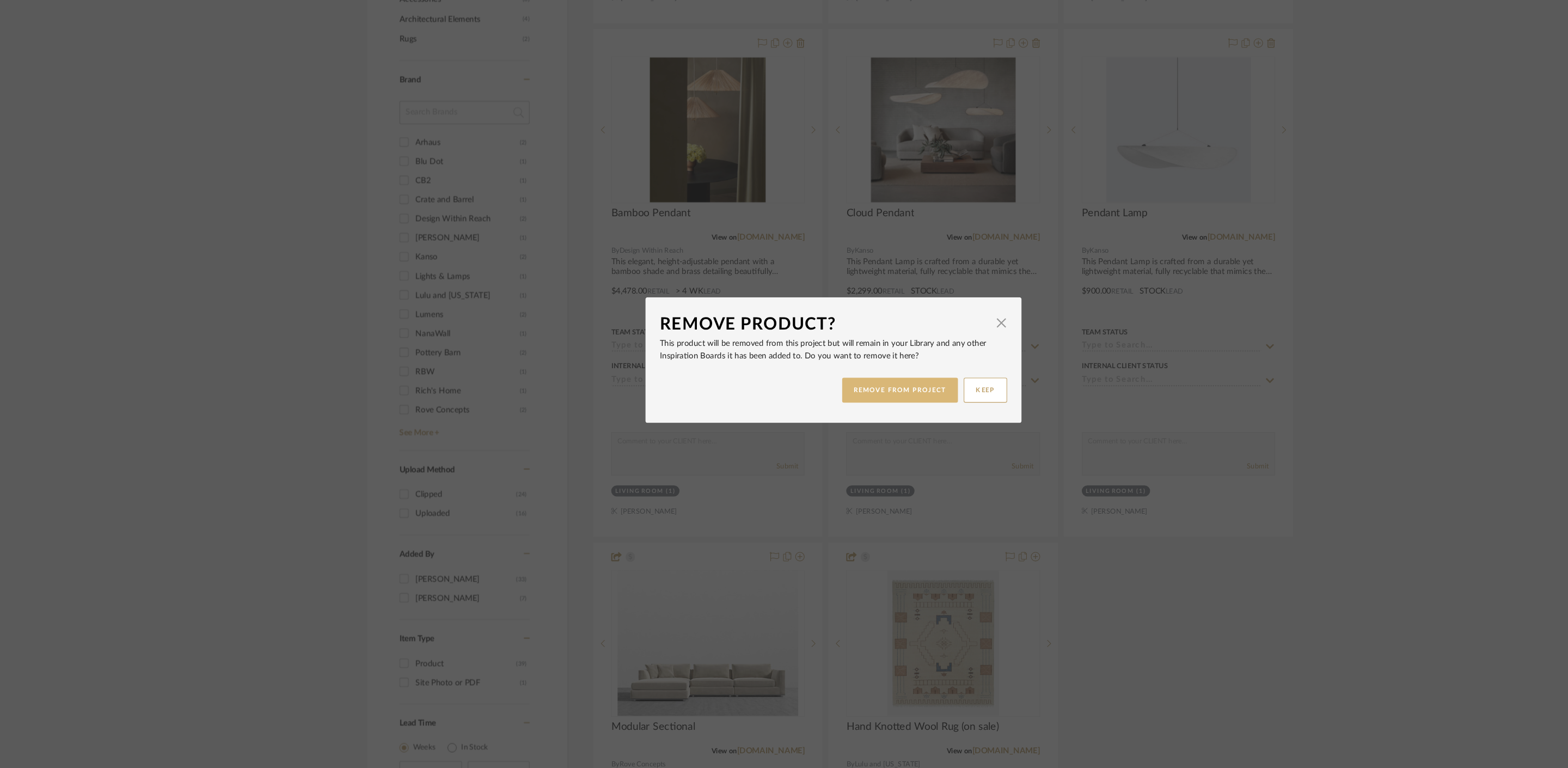
click at [850, 406] on button "REMOVE FROM PROJECT" at bounding box center [846, 413] width 109 height 24
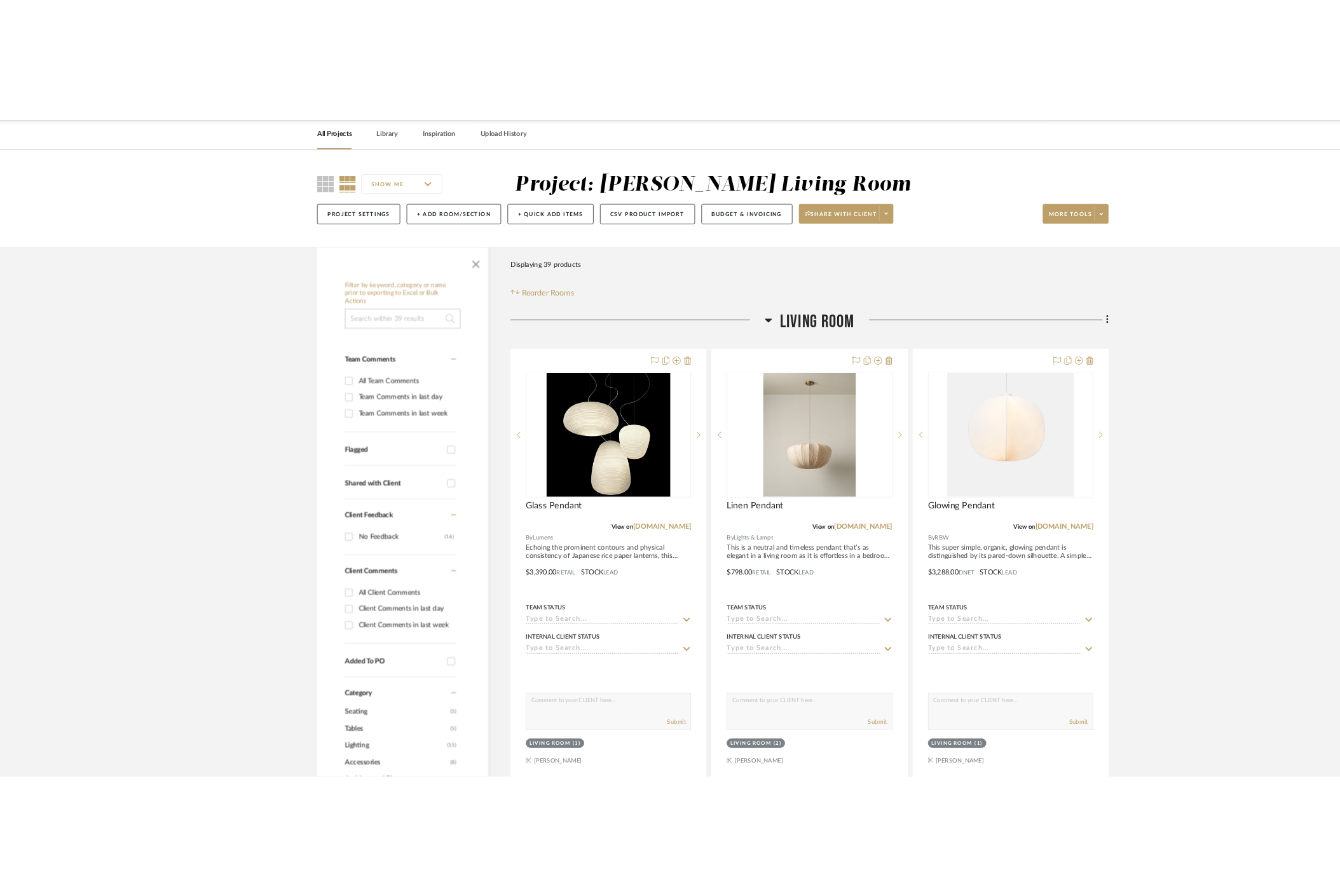
scroll to position [825, 0]
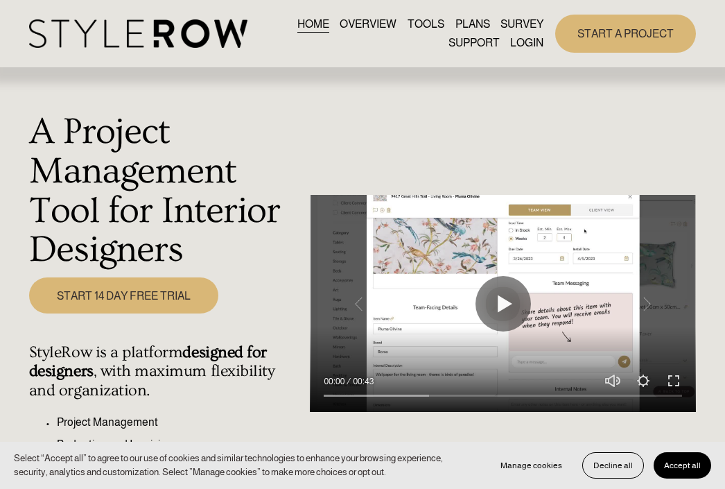
click at [529, 41] on link "LOGIN" at bounding box center [526, 43] width 33 height 19
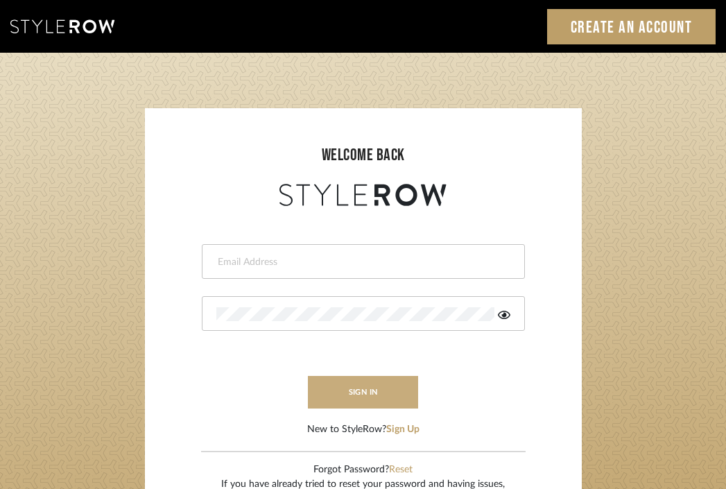
type input "divya.aok@gmail.com"
click at [373, 398] on button "sign in" at bounding box center [363, 392] width 111 height 33
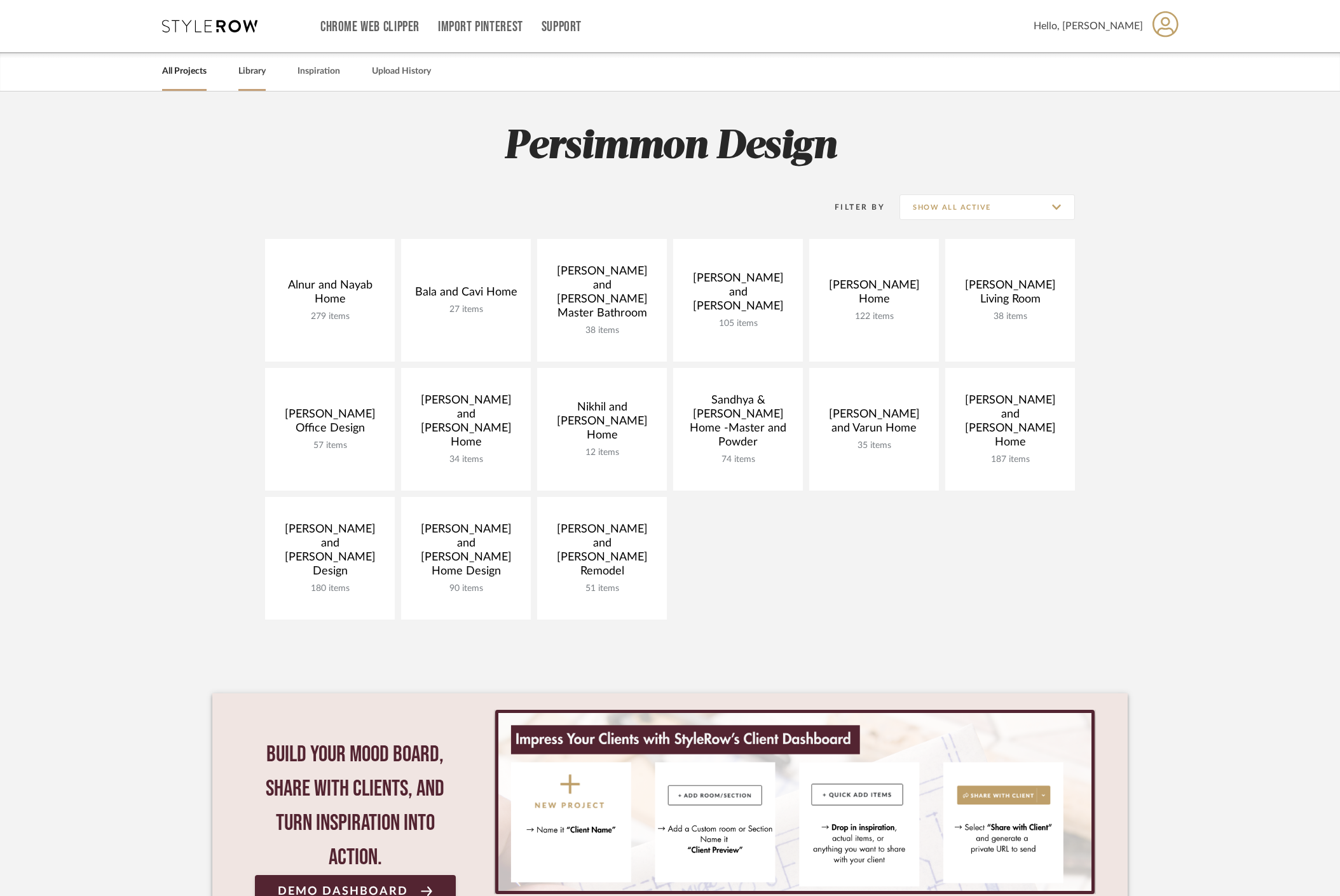
click at [260, 63] on link "Library" at bounding box center [252, 72] width 28 height 17
